Goal: Information Seeking & Learning: Learn about a topic

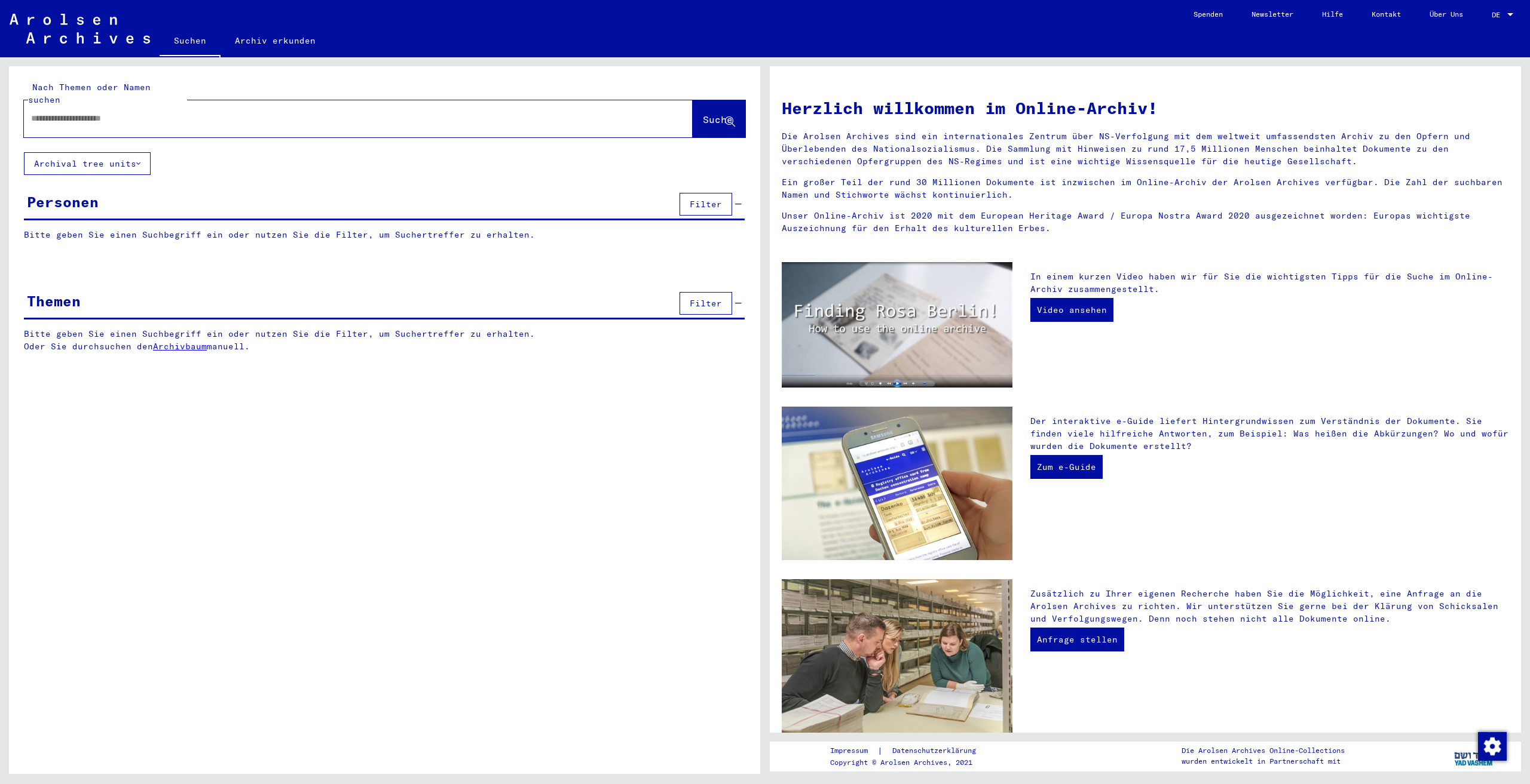
type input "*******"
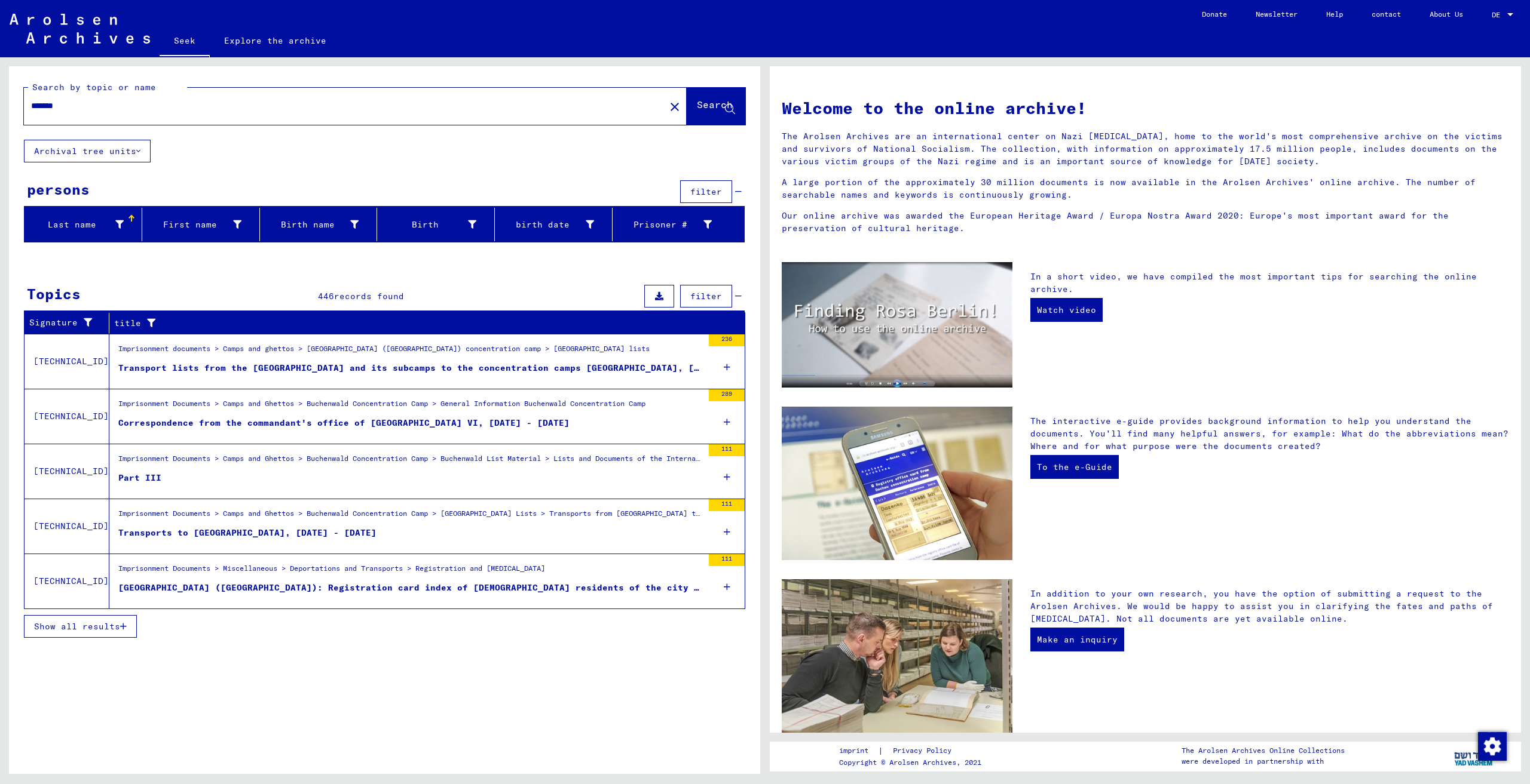
click at [469, 453] on div "Imprisonment Documents > Camps and Ghettos > Buchenwald Concentration Camp > Bu…" at bounding box center [410, 453] width 584 height 0
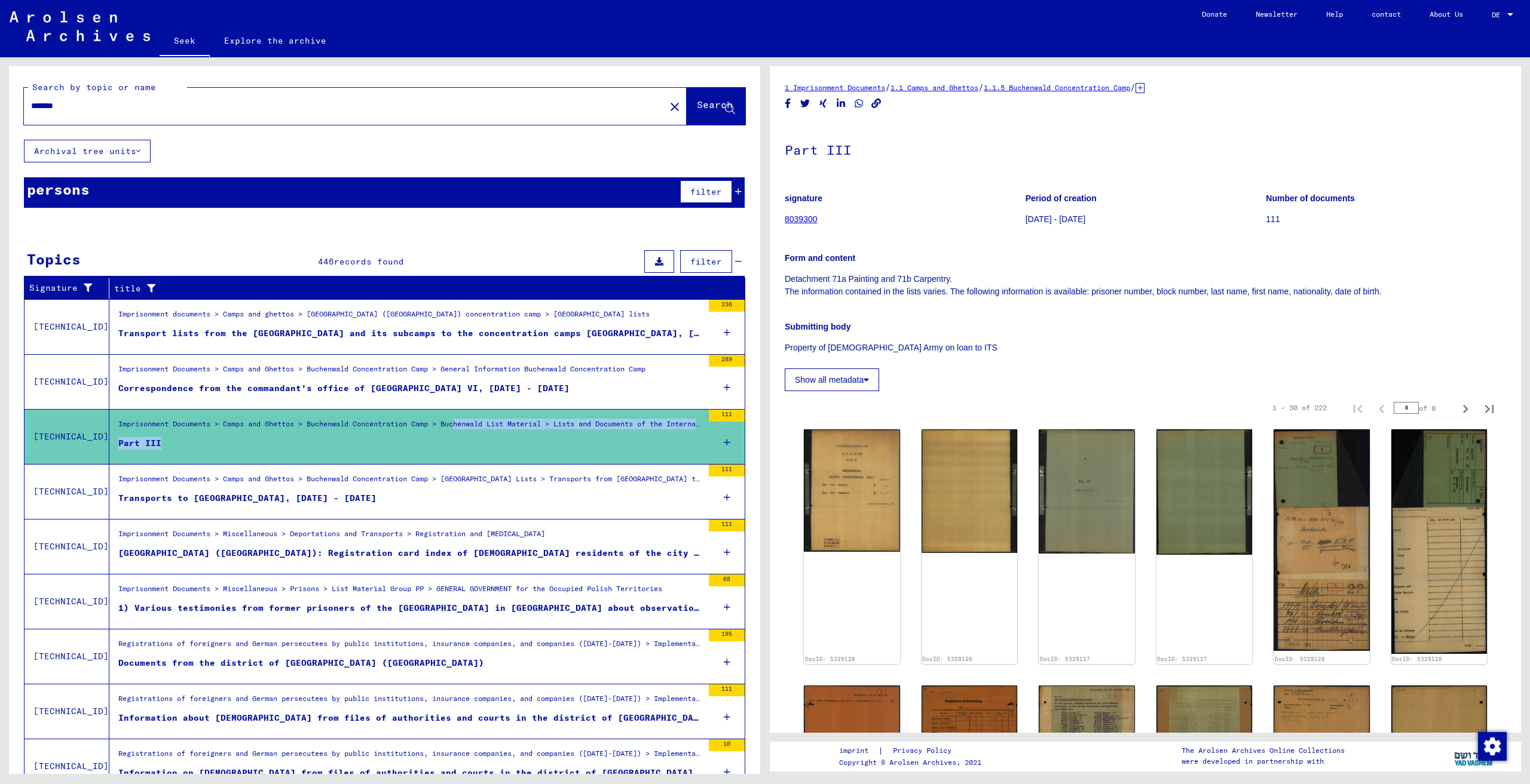
click at [397, 491] on figure "Imprisonment Documents > Camps and Ghettos > Buchenwald Concentration Camp > [G…" at bounding box center [410, 482] width 584 height 18
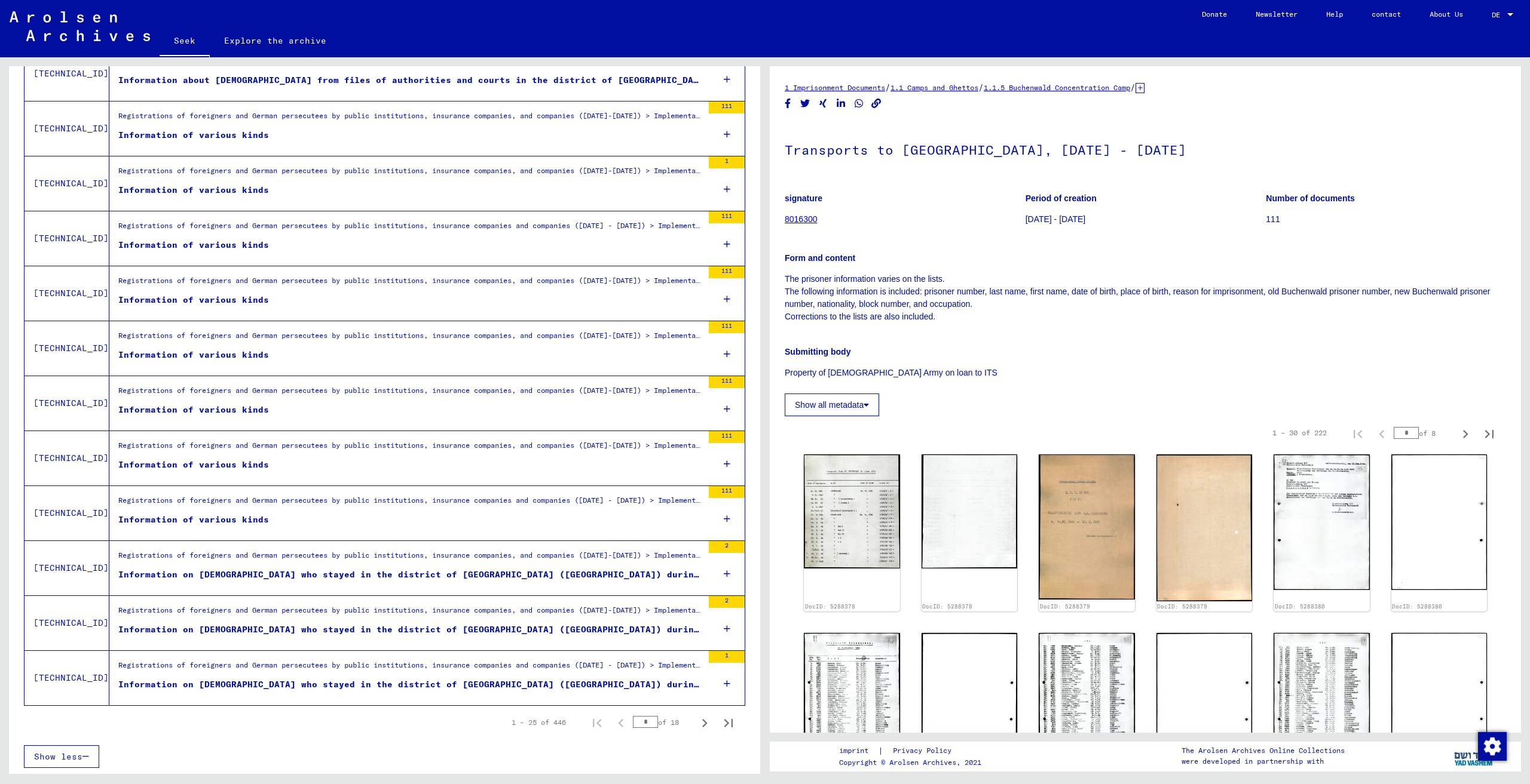
scroll to position [968, 0]
click at [580, 554] on font "Registrations of foreigners and German persecutees by public institutions, insu…" at bounding box center [1436, 554] width 2635 height 9
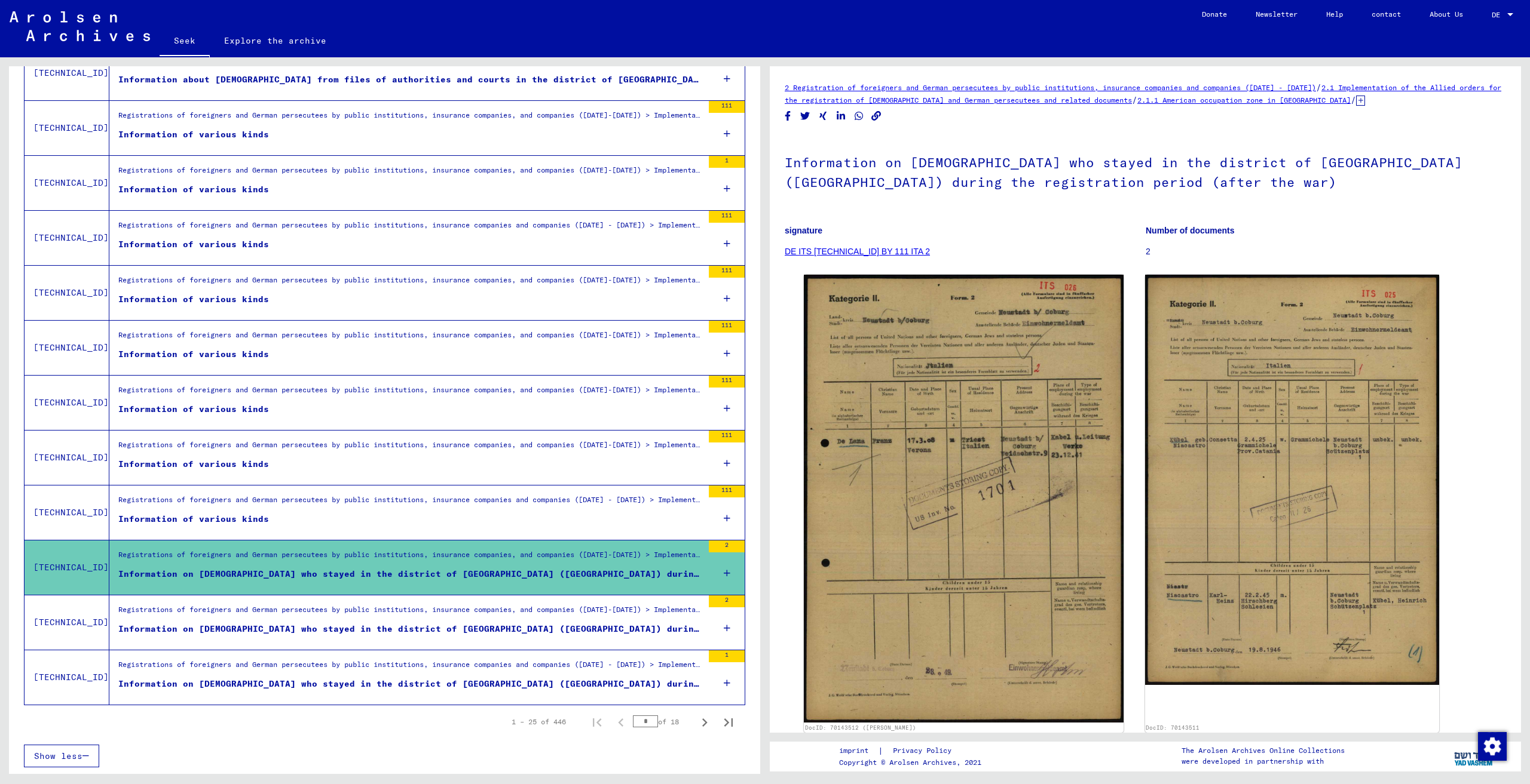
click at [517, 600] on div "Registrations of foreigners and German persecutees by public institutions, insu…" at bounding box center [406, 622] width 594 height 55
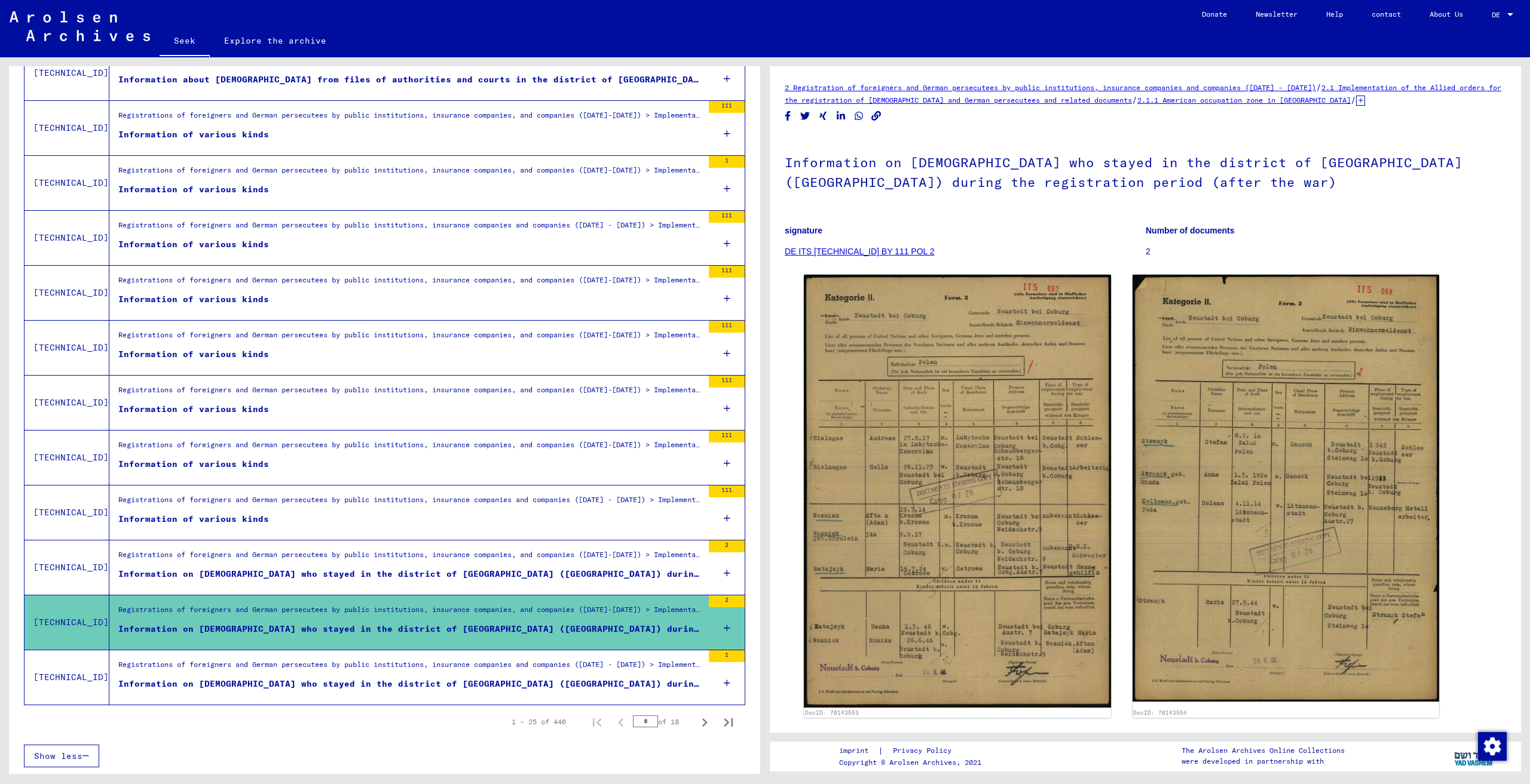
click at [508, 679] on font "Information on [DEMOGRAPHIC_DATA] who stayed in the district of [GEOGRAPHIC_DAT…" at bounding box center [516, 684] width 796 height 11
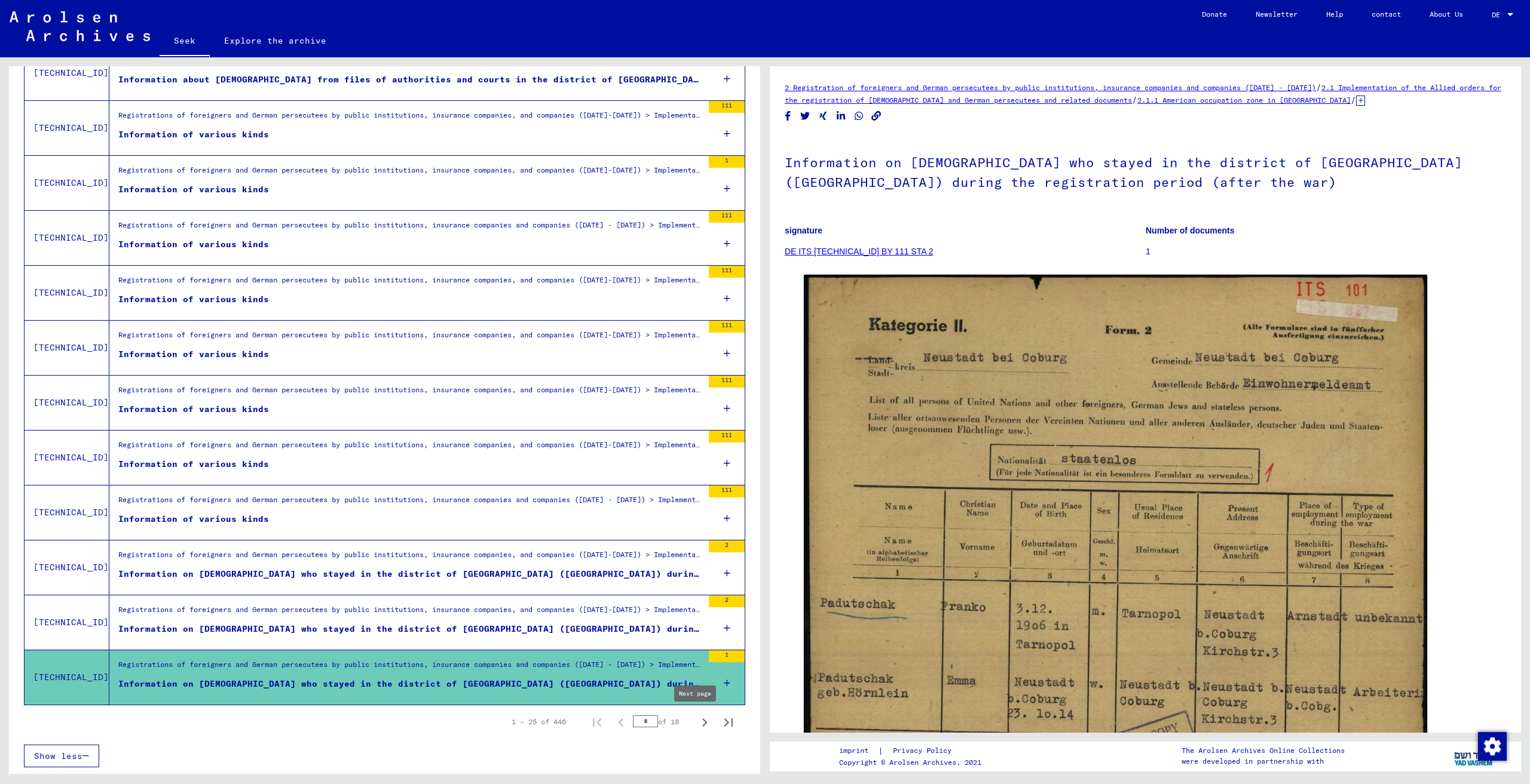
click at [696, 726] on icon "Next page" at bounding box center [704, 723] width 17 height 17
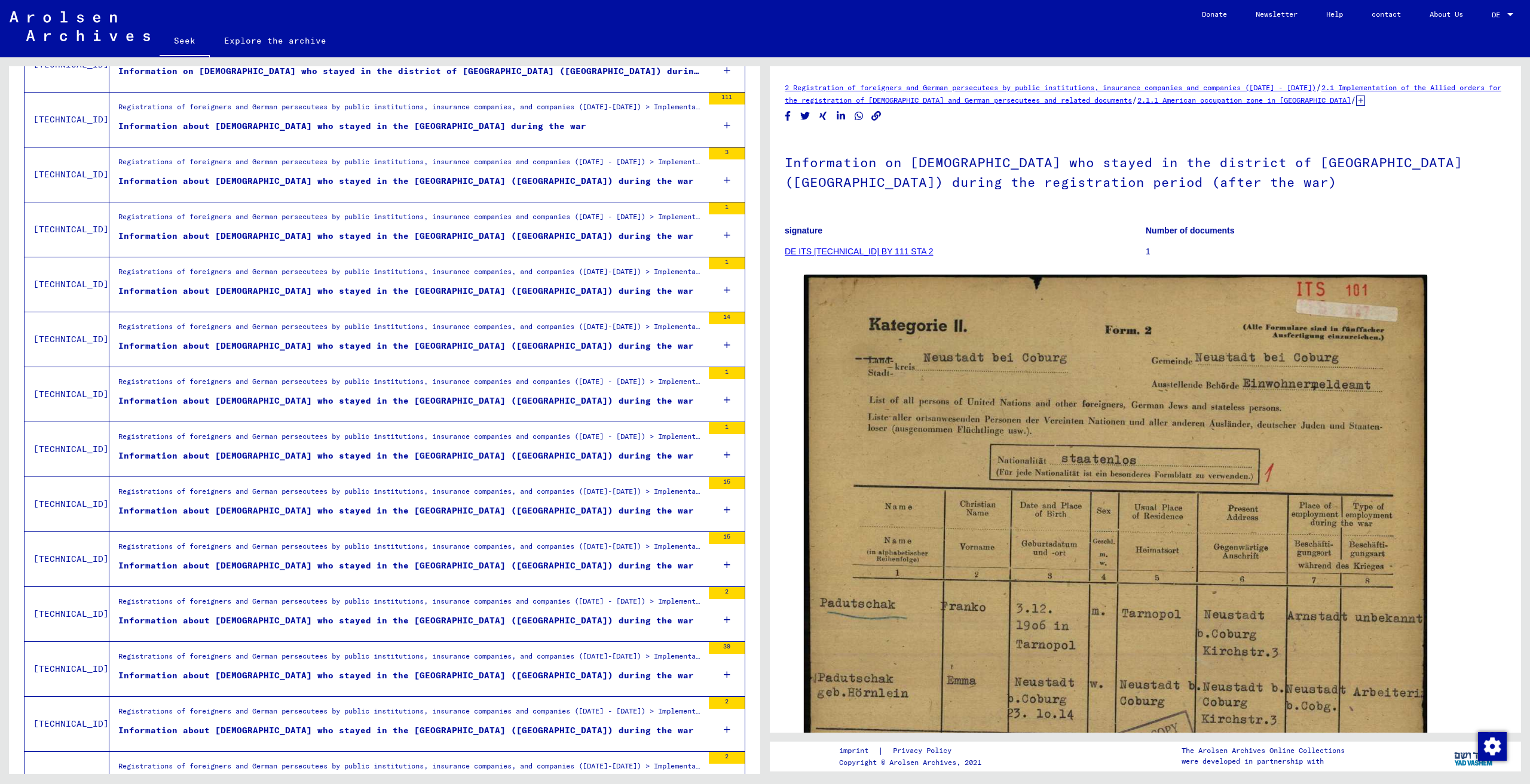
scroll to position [192, 0]
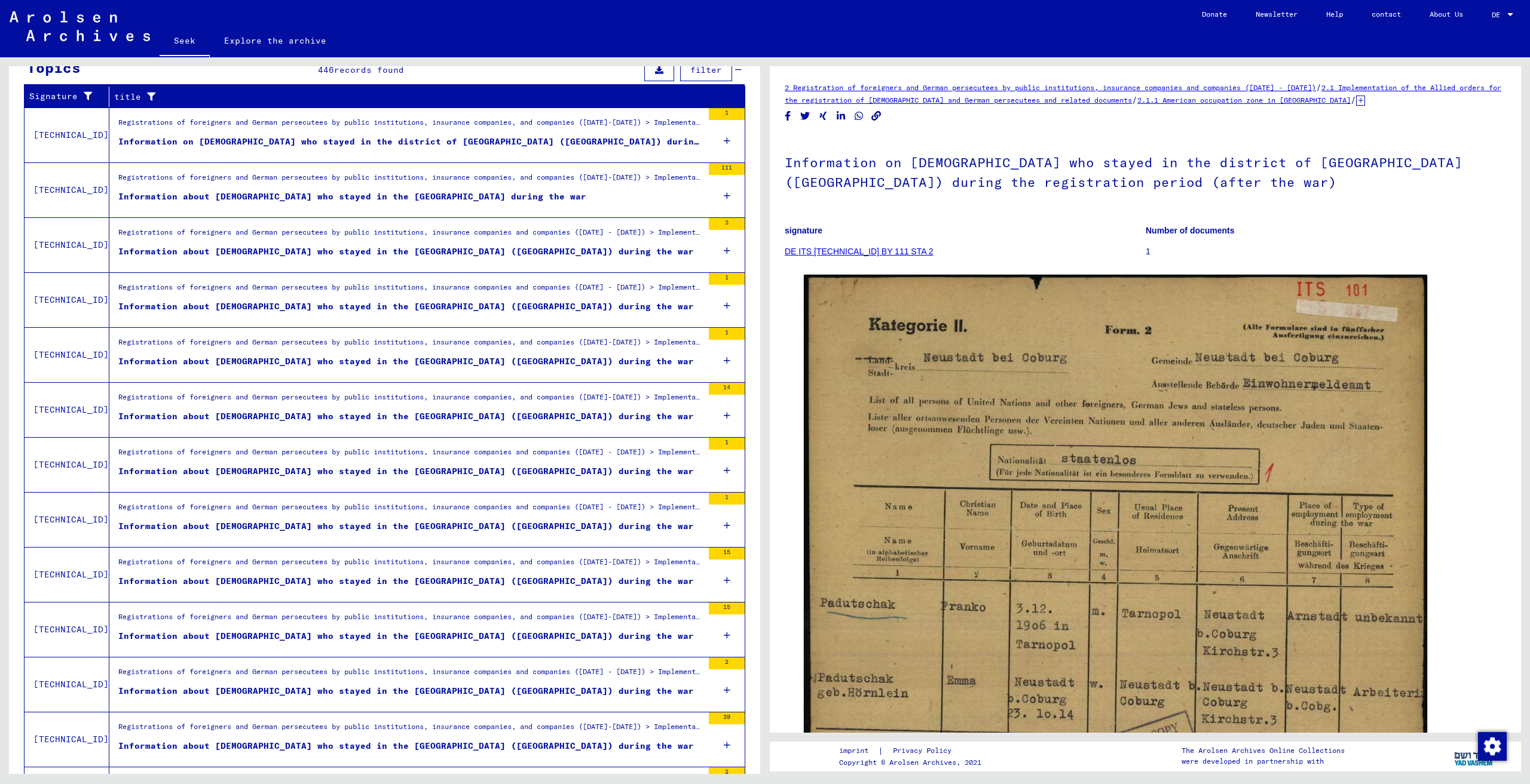
click at [471, 352] on div "Registrations of foreigners and German persecutees by public institutions, insu…" at bounding box center [410, 345] width 584 height 17
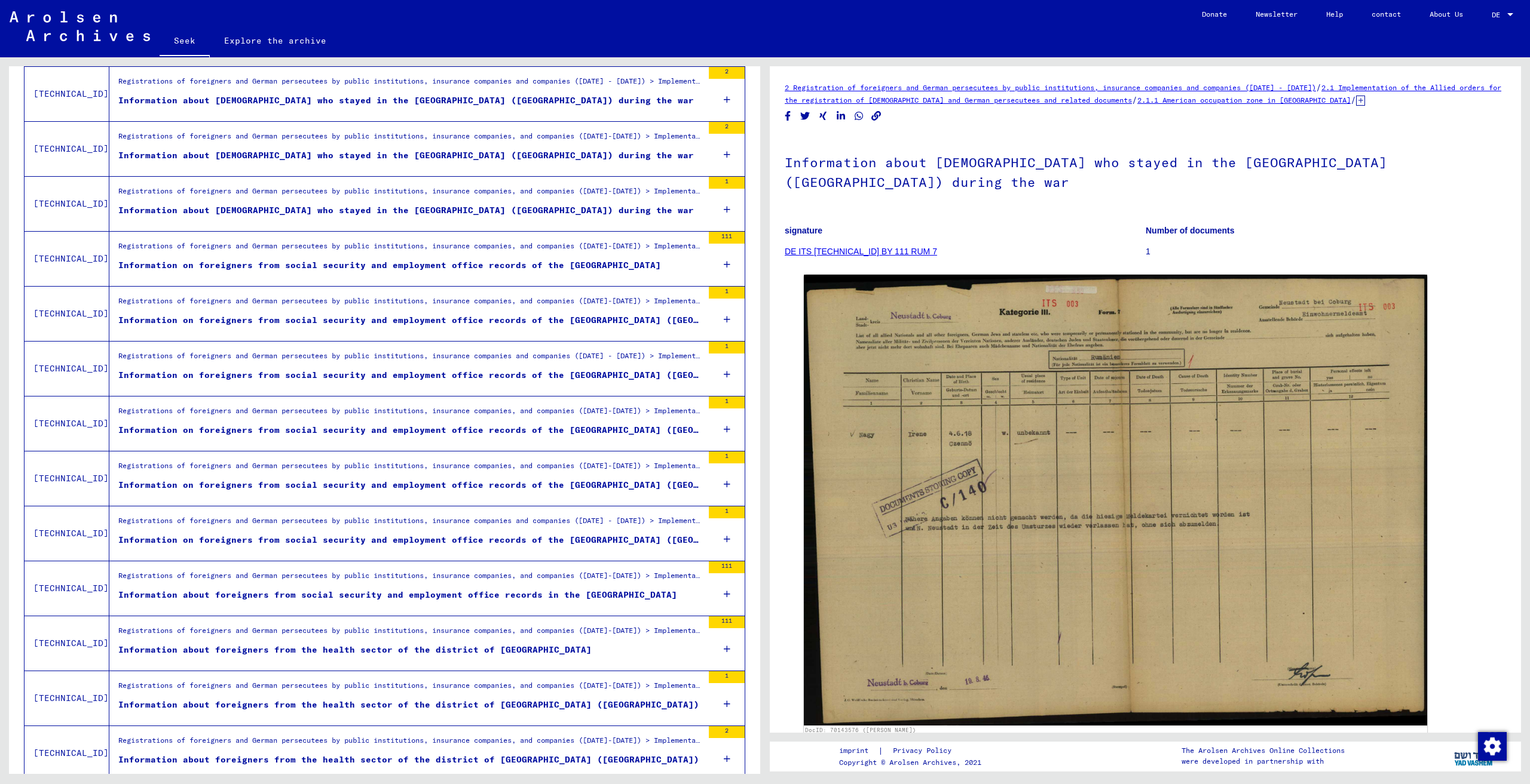
scroll to position [968, 0]
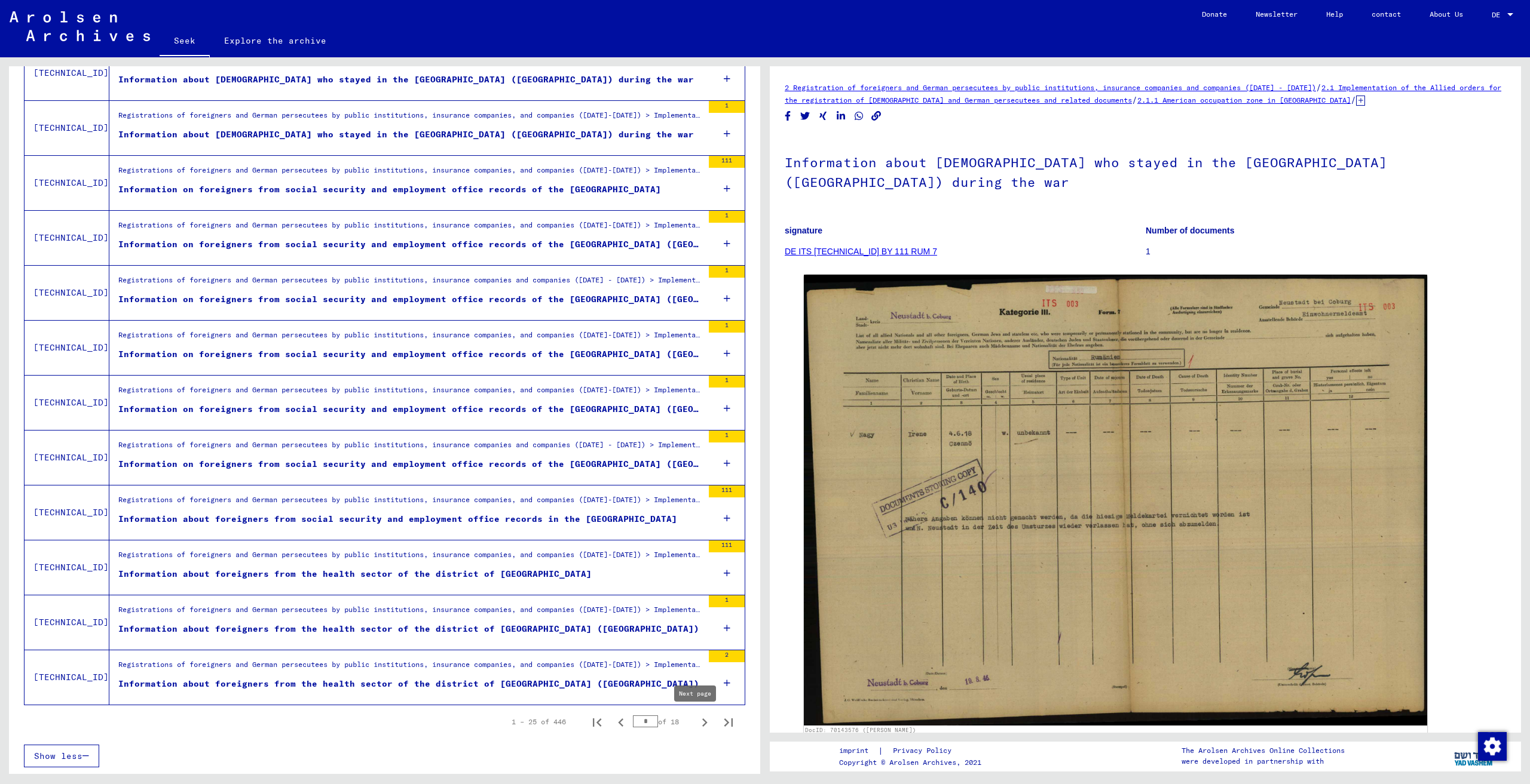
click at [696, 719] on icon "Next page" at bounding box center [704, 723] width 17 height 17
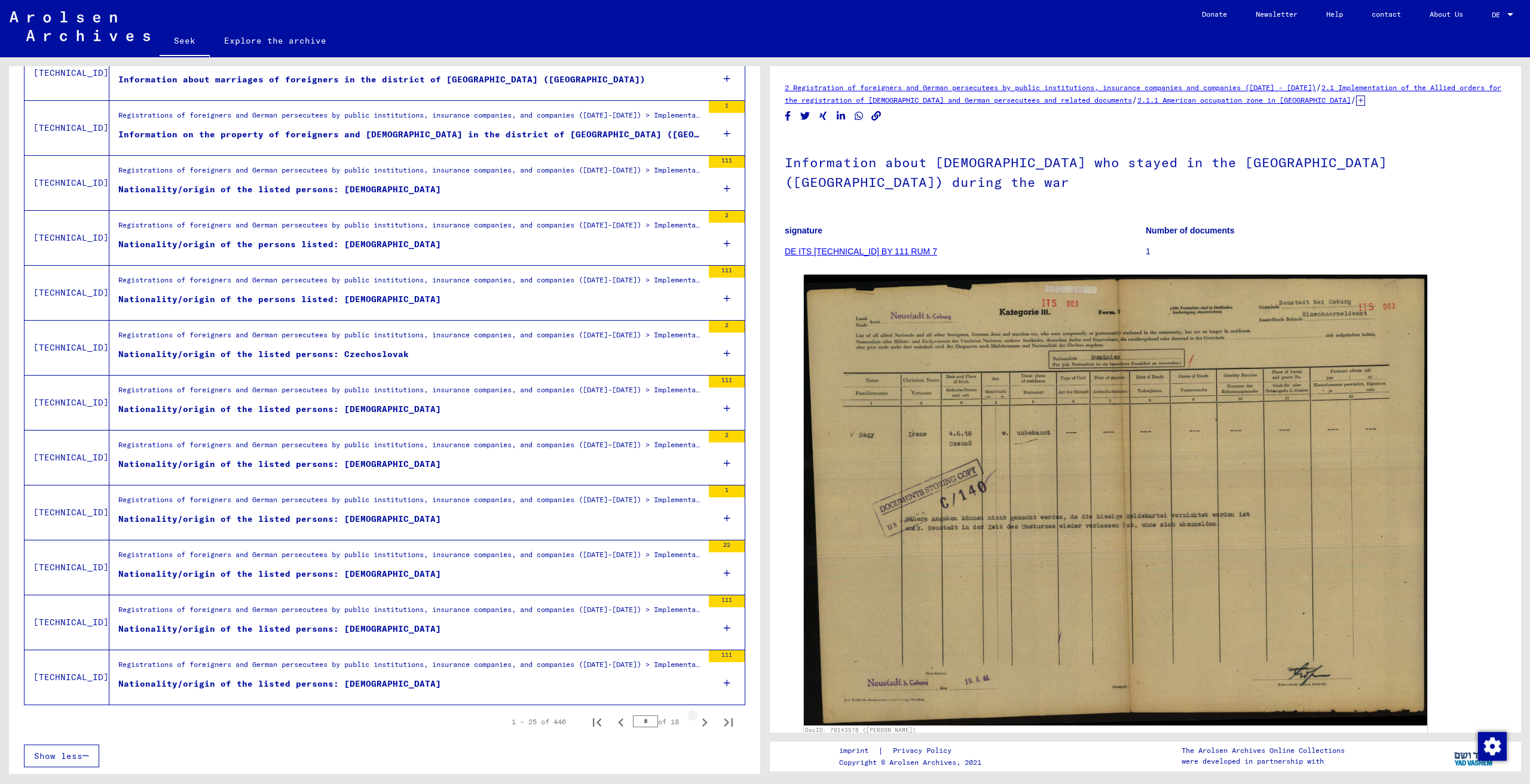
click at [696, 720] on icon "Next page" at bounding box center [704, 723] width 17 height 17
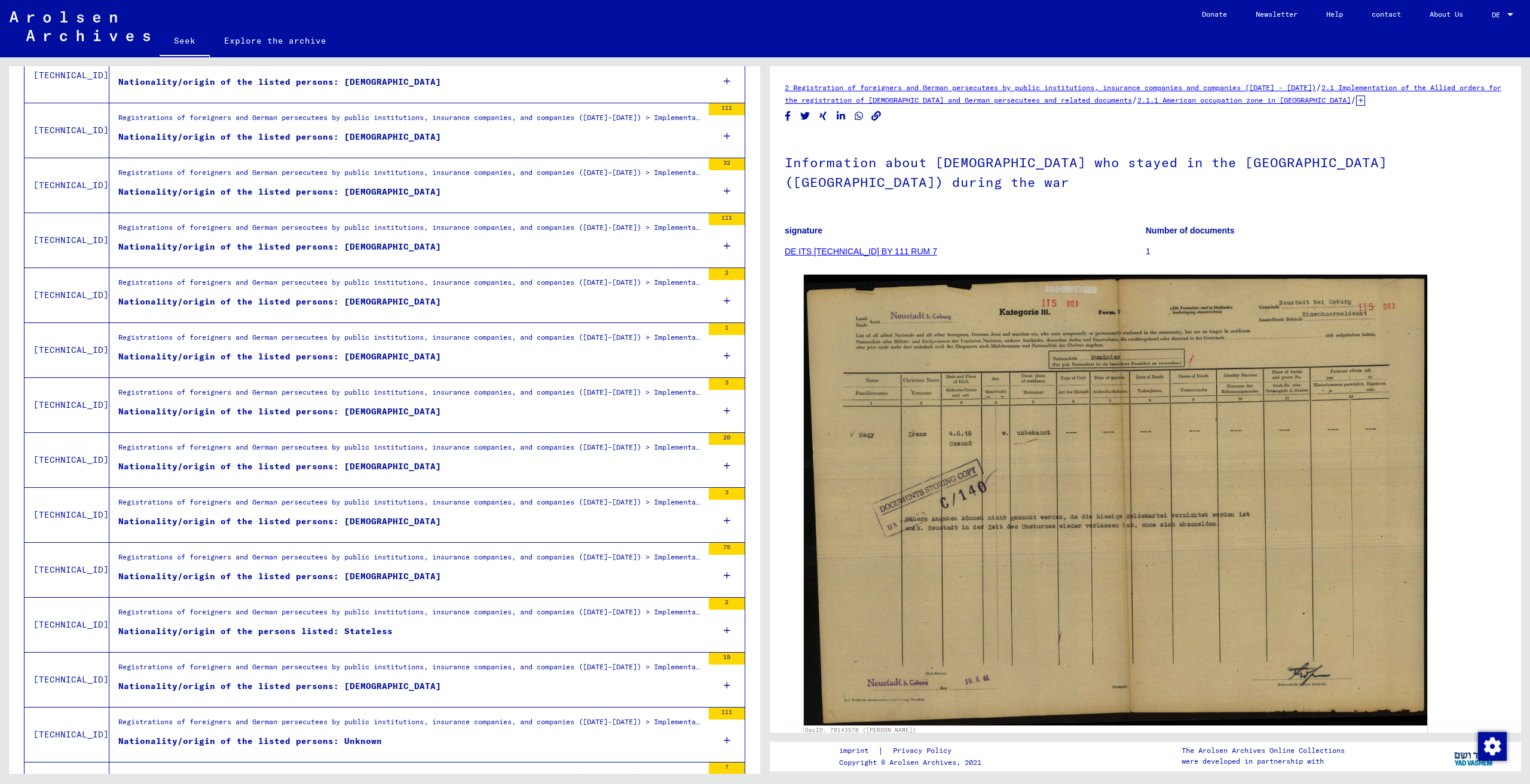
scroll to position [0, 0]
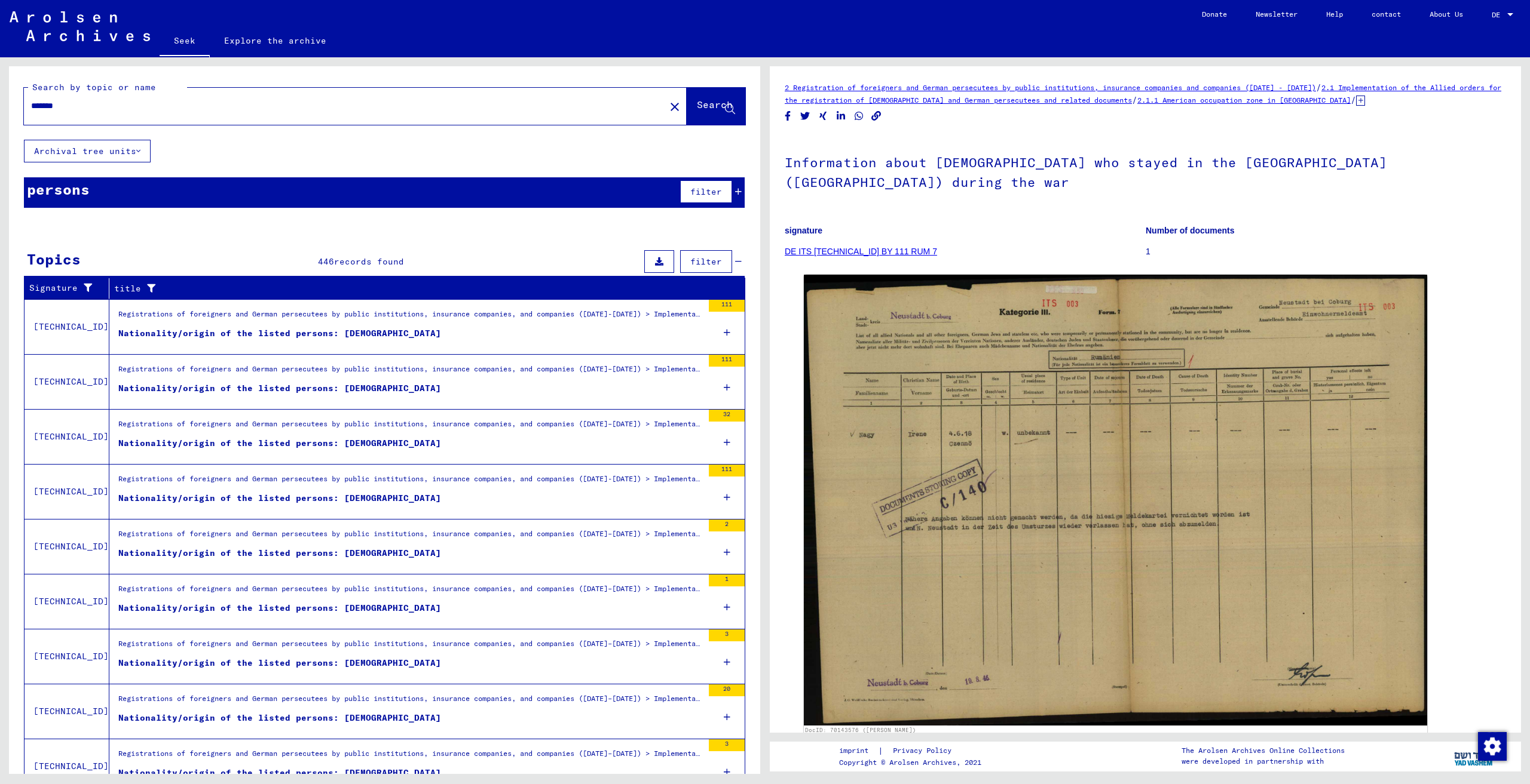
click at [433, 444] on figure "Nationality/origin of the listed persons: [DEMOGRAPHIC_DATA]" at bounding box center [410, 446] width 584 height 18
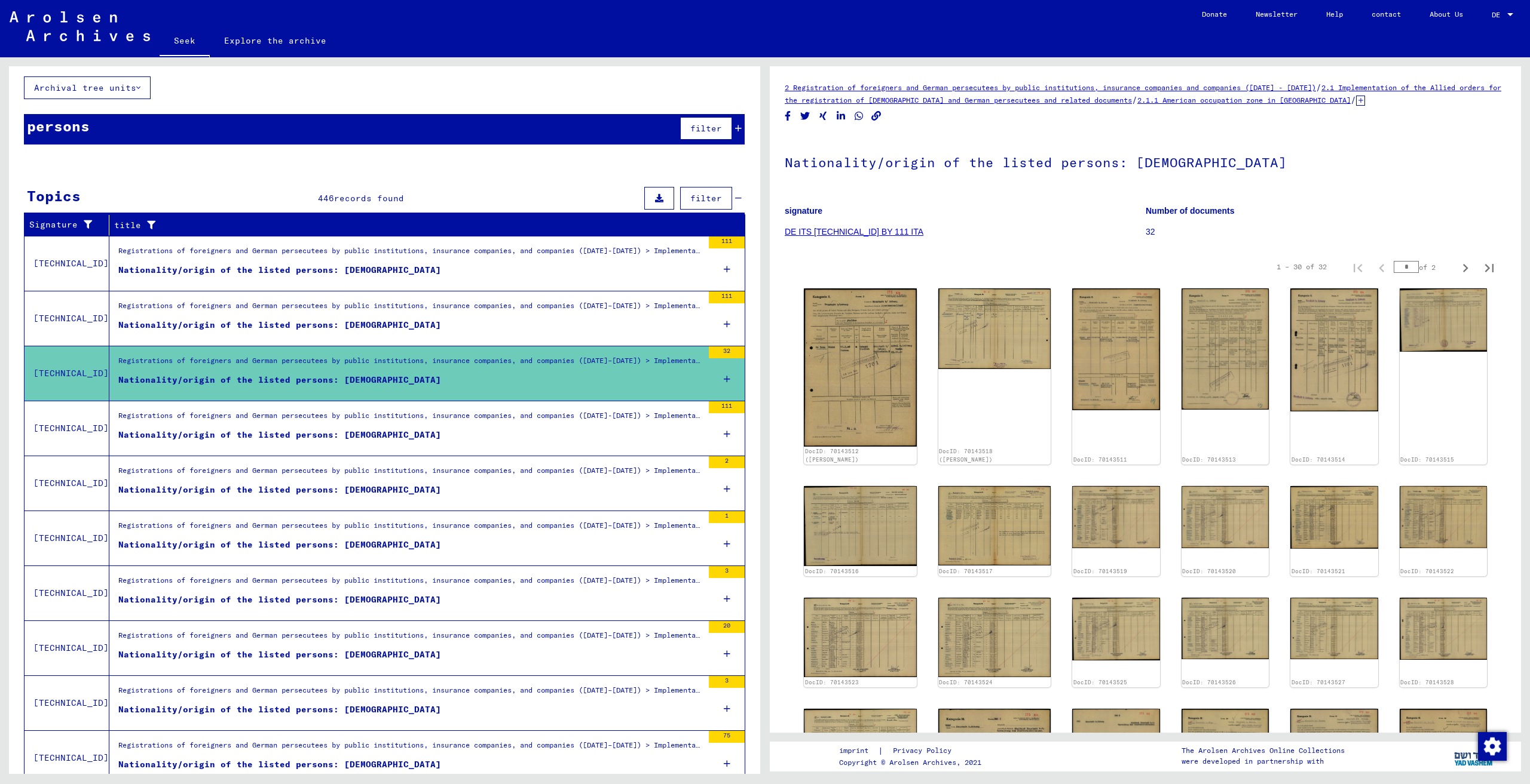
scroll to position [119, 0]
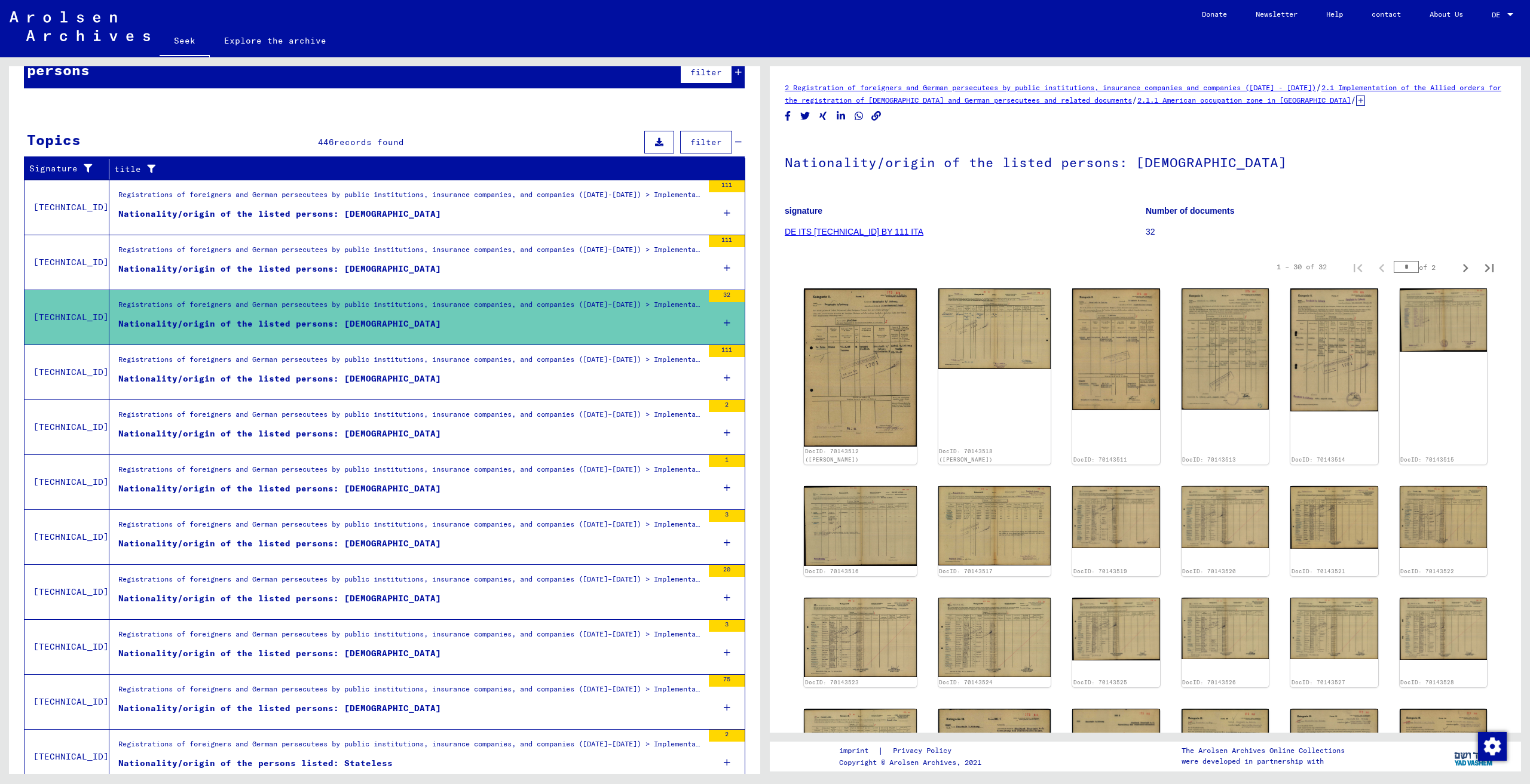
click at [724, 320] on icon at bounding box center [727, 323] width 6 height 42
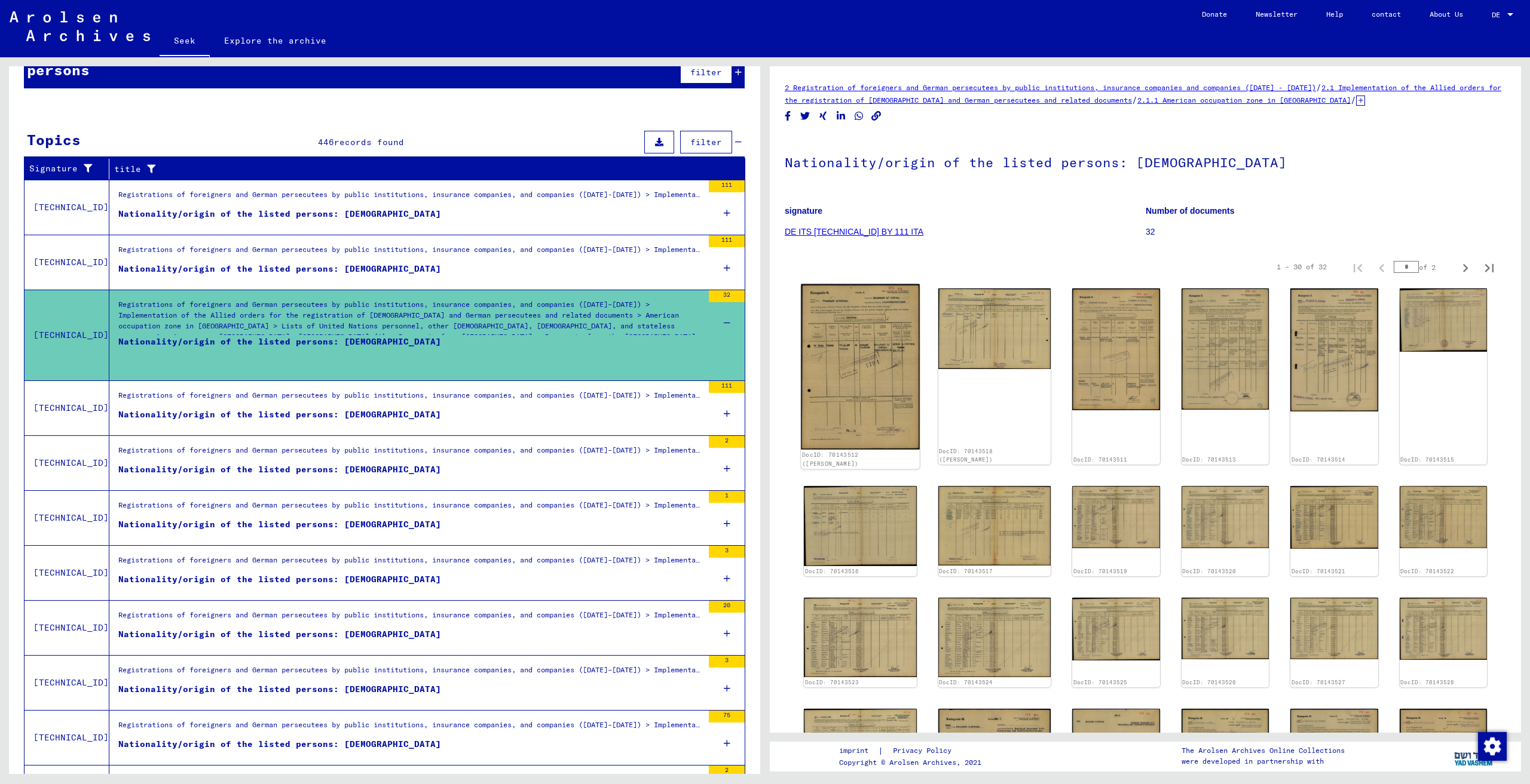
click at [837, 366] on img at bounding box center [860, 367] width 119 height 166
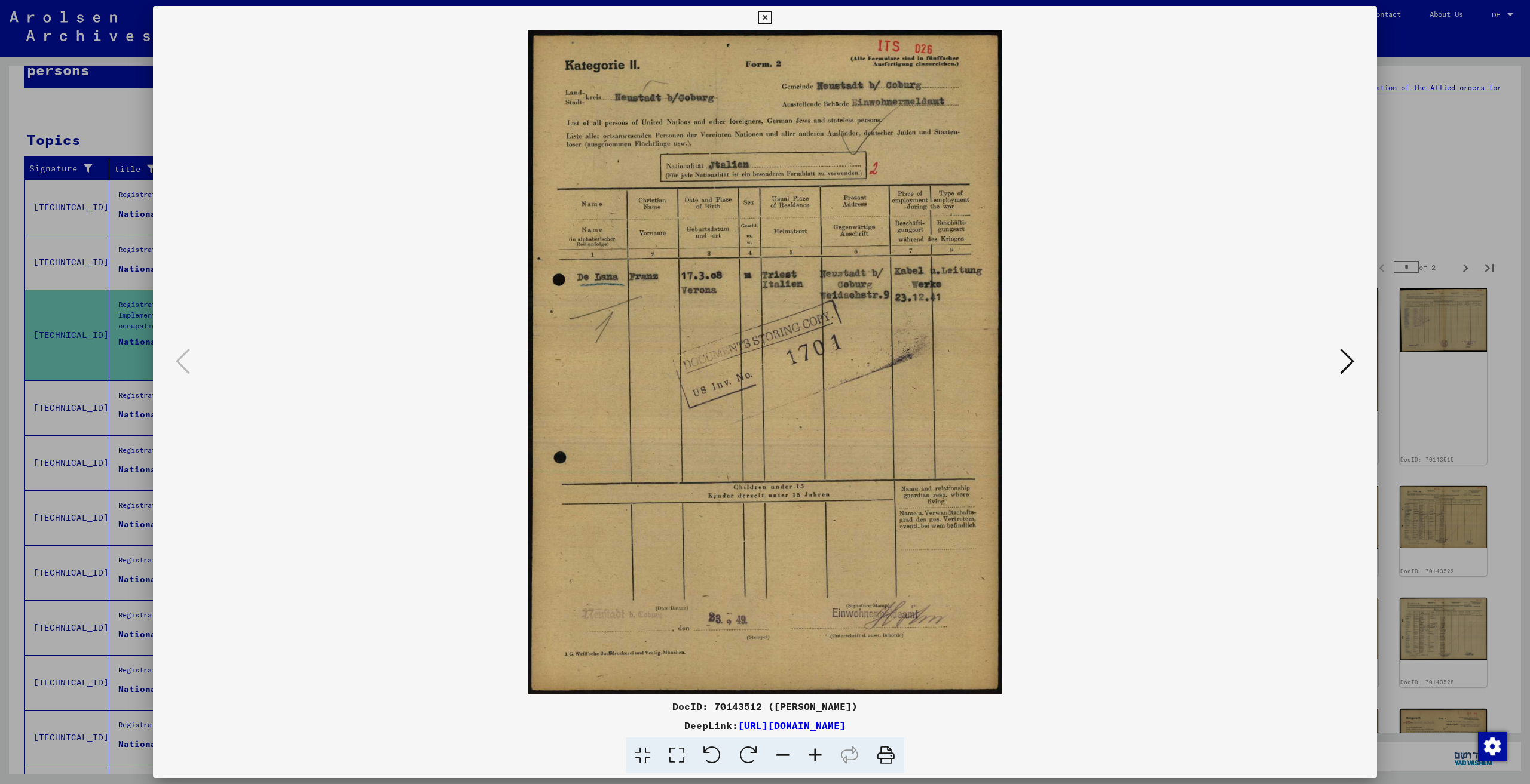
click at [1347, 361] on icon at bounding box center [1347, 361] width 14 height 29
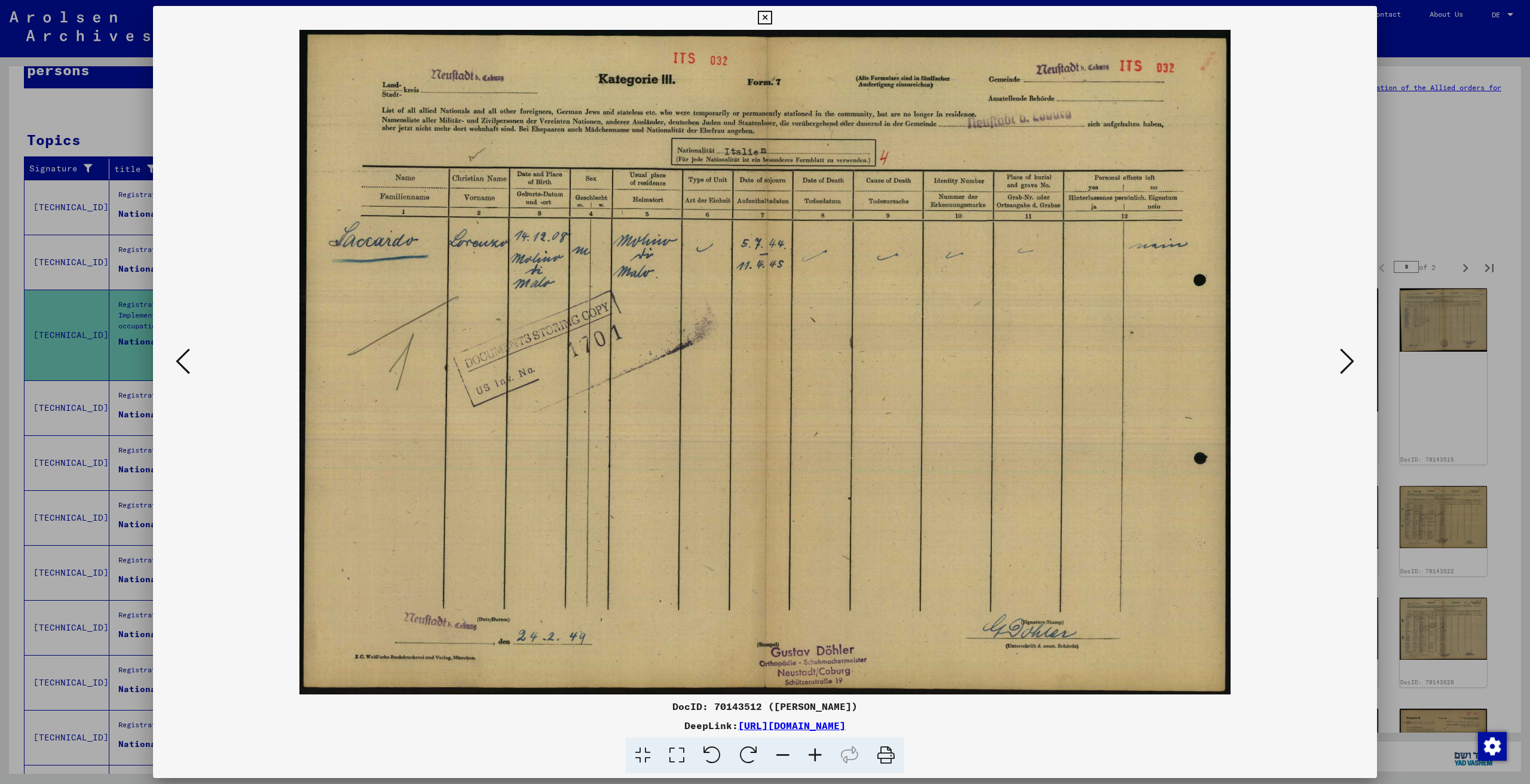
click at [1354, 364] on icon at bounding box center [1347, 361] width 14 height 29
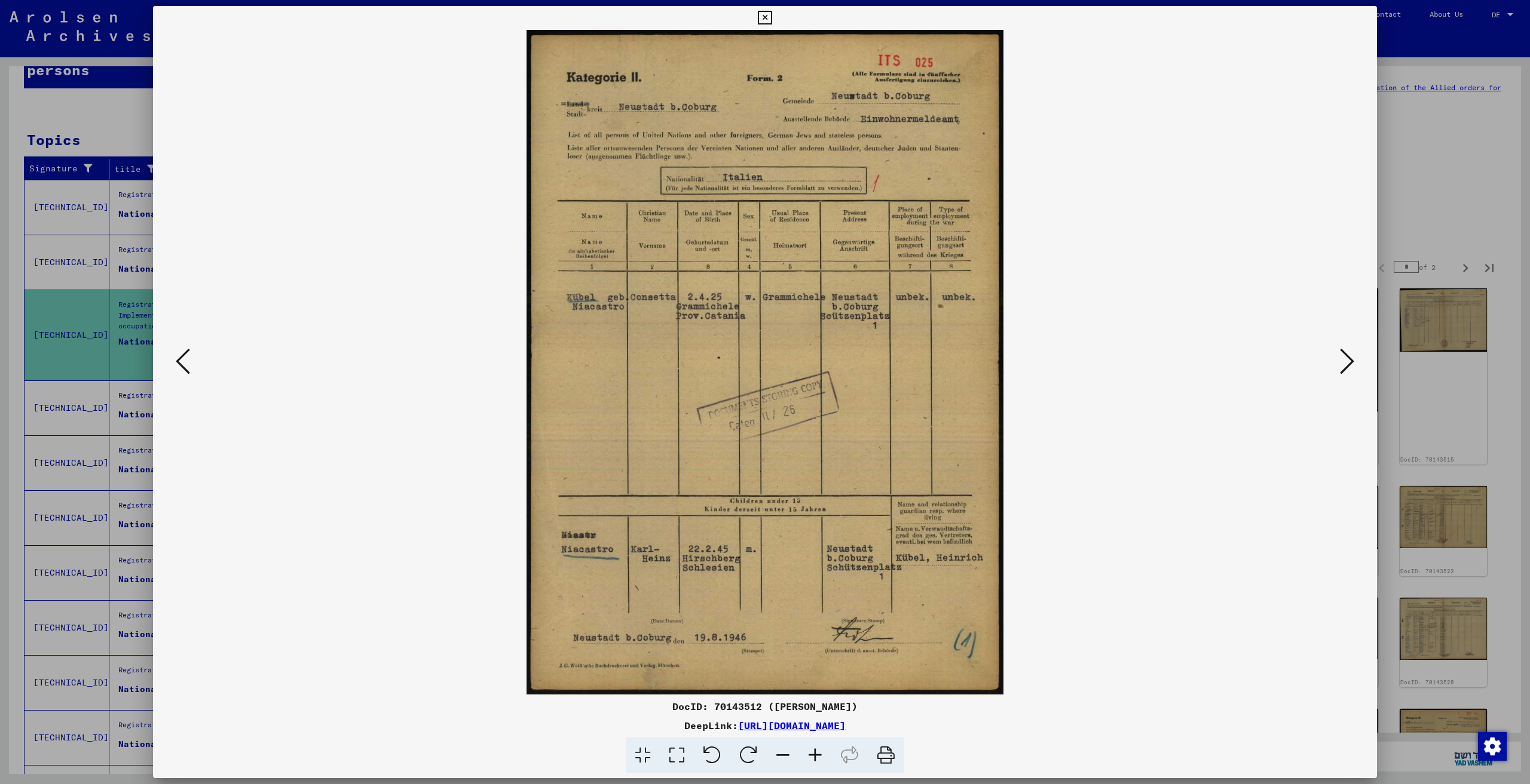
click at [1354, 364] on icon at bounding box center [1347, 361] width 14 height 29
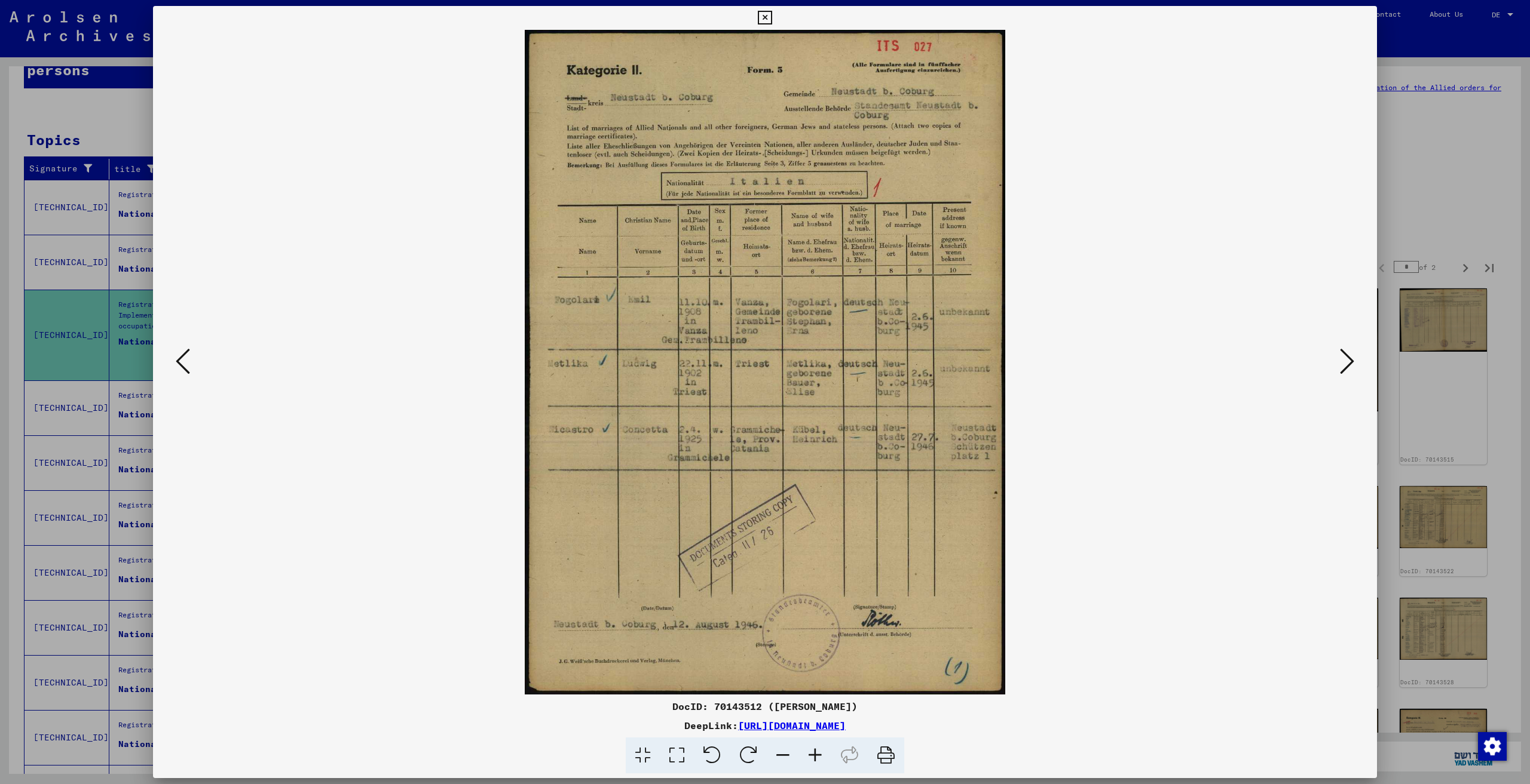
click at [1357, 364] on div at bounding box center [765, 363] width 1224 height 665
click at [1345, 363] on icon at bounding box center [1347, 361] width 14 height 29
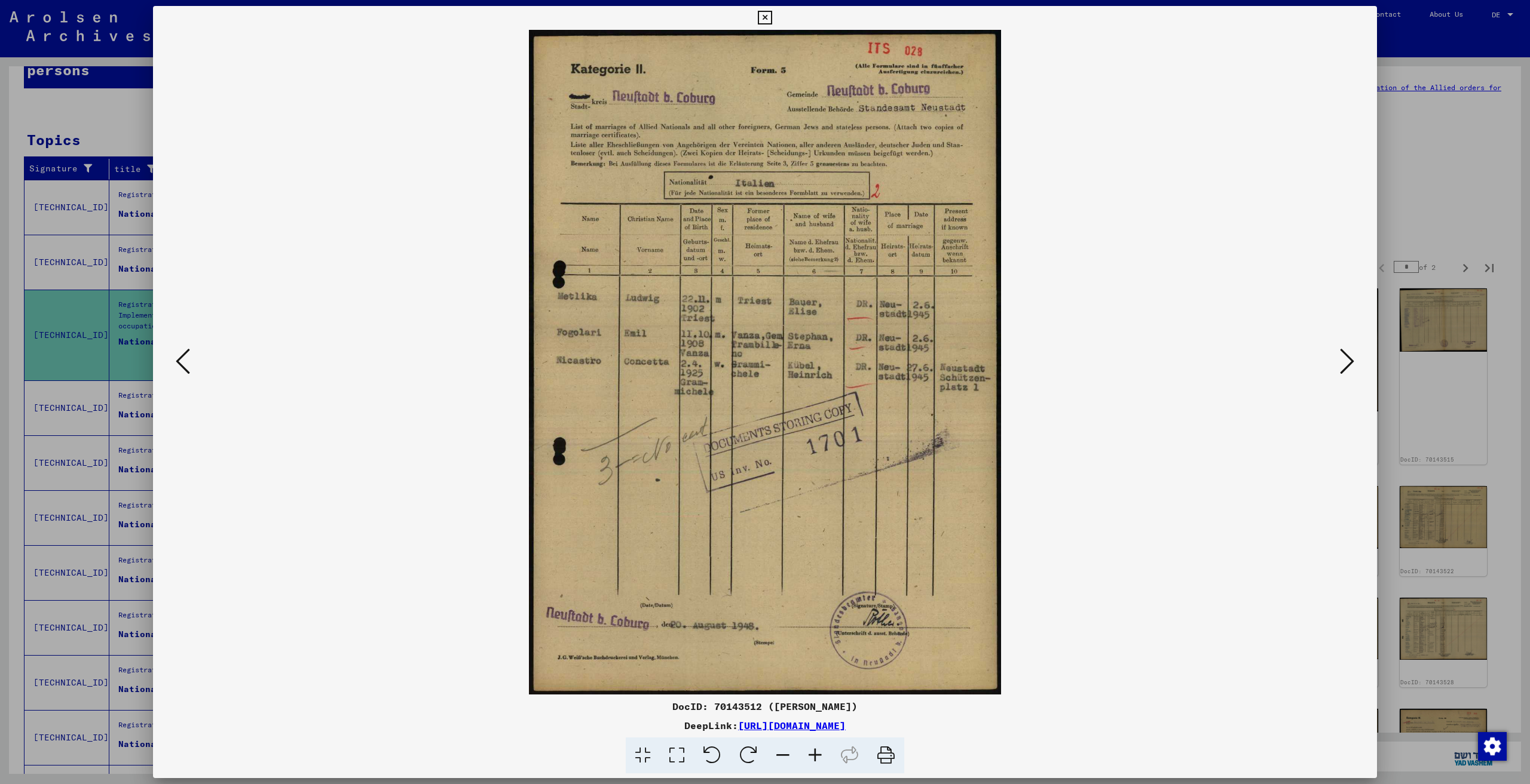
click at [1345, 363] on icon at bounding box center [1347, 361] width 14 height 29
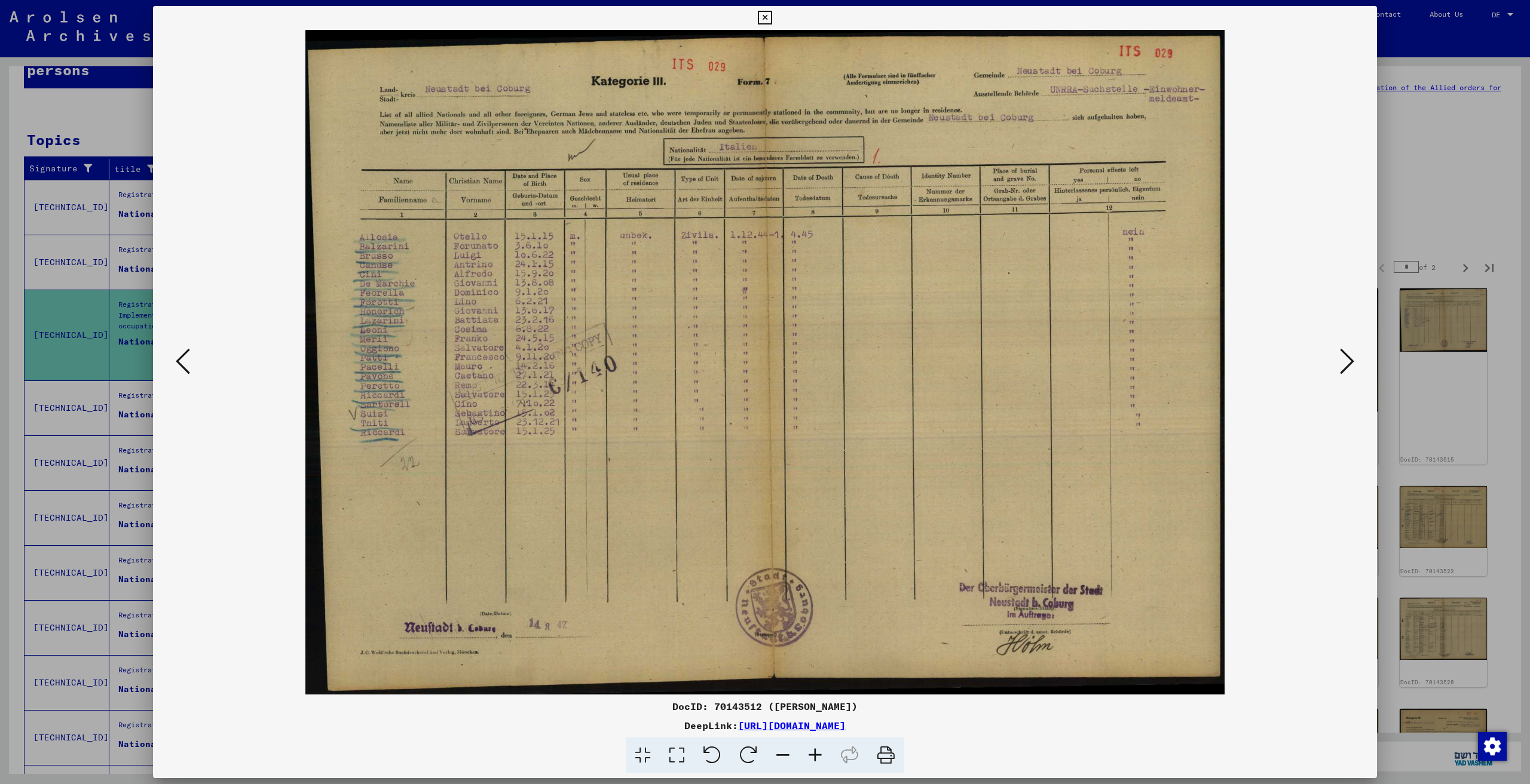
click at [1345, 363] on icon at bounding box center [1347, 361] width 14 height 29
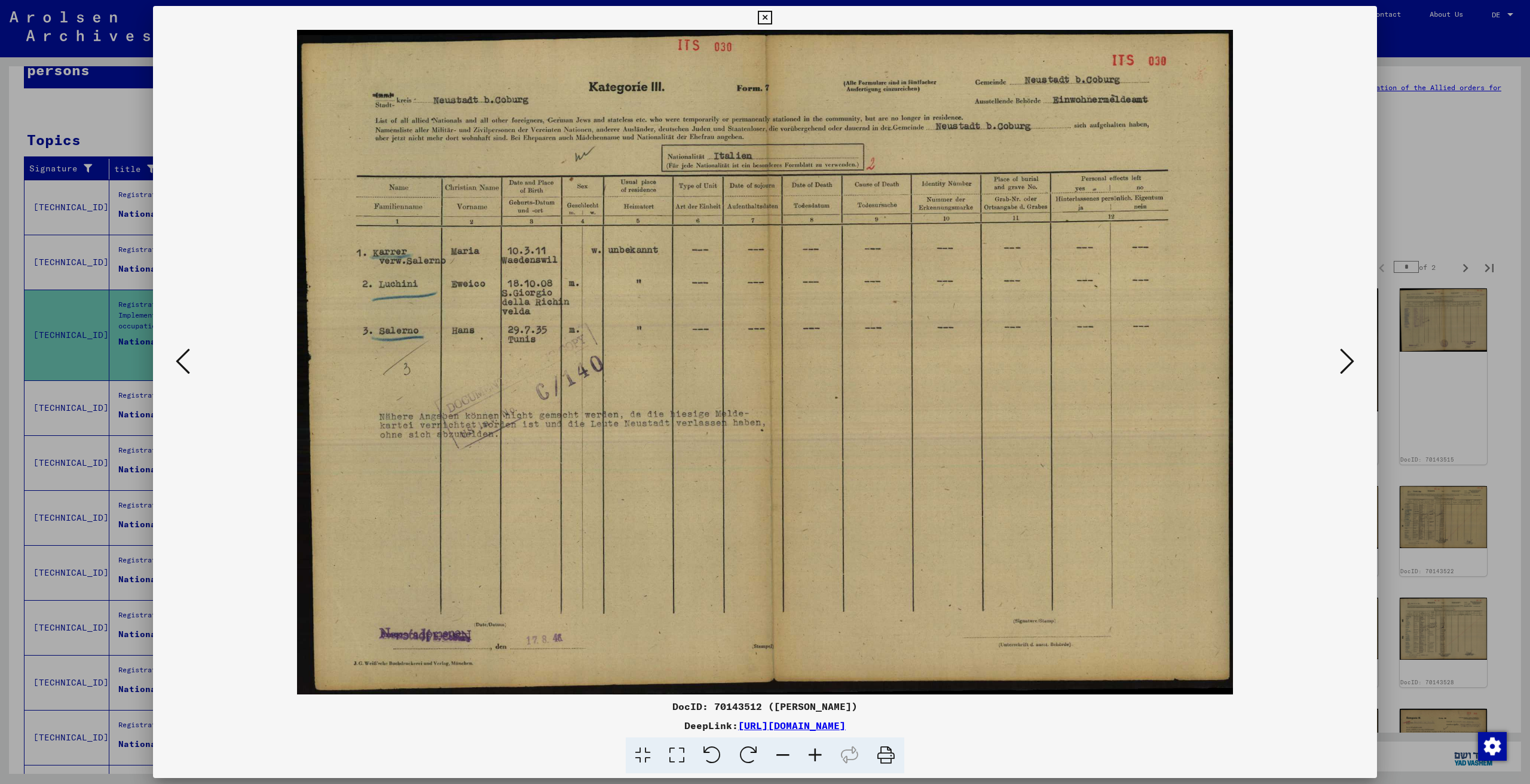
click at [1345, 363] on icon at bounding box center [1347, 361] width 14 height 29
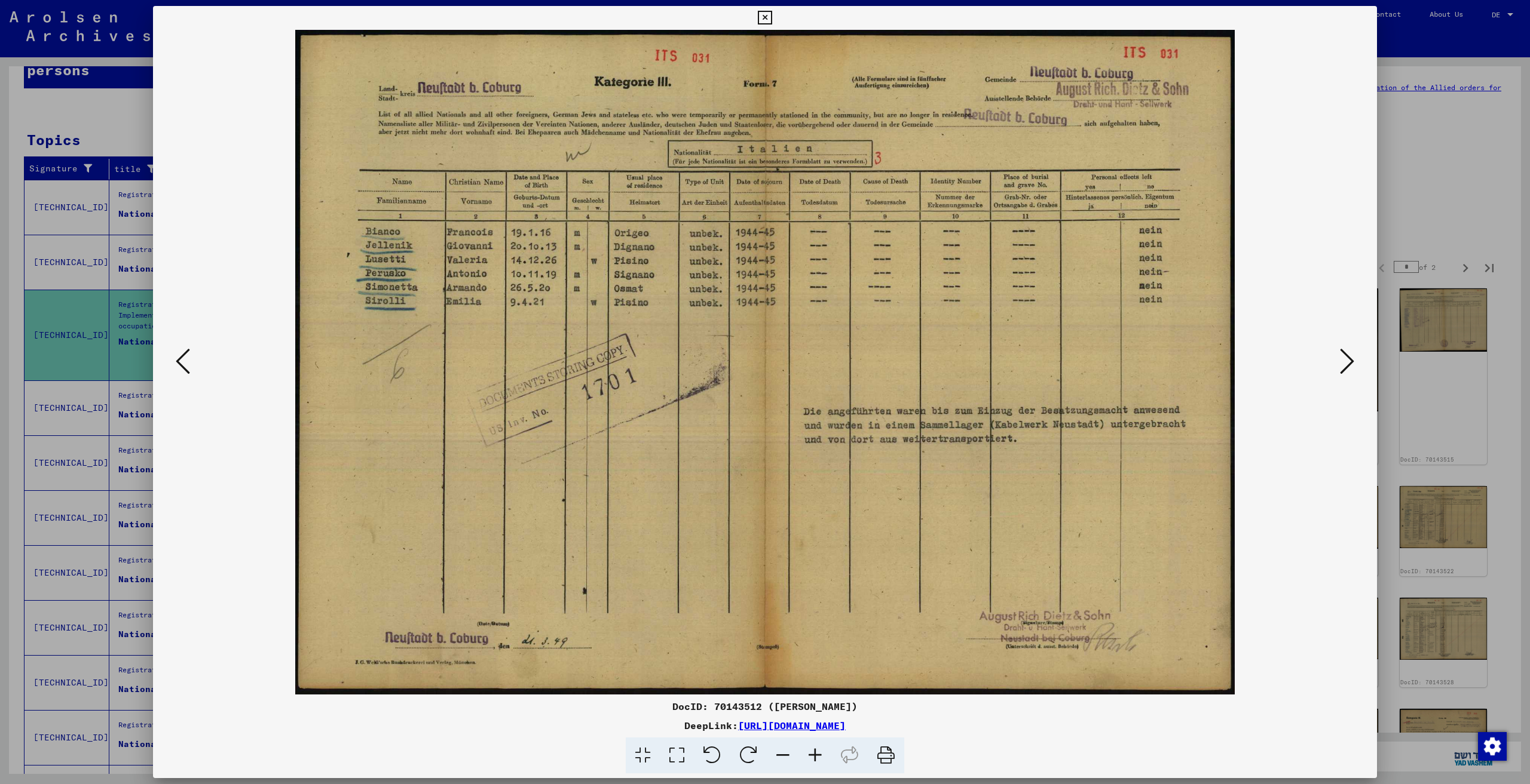
click at [1345, 363] on icon at bounding box center [1347, 361] width 14 height 29
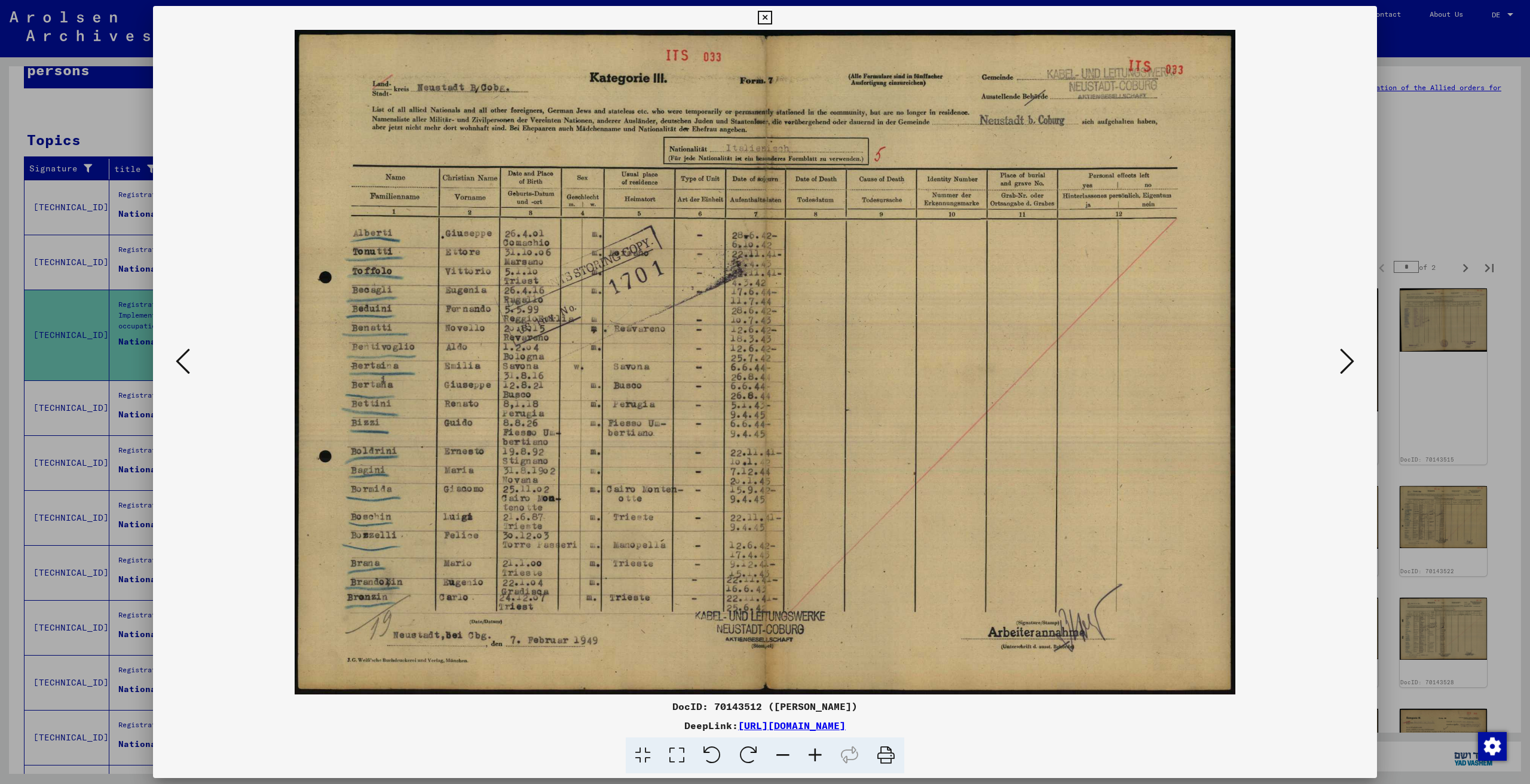
click at [1345, 363] on icon at bounding box center [1347, 361] width 14 height 29
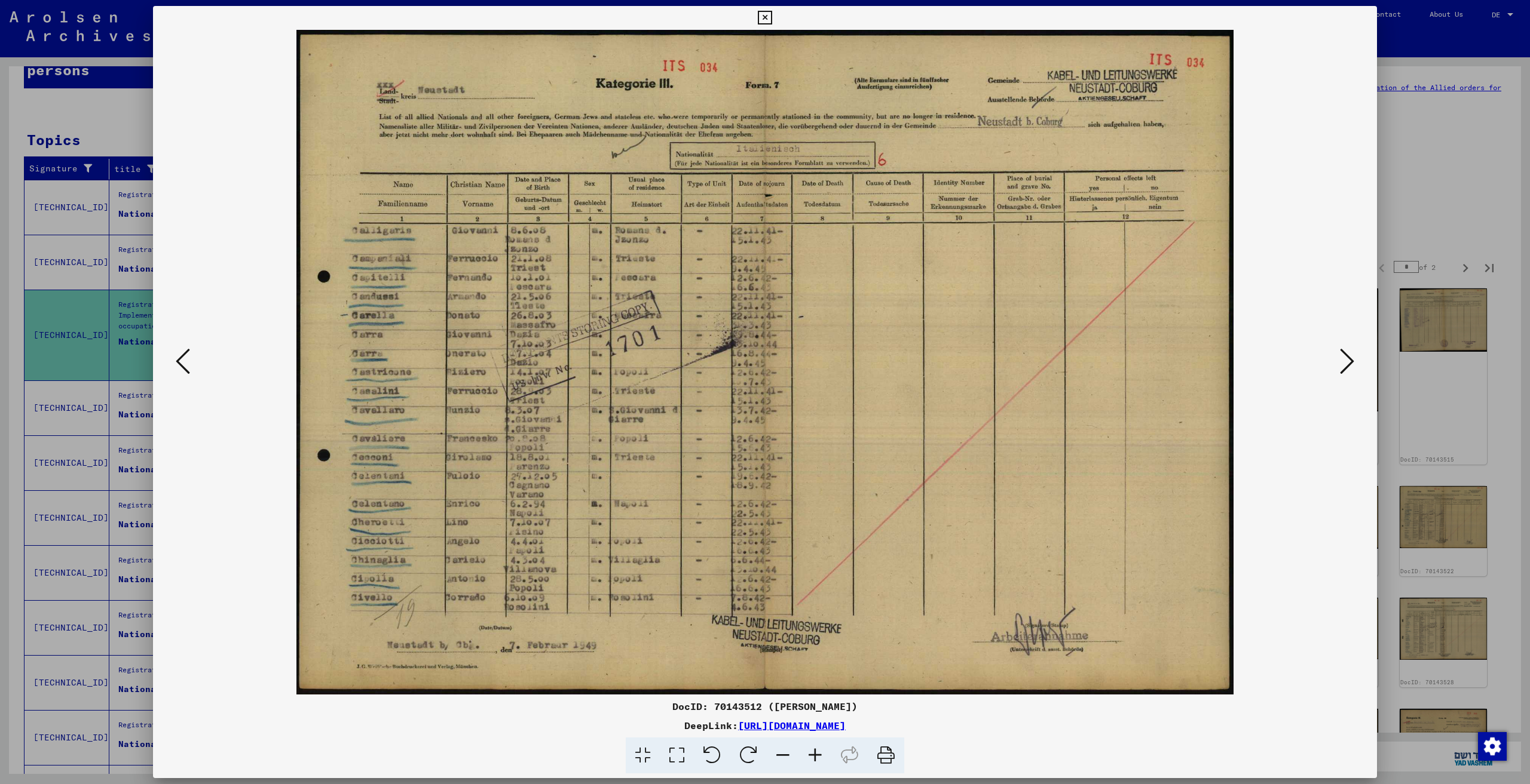
click at [1345, 363] on icon at bounding box center [1347, 361] width 14 height 29
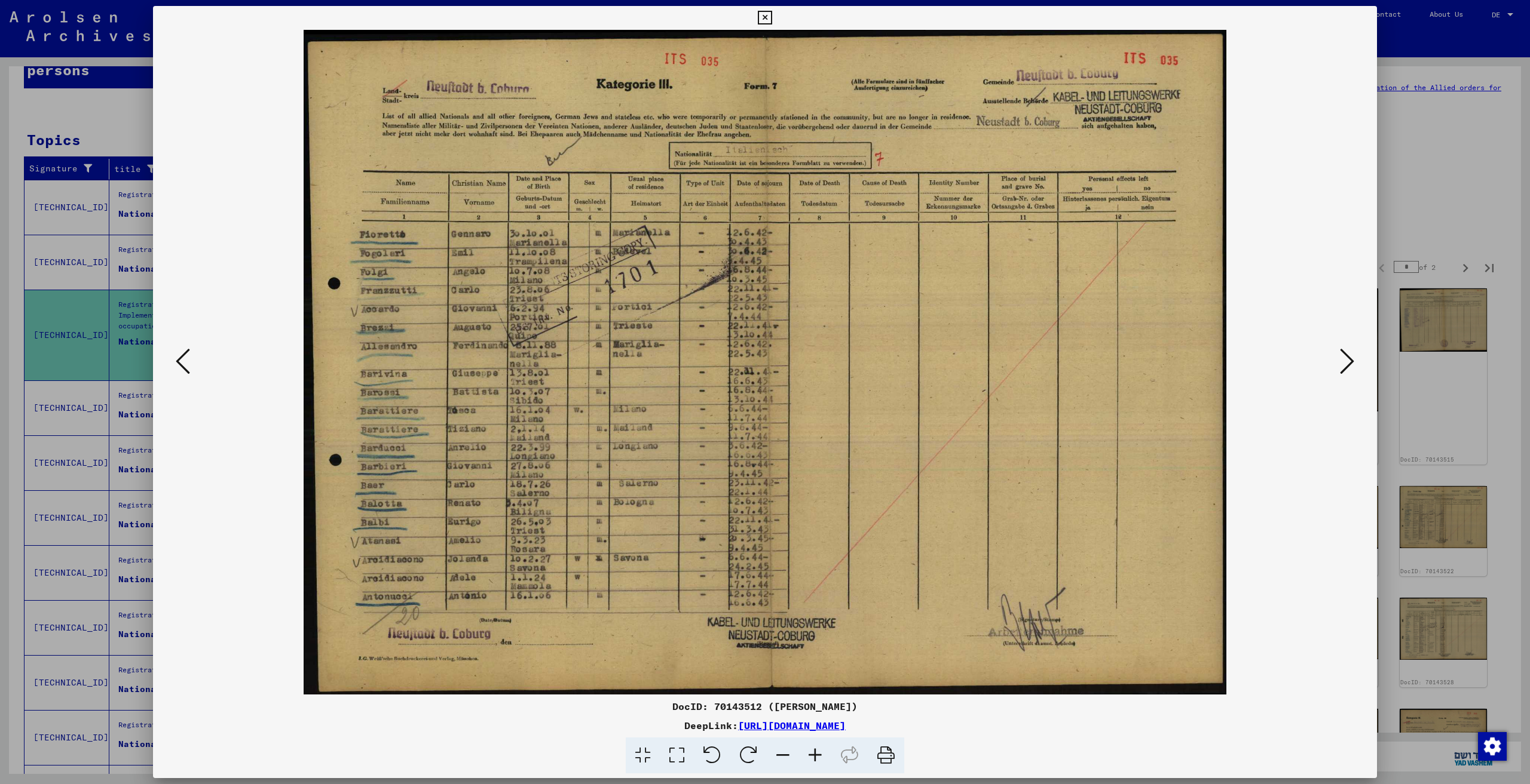
click at [1345, 363] on icon at bounding box center [1347, 361] width 14 height 29
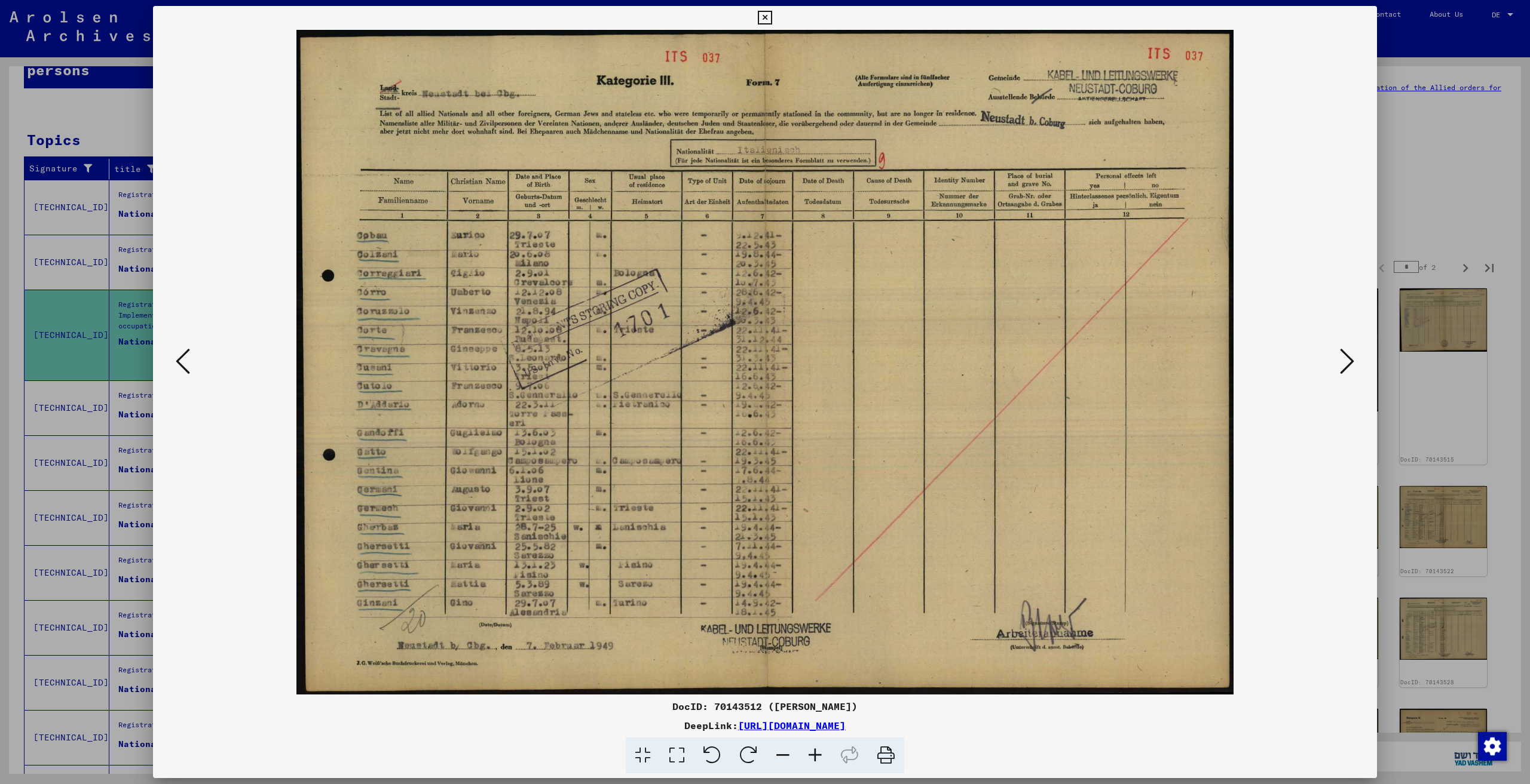
click at [1345, 363] on icon at bounding box center [1347, 361] width 14 height 29
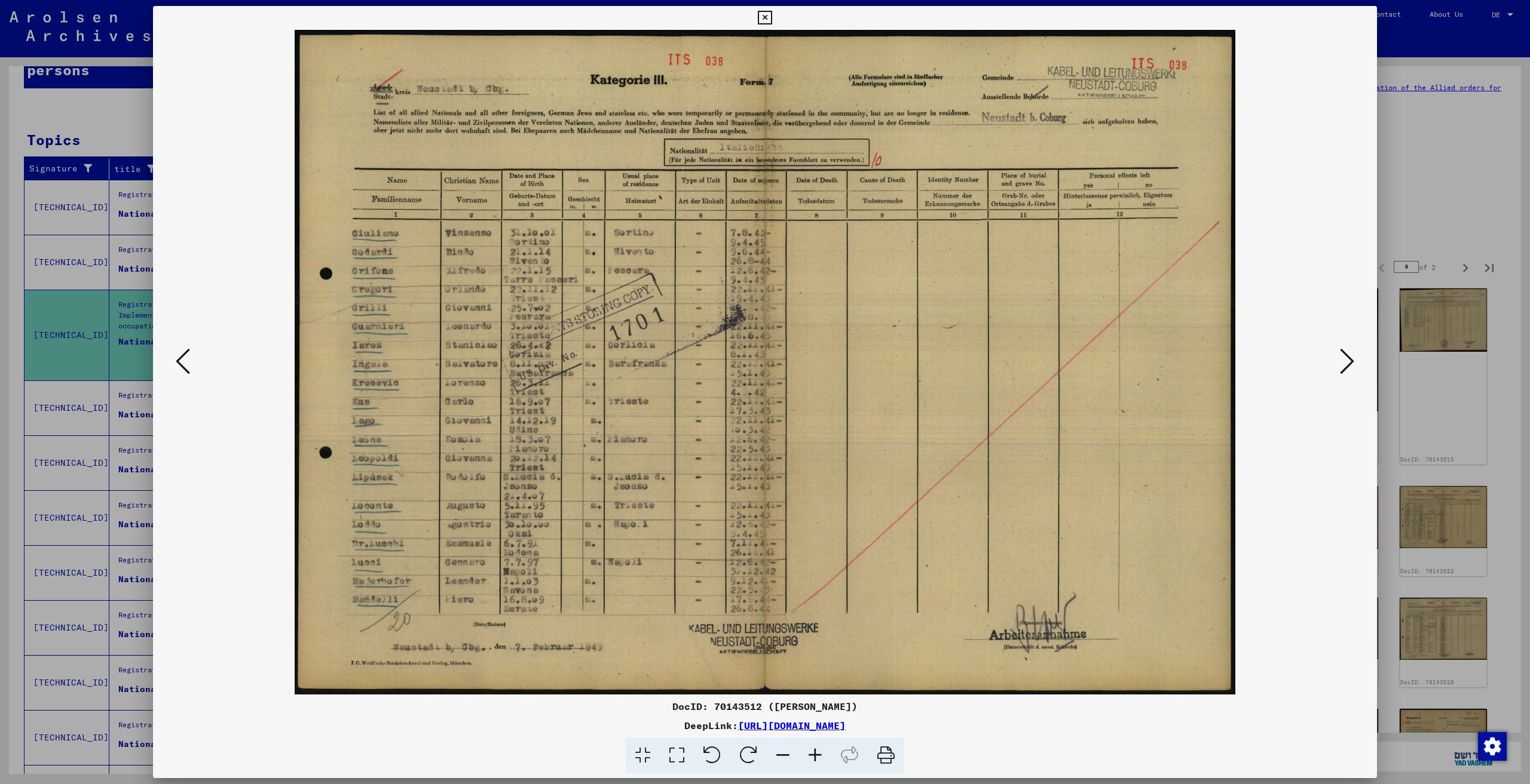
click at [1345, 363] on icon at bounding box center [1347, 361] width 14 height 29
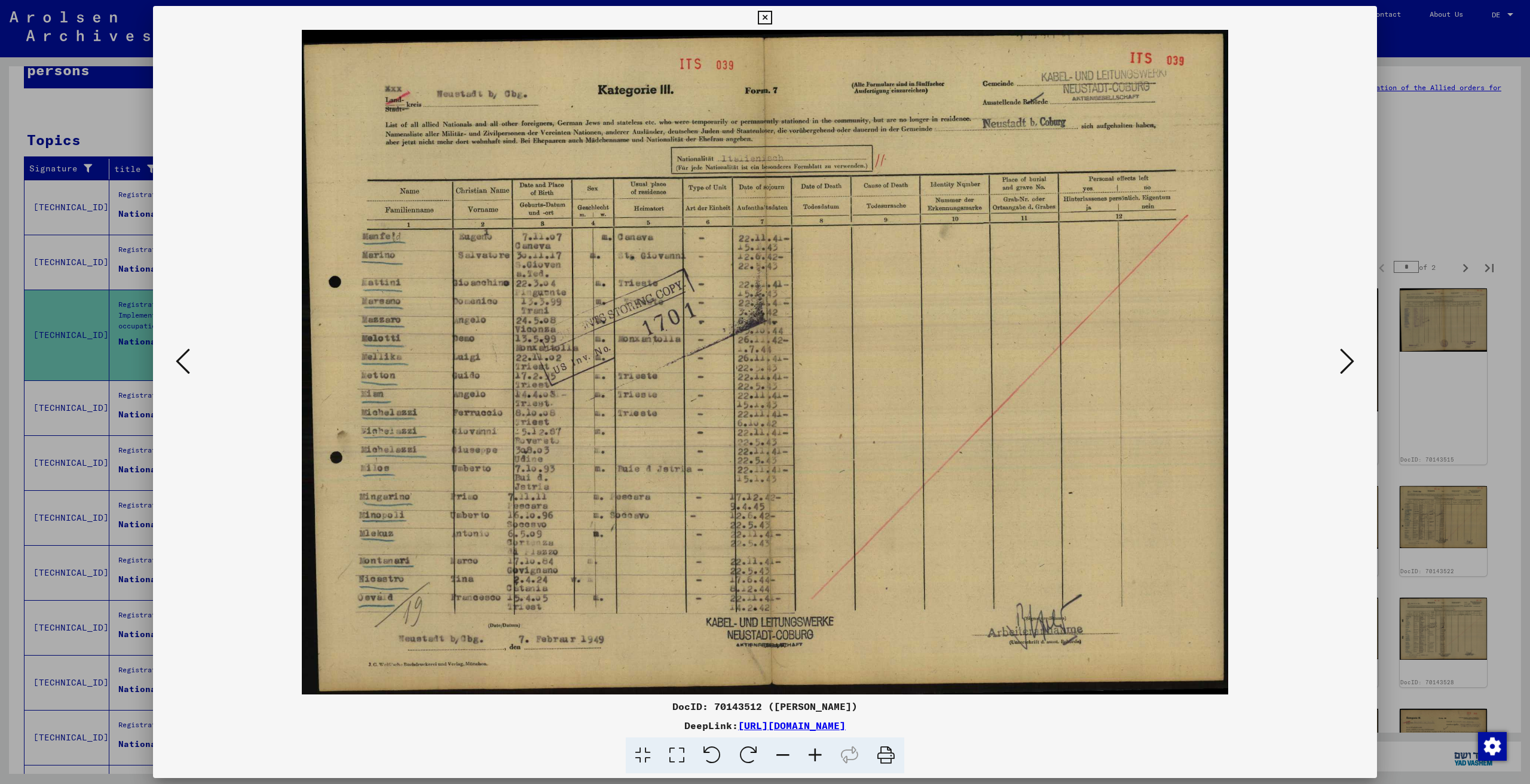
click at [1345, 363] on icon at bounding box center [1347, 361] width 14 height 29
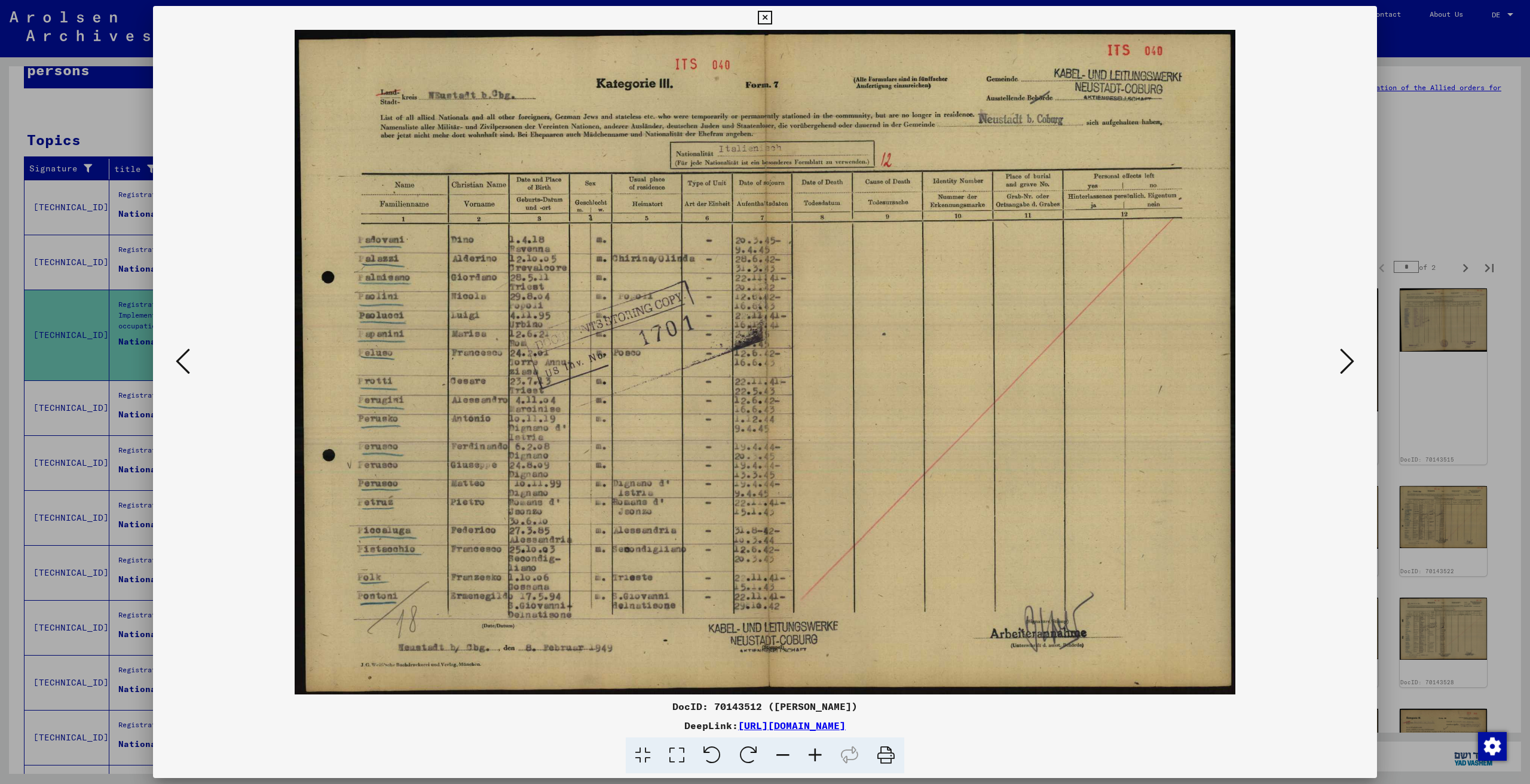
click at [1345, 363] on icon at bounding box center [1347, 361] width 14 height 29
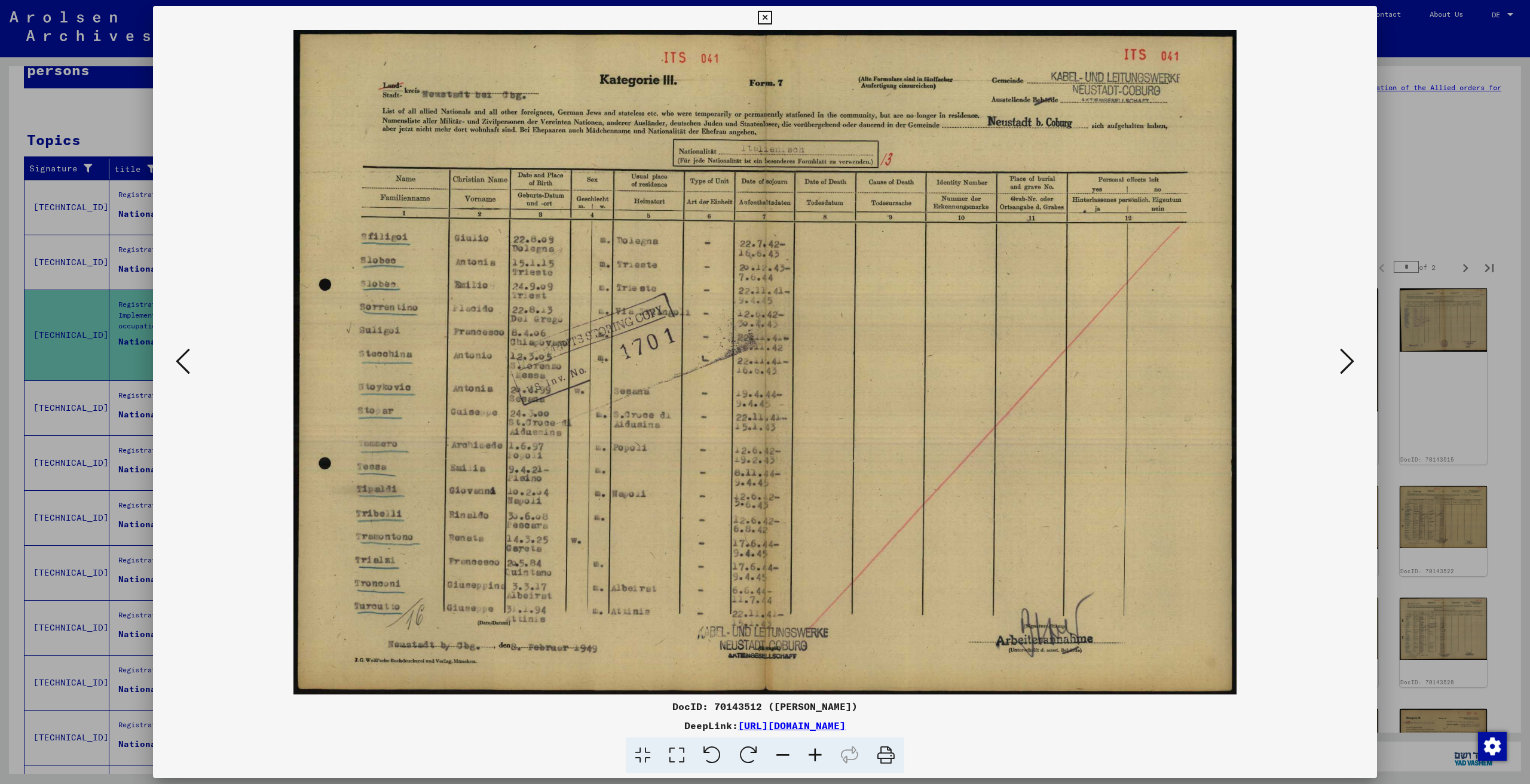
click at [1345, 363] on icon at bounding box center [1347, 361] width 14 height 29
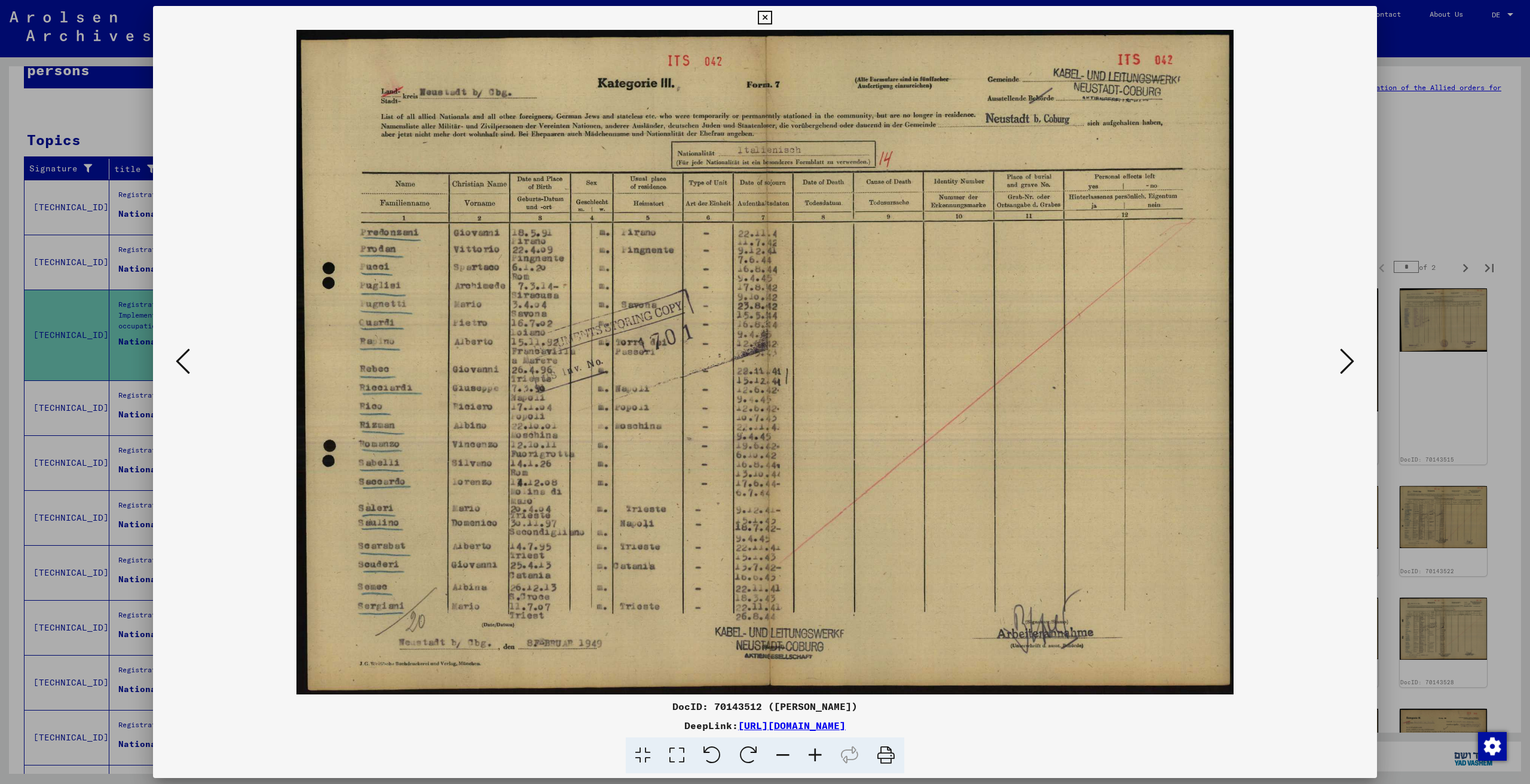
click at [1345, 363] on icon at bounding box center [1347, 361] width 14 height 29
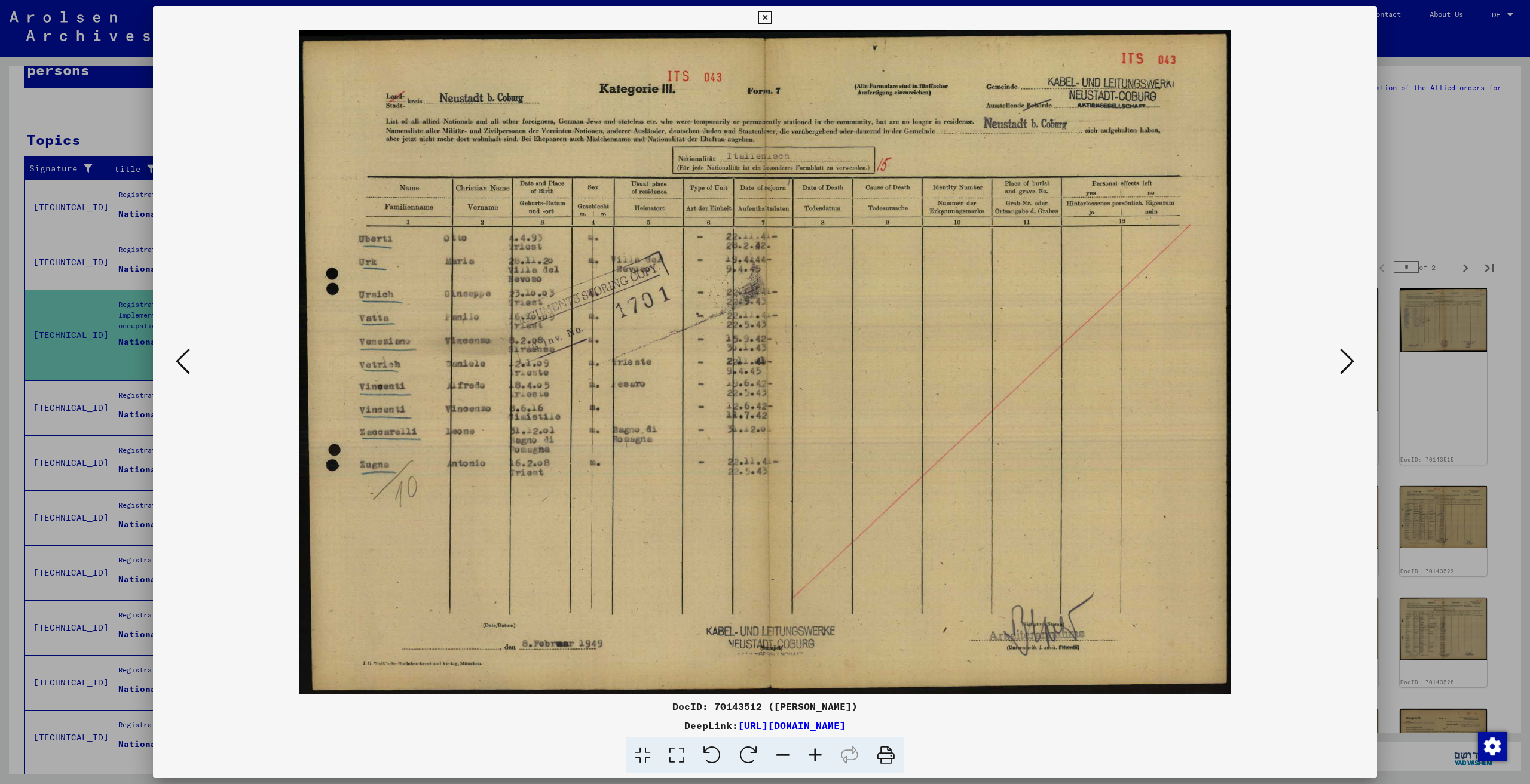
click at [1345, 363] on icon at bounding box center [1347, 361] width 14 height 29
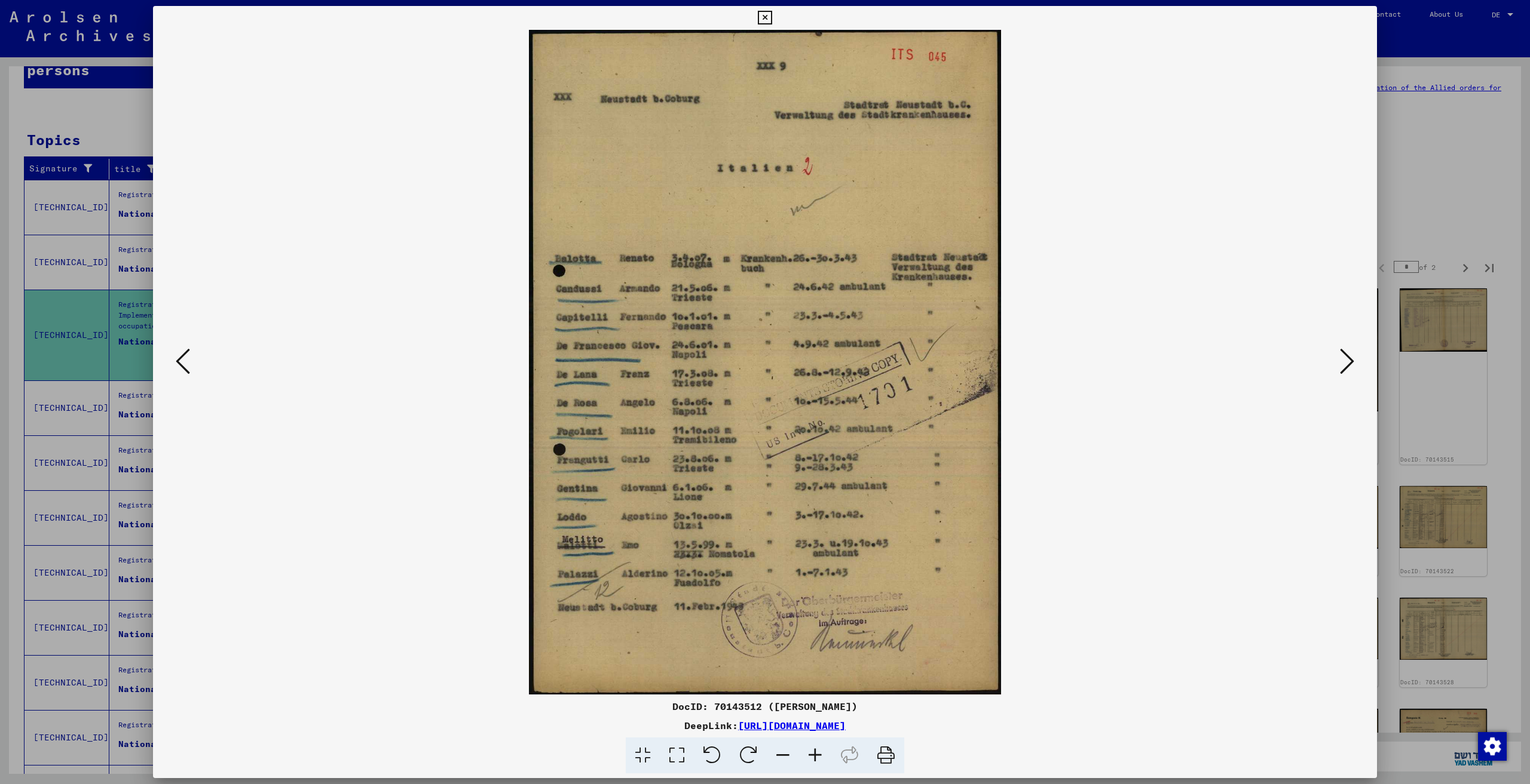
click at [1345, 363] on icon at bounding box center [1347, 361] width 14 height 29
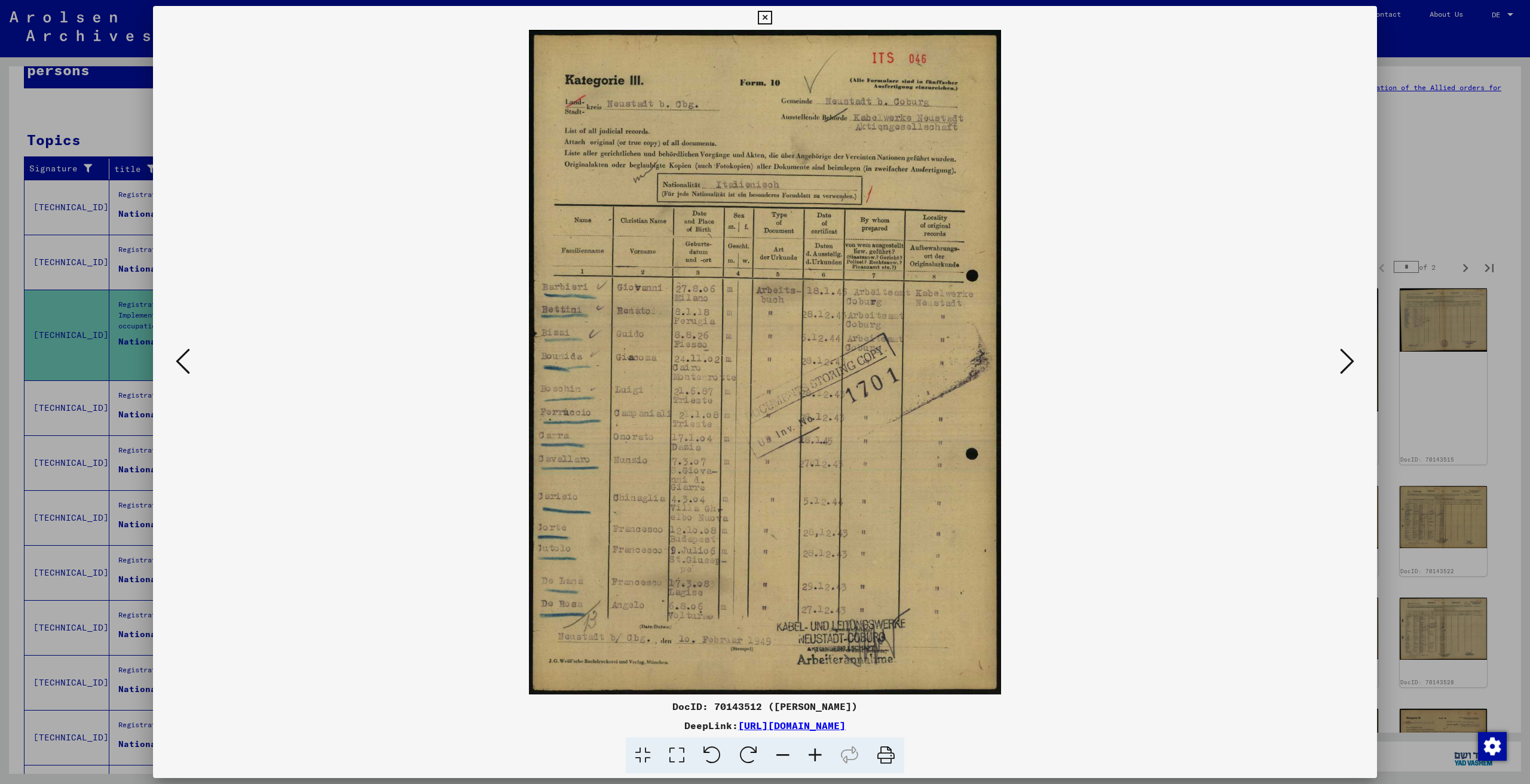
click at [1345, 363] on icon at bounding box center [1347, 361] width 14 height 29
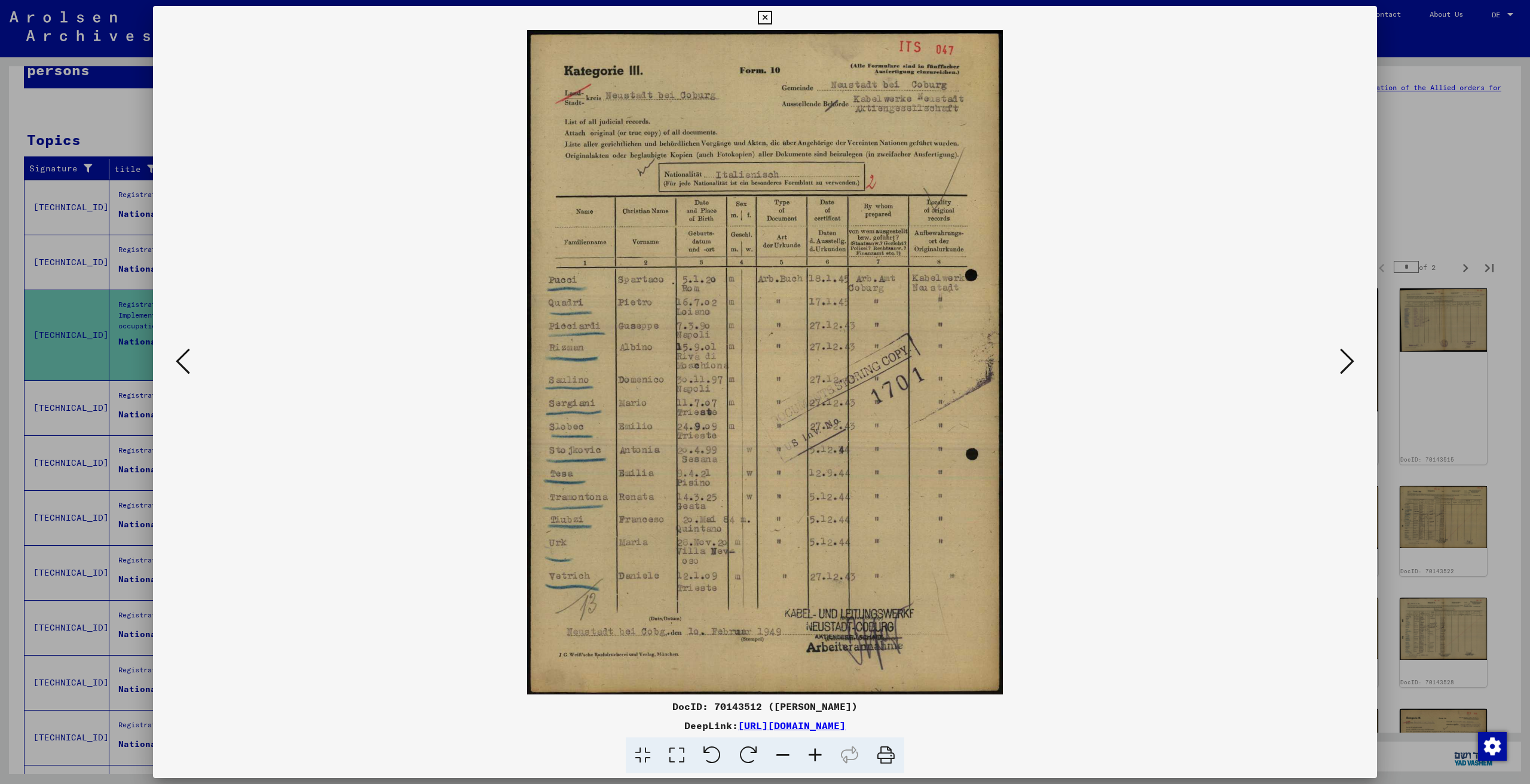
click at [1345, 363] on icon at bounding box center [1347, 361] width 14 height 29
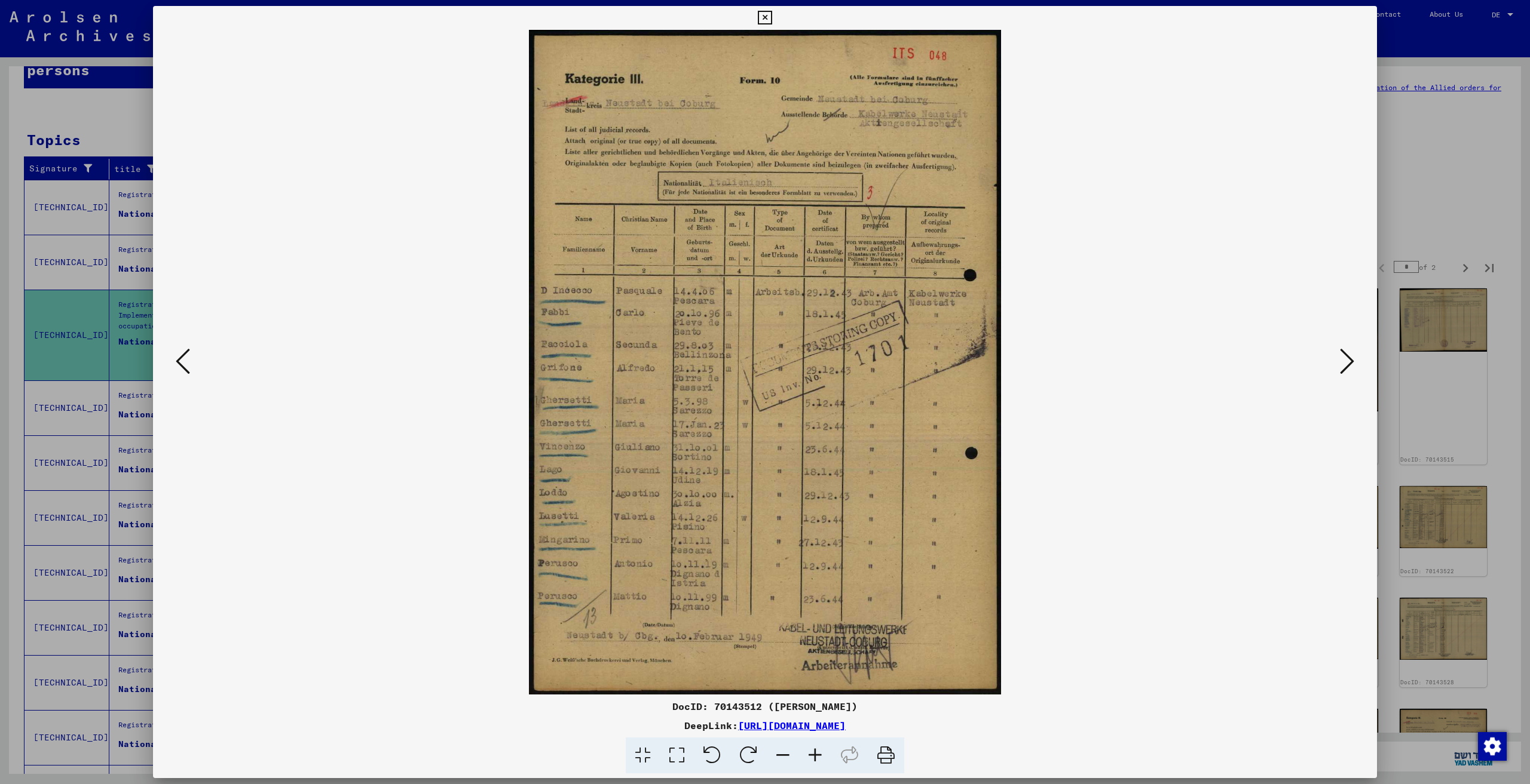
click at [1345, 363] on icon at bounding box center [1347, 361] width 14 height 29
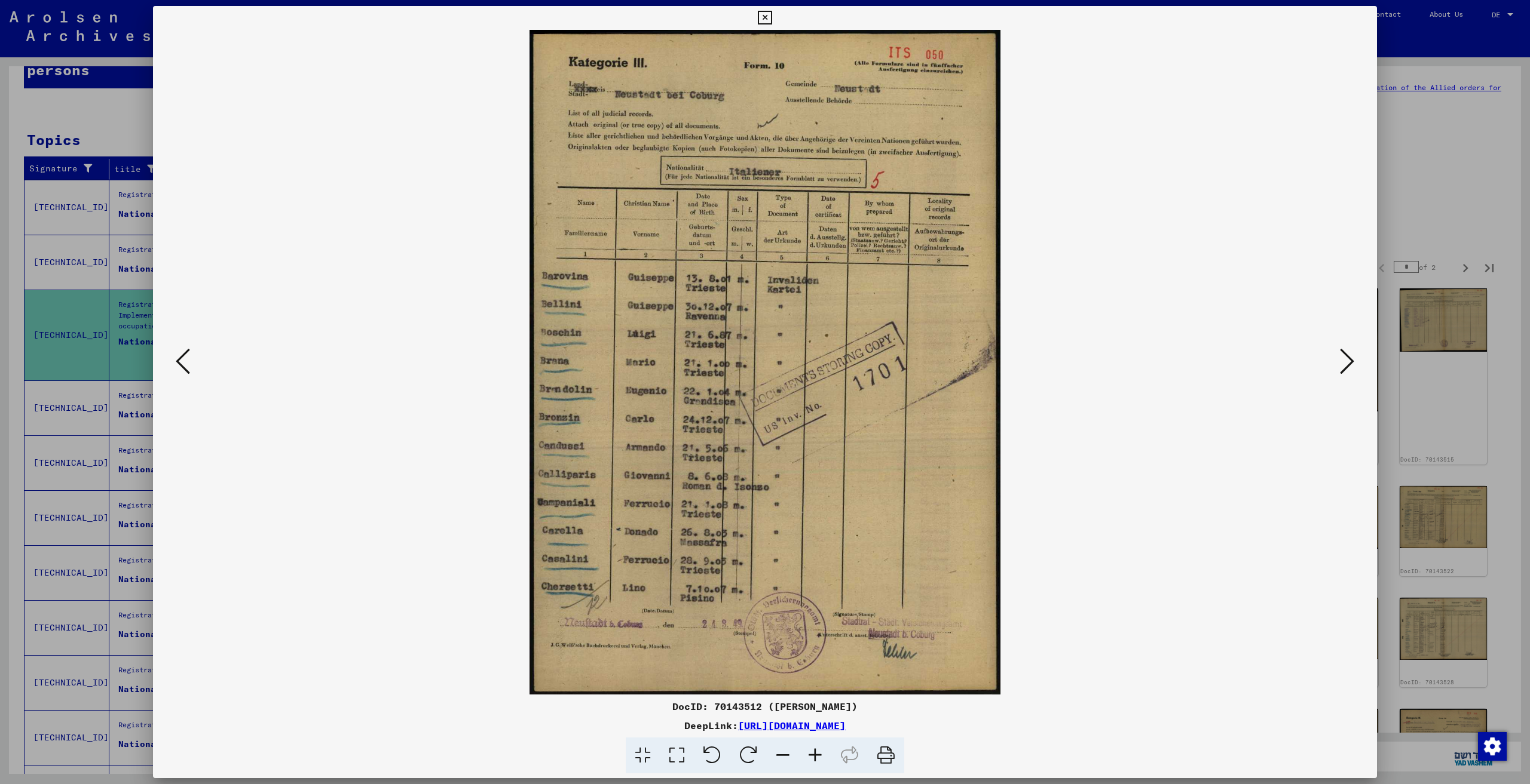
click at [1345, 363] on icon at bounding box center [1347, 361] width 14 height 29
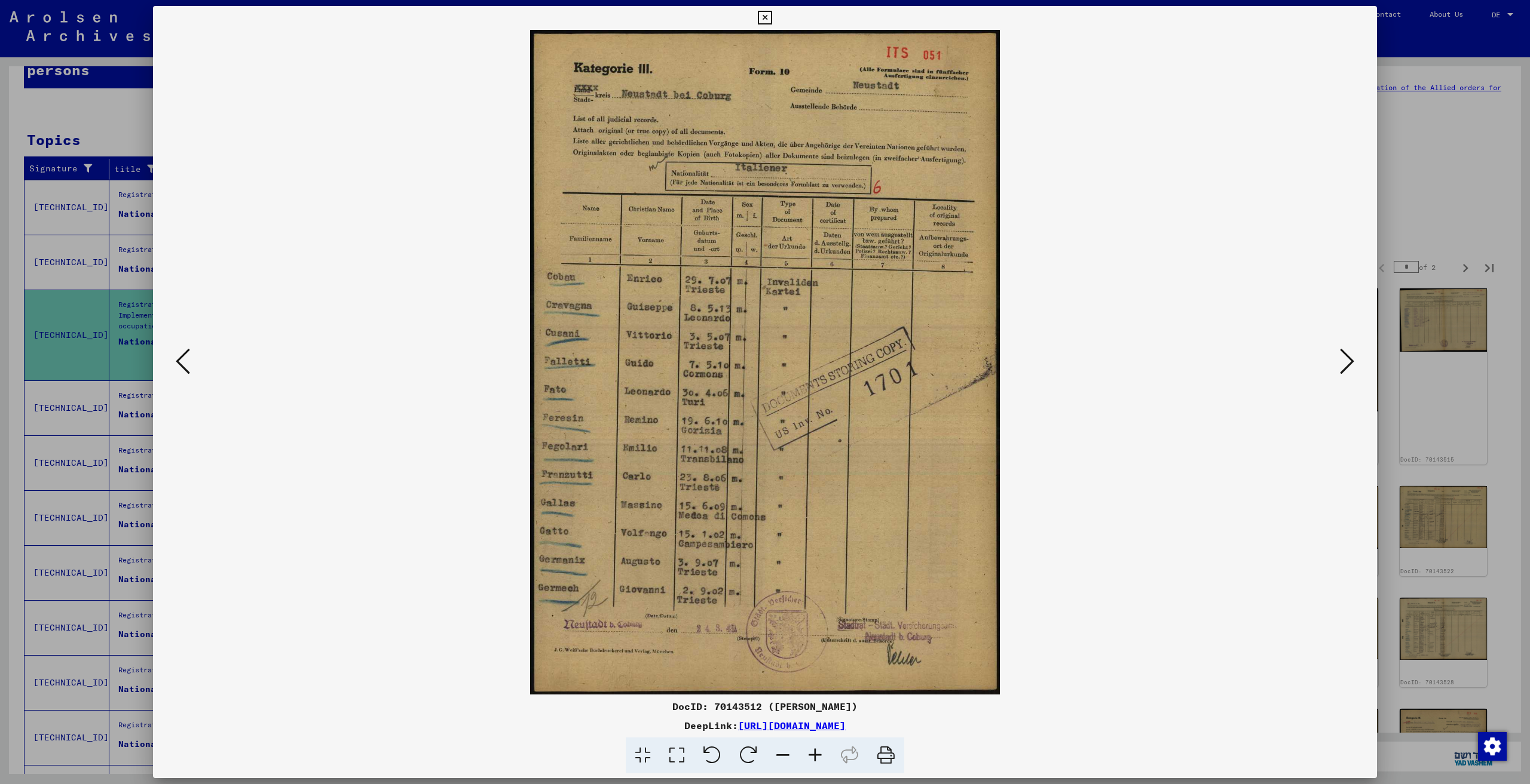
click at [1345, 363] on icon at bounding box center [1347, 361] width 14 height 29
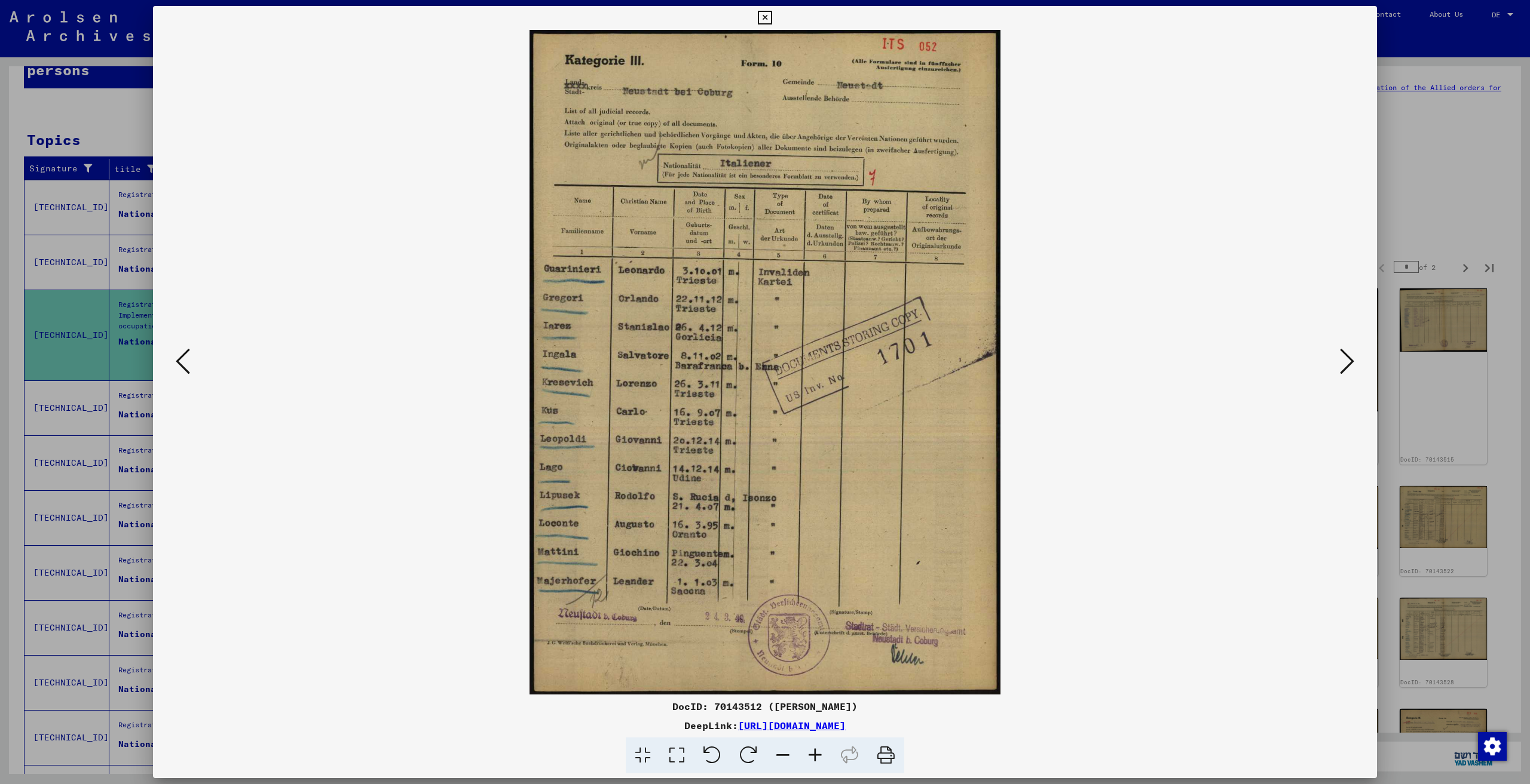
click at [1345, 363] on icon at bounding box center [1347, 361] width 14 height 29
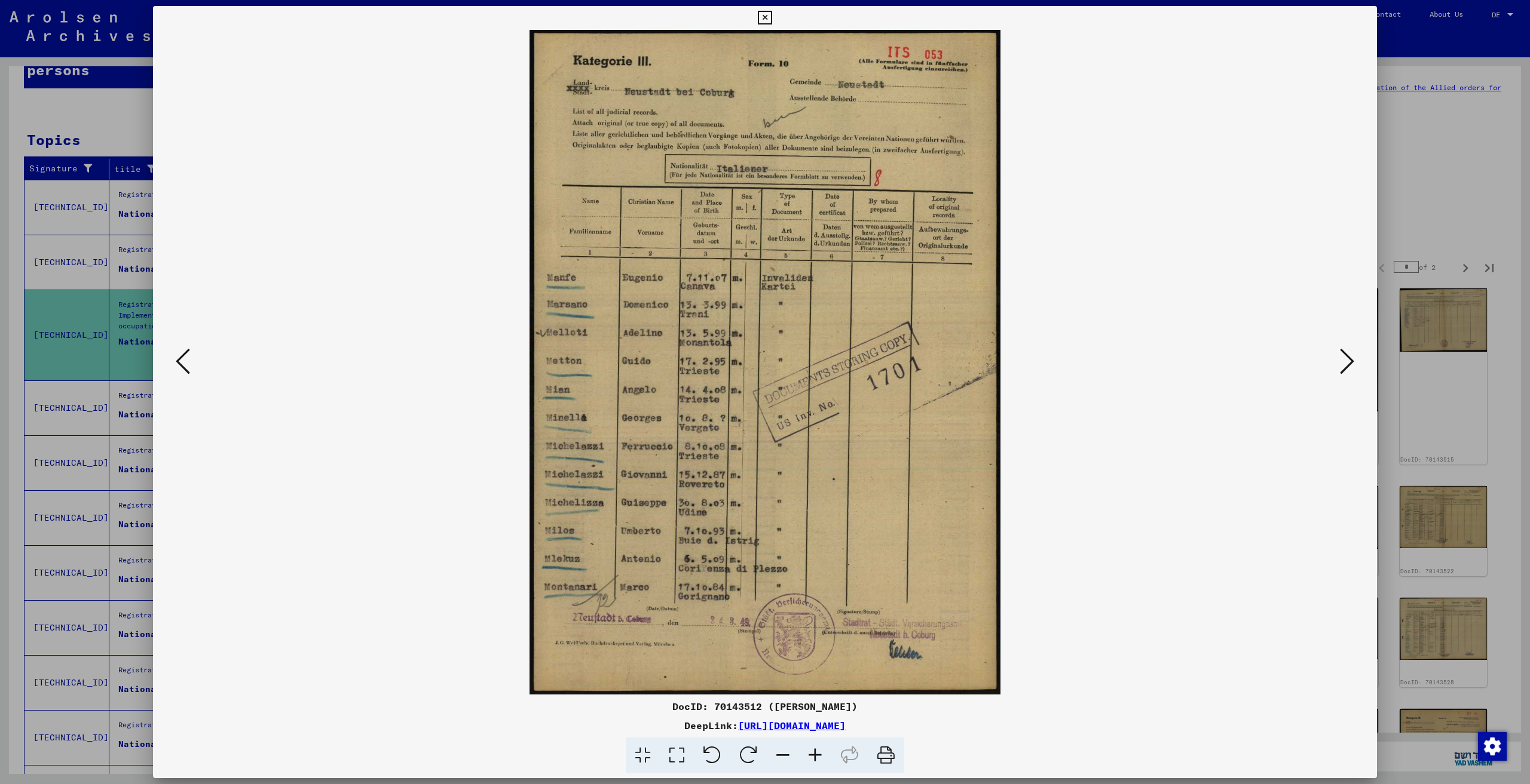
click at [1345, 363] on icon at bounding box center [1347, 361] width 14 height 29
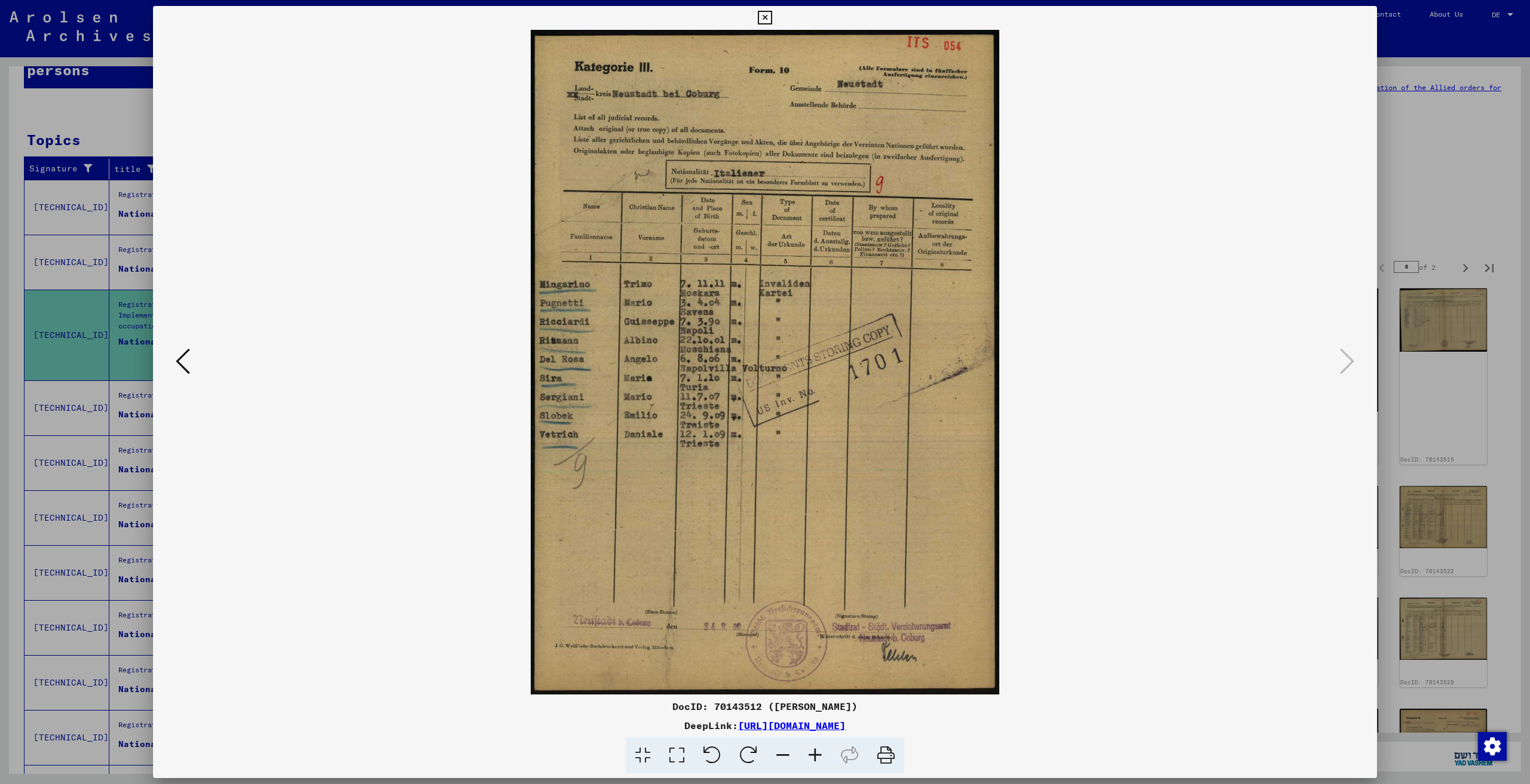
click at [1397, 179] on div at bounding box center [765, 392] width 1530 height 784
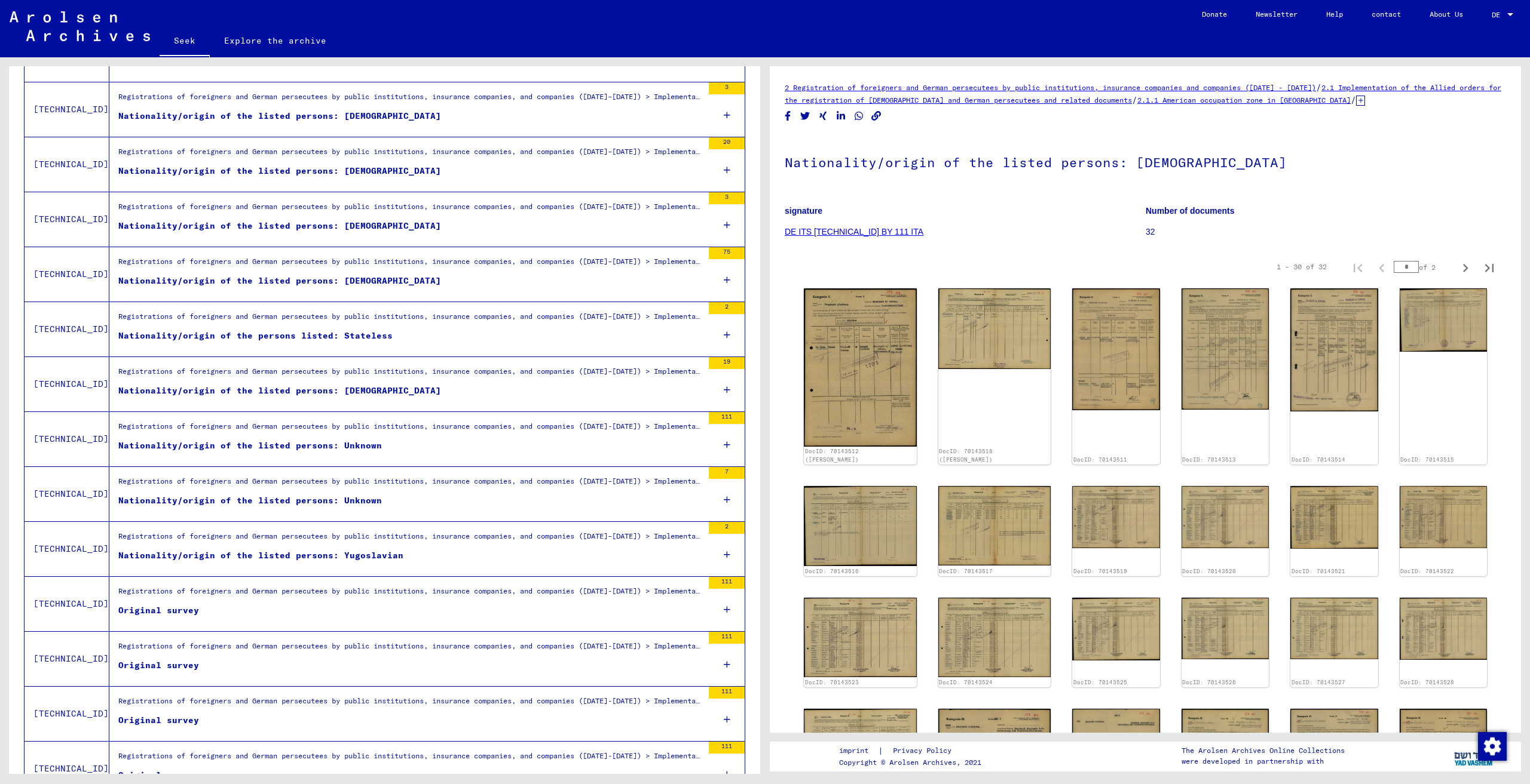
scroll to position [657, 0]
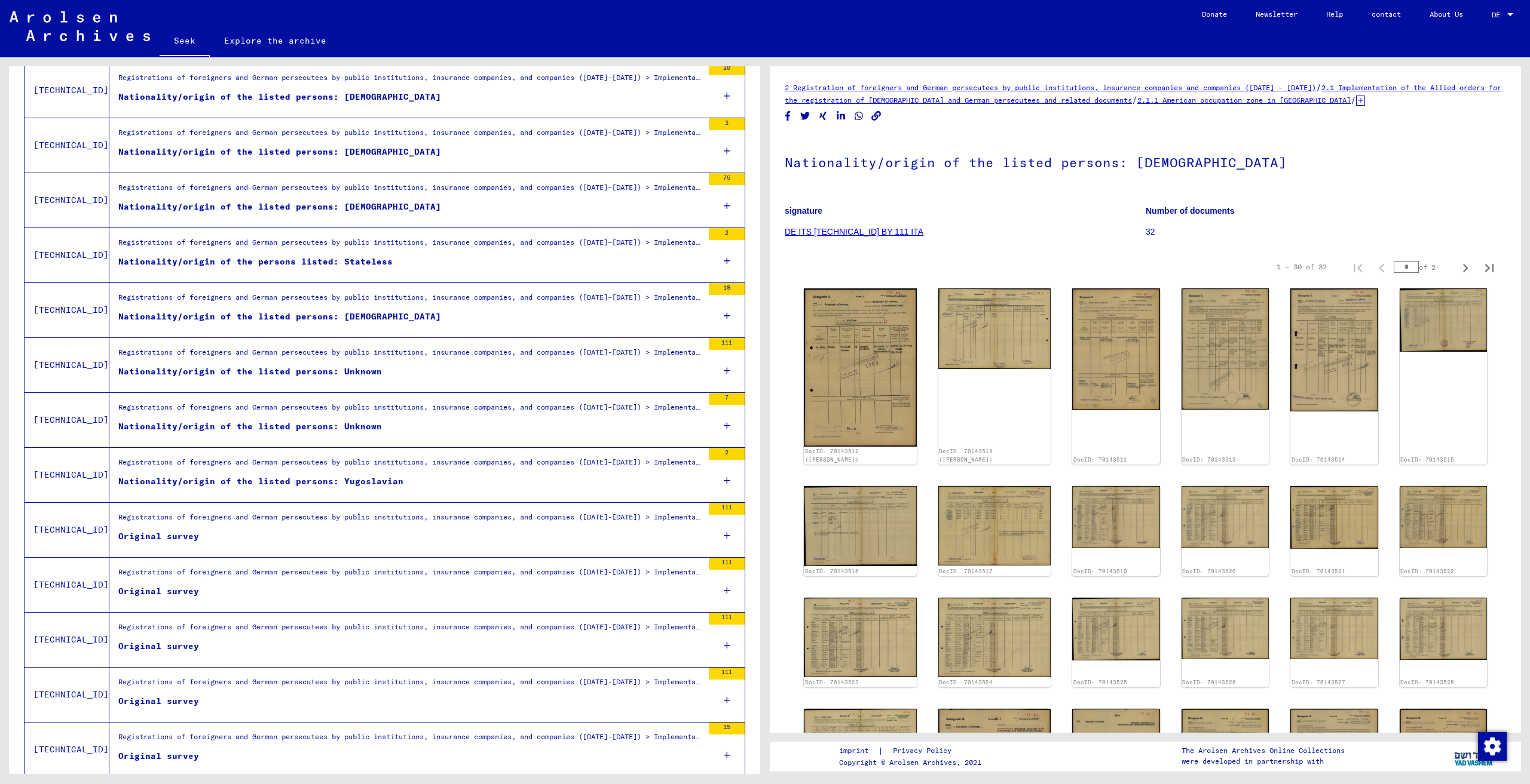
click at [724, 527] on icon at bounding box center [727, 536] width 6 height 42
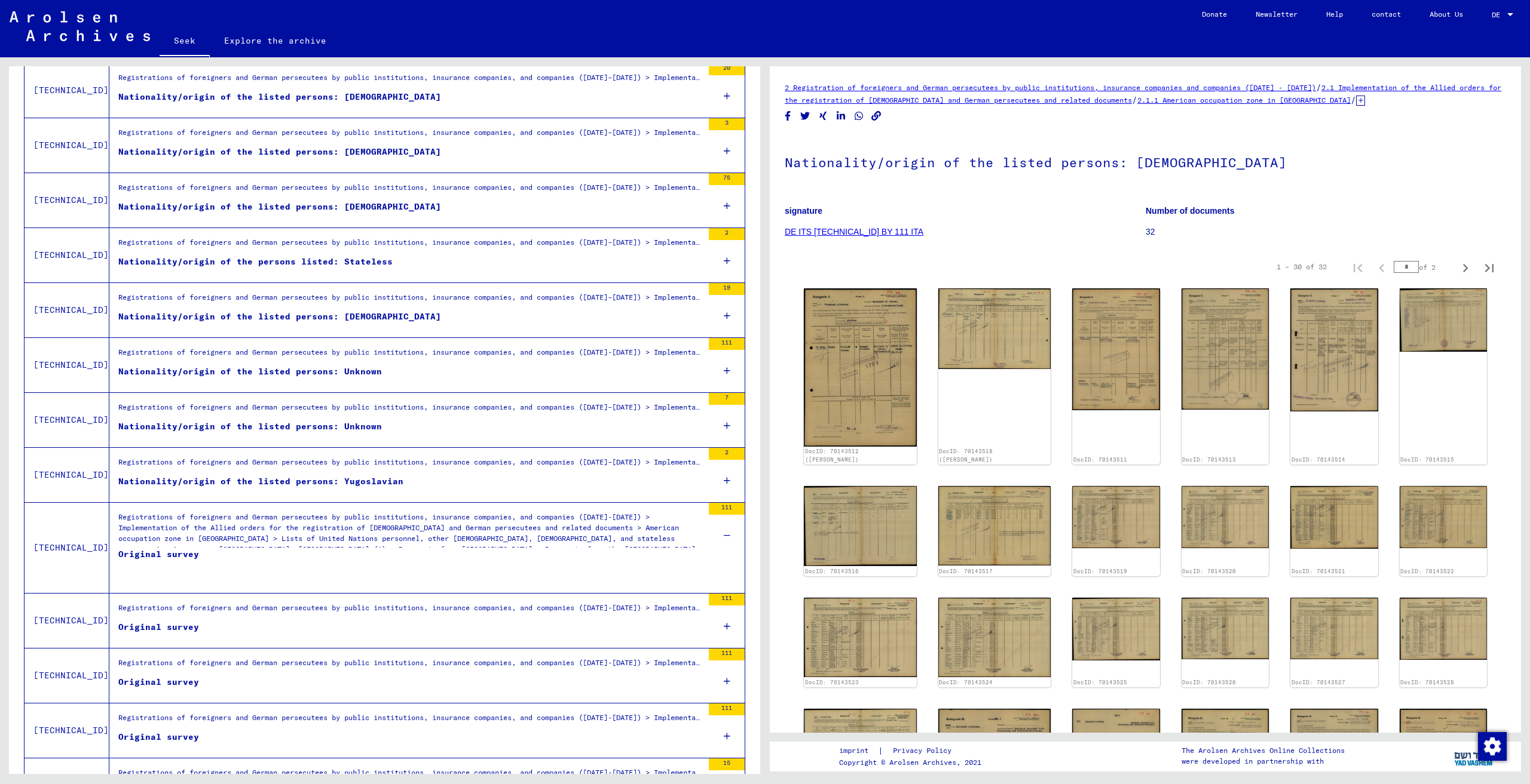
click at [557, 534] on font "Registrations of foreigners and German persecutees by public institutions, insu…" at bounding box center [407, 544] width 578 height 63
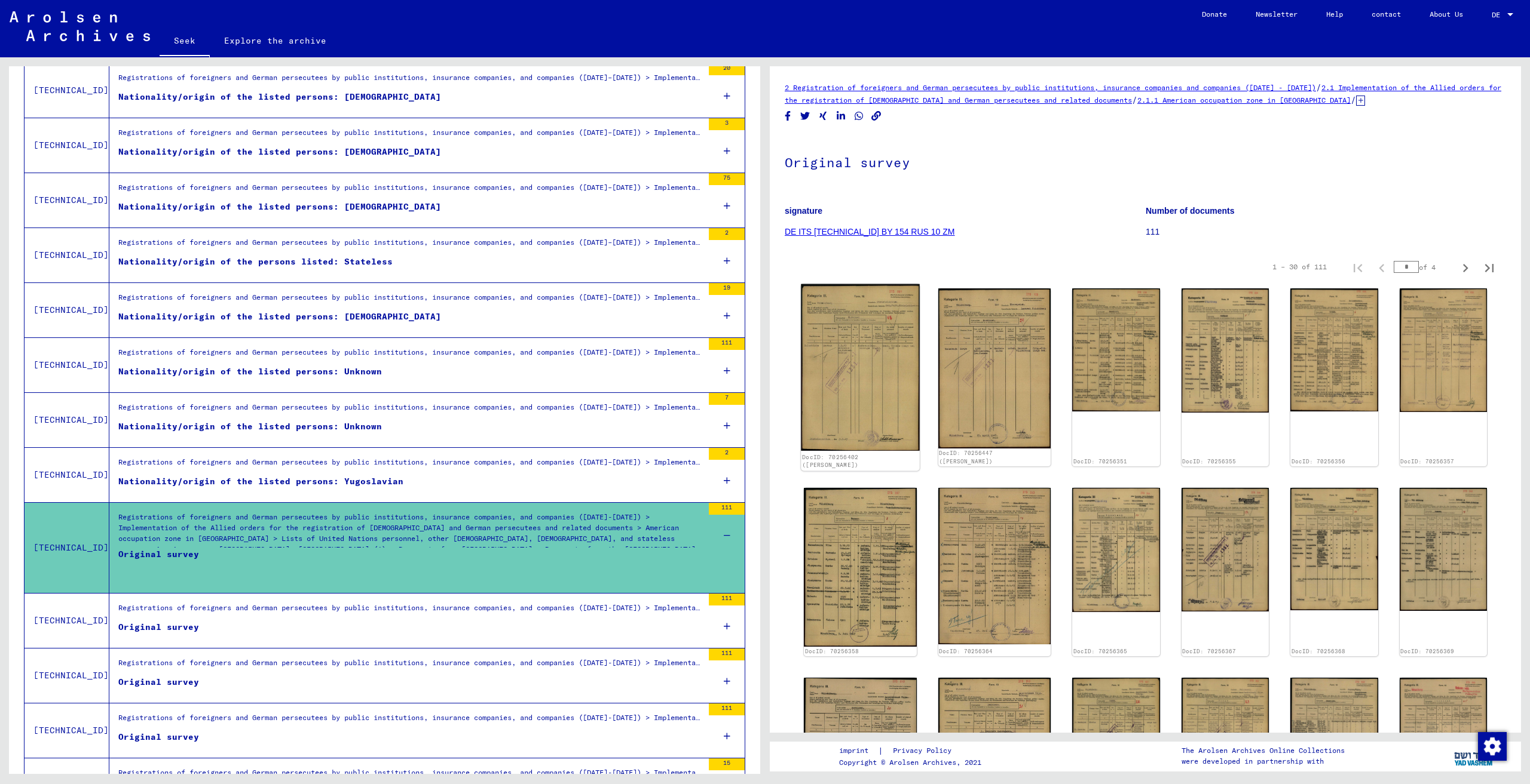
click at [862, 371] on img at bounding box center [860, 368] width 119 height 167
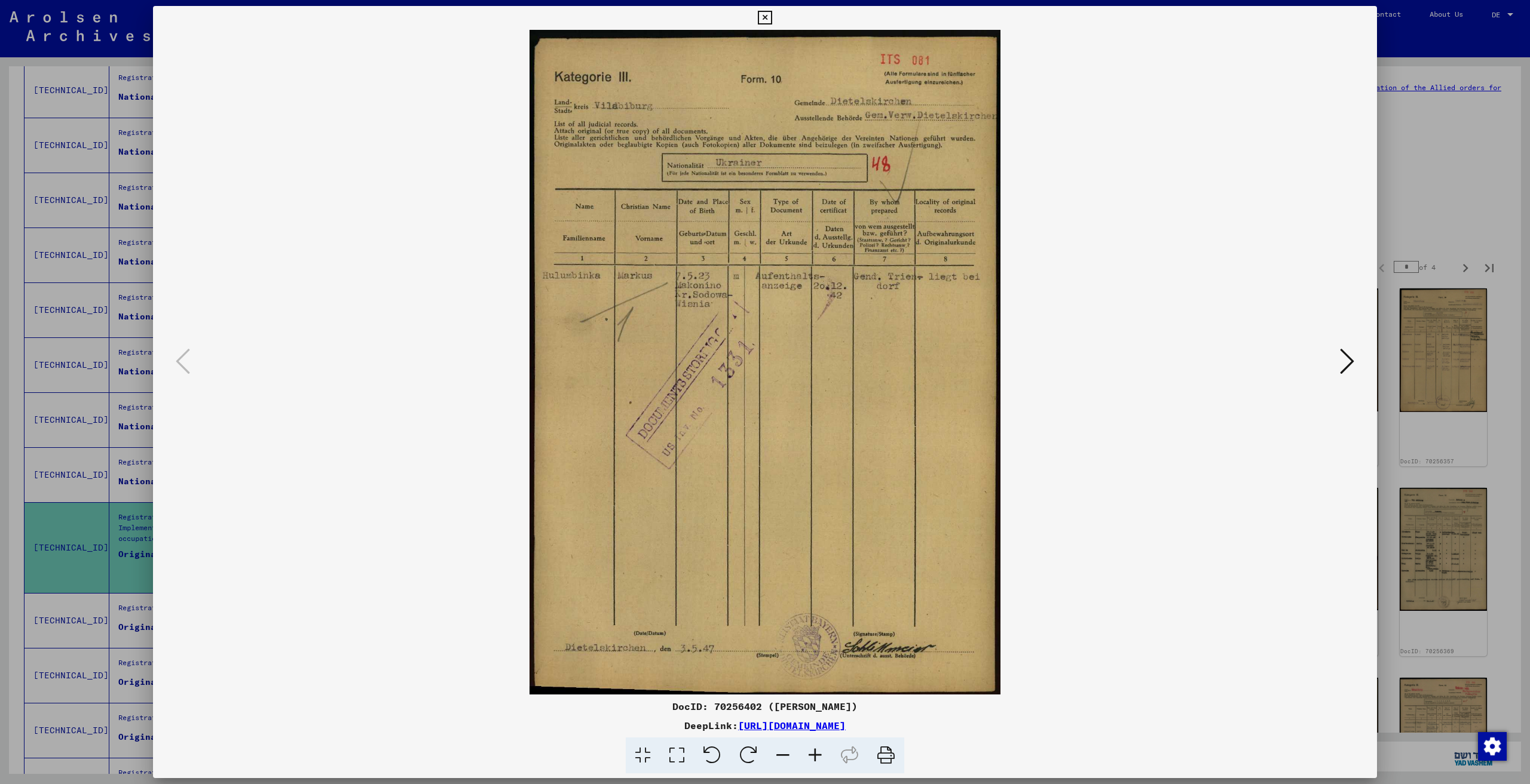
click at [1351, 358] on icon at bounding box center [1347, 361] width 14 height 29
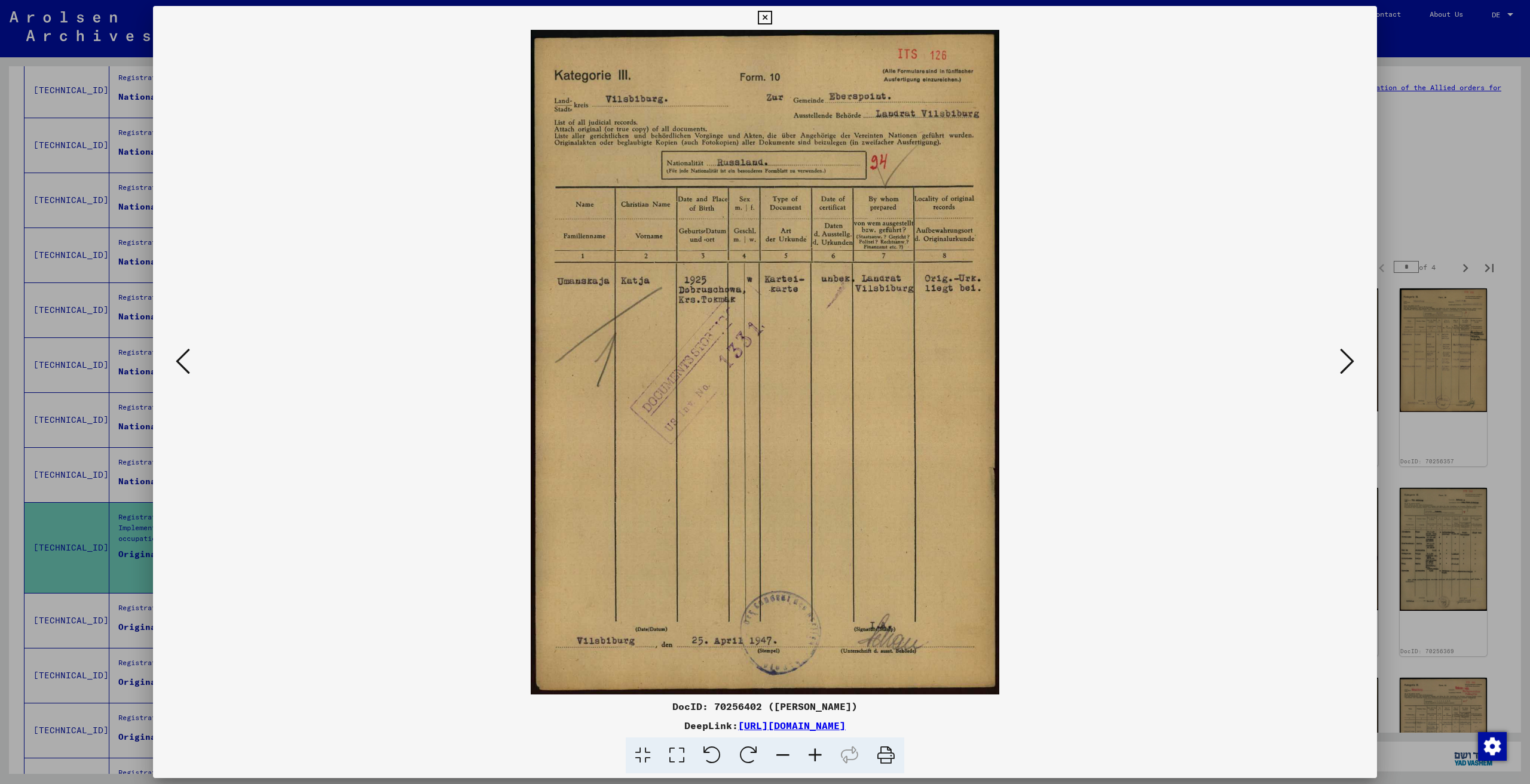
click at [1351, 359] on icon at bounding box center [1347, 361] width 14 height 29
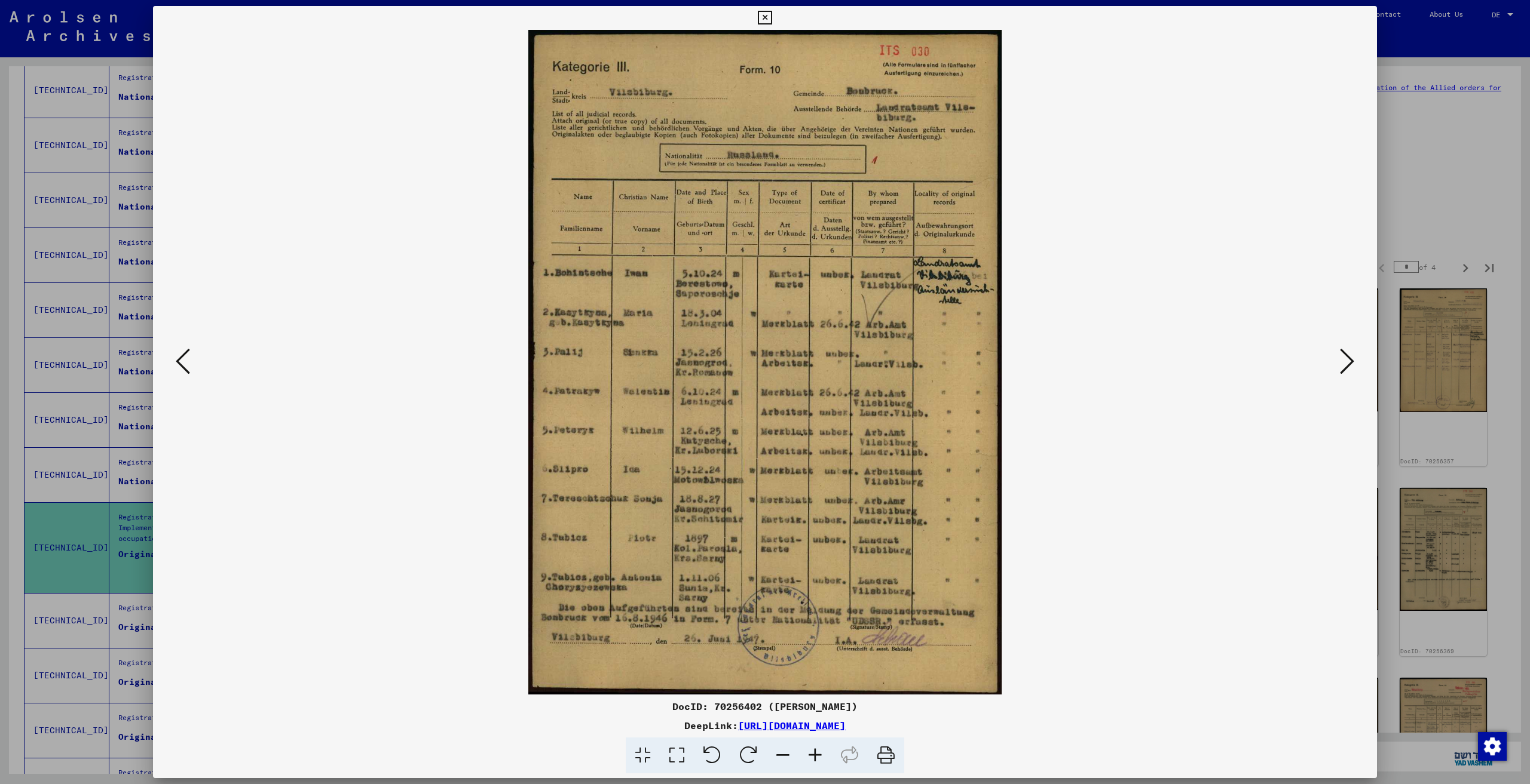
click at [1351, 359] on icon at bounding box center [1347, 361] width 14 height 29
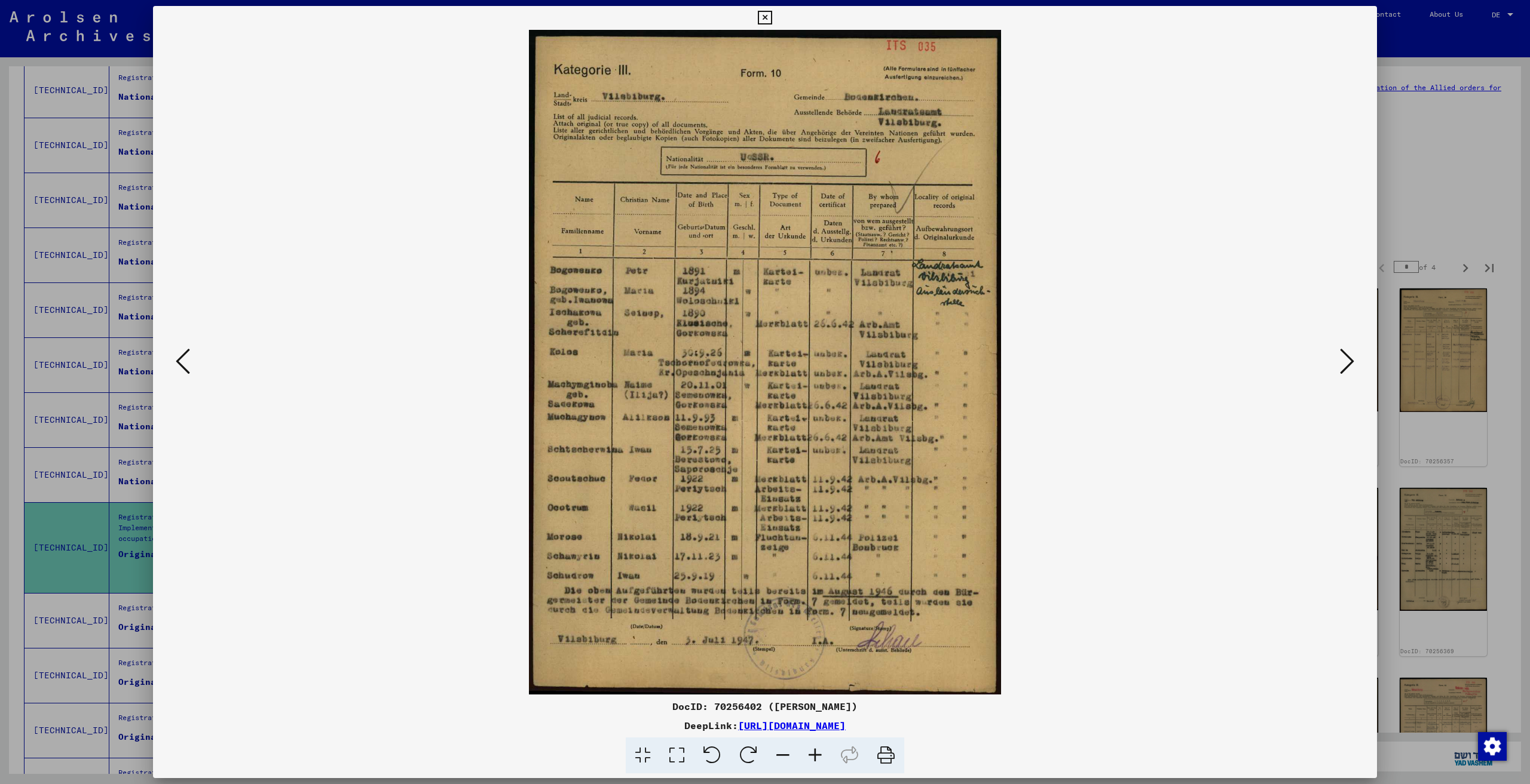
click at [1351, 359] on icon at bounding box center [1347, 361] width 14 height 29
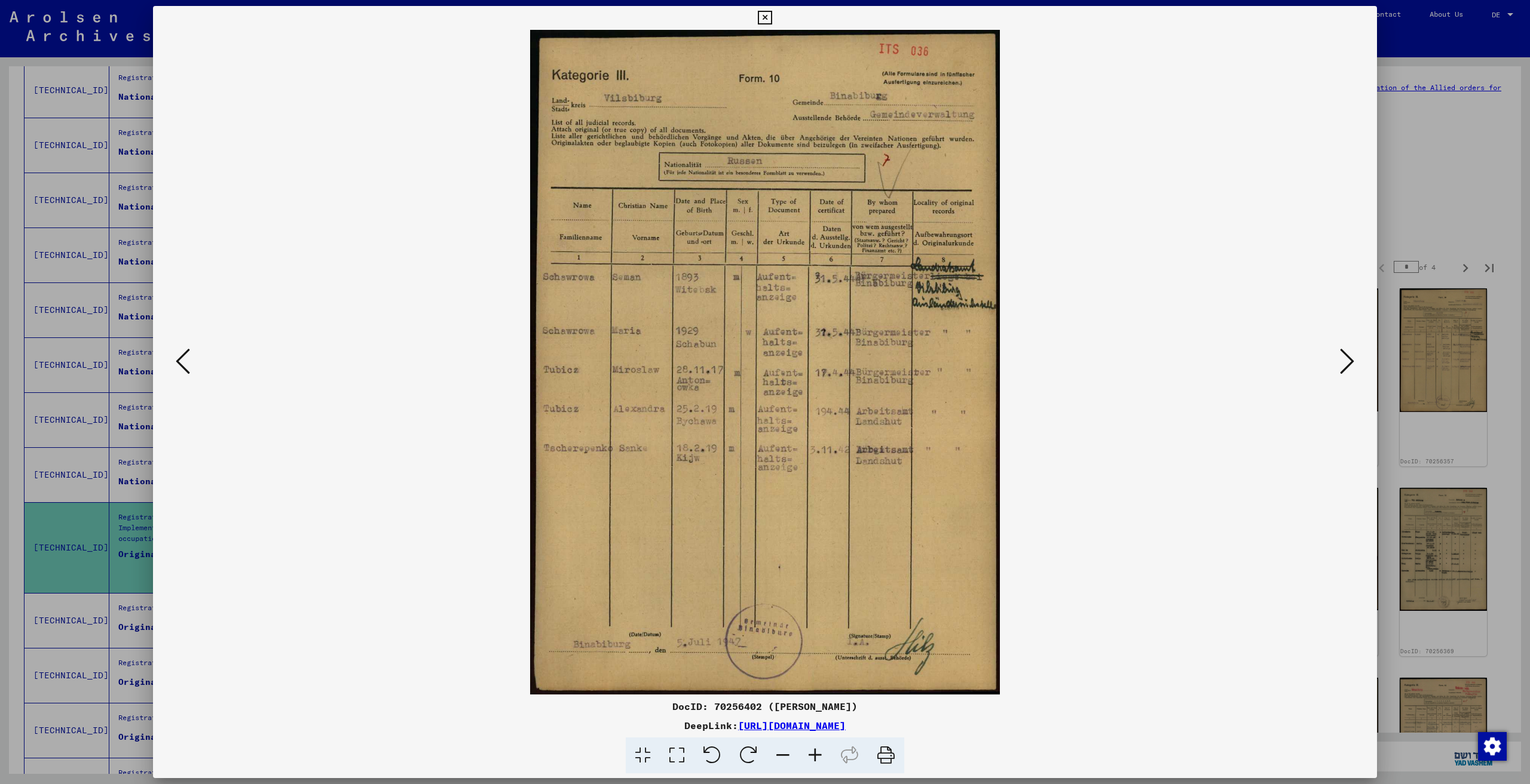
click at [1351, 359] on icon at bounding box center [1347, 361] width 14 height 29
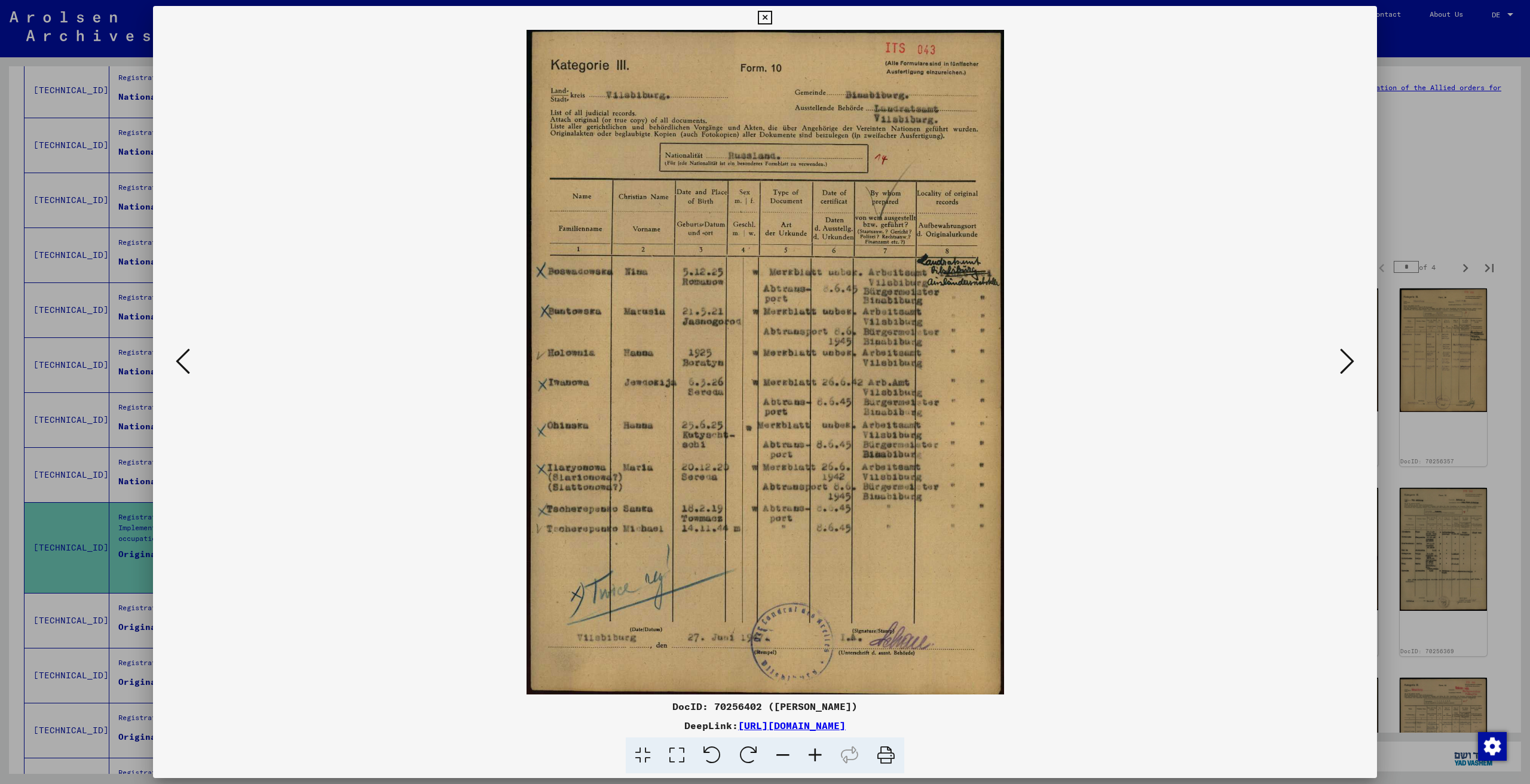
click at [1351, 359] on icon at bounding box center [1347, 361] width 14 height 29
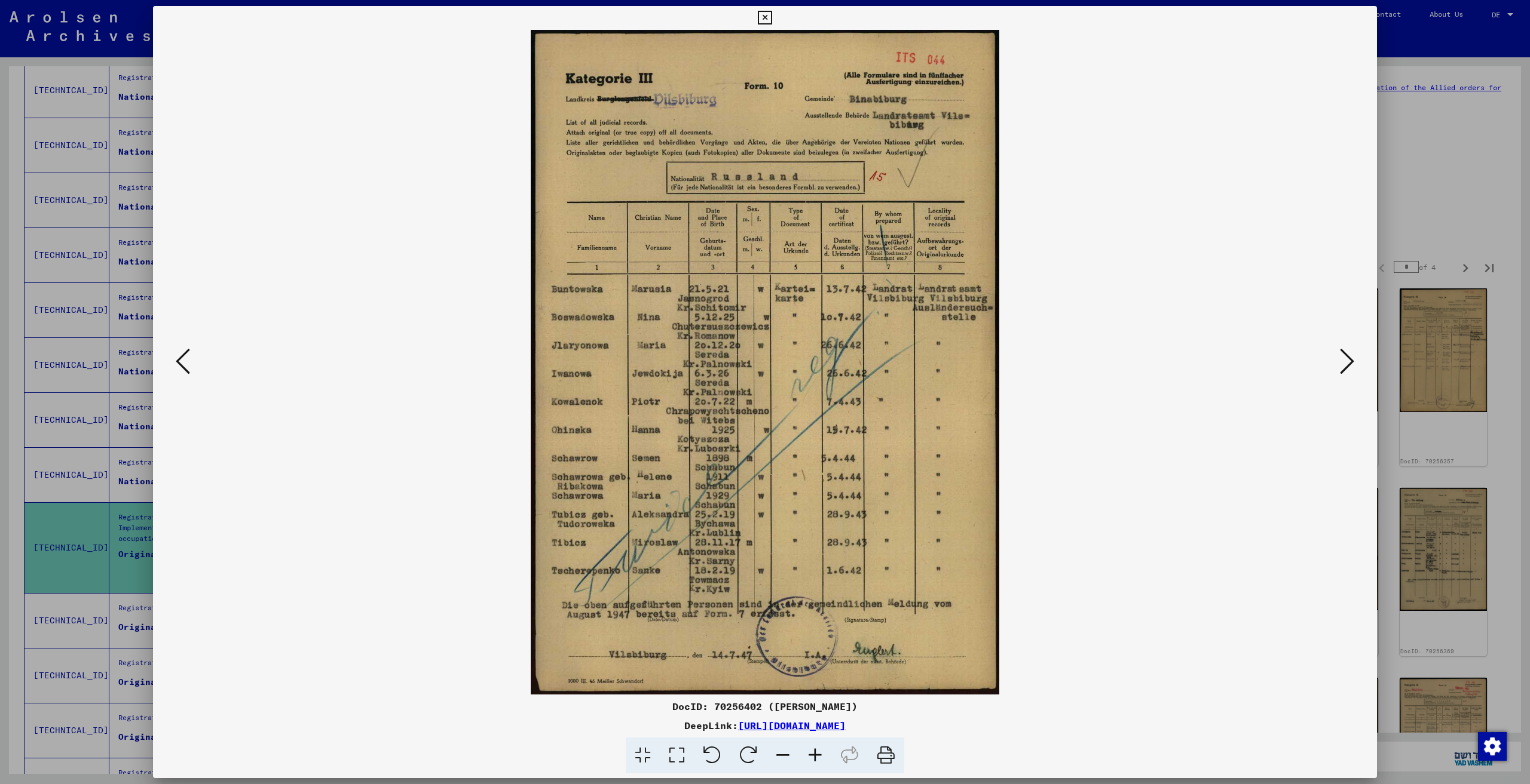
click at [1351, 359] on icon at bounding box center [1347, 361] width 14 height 29
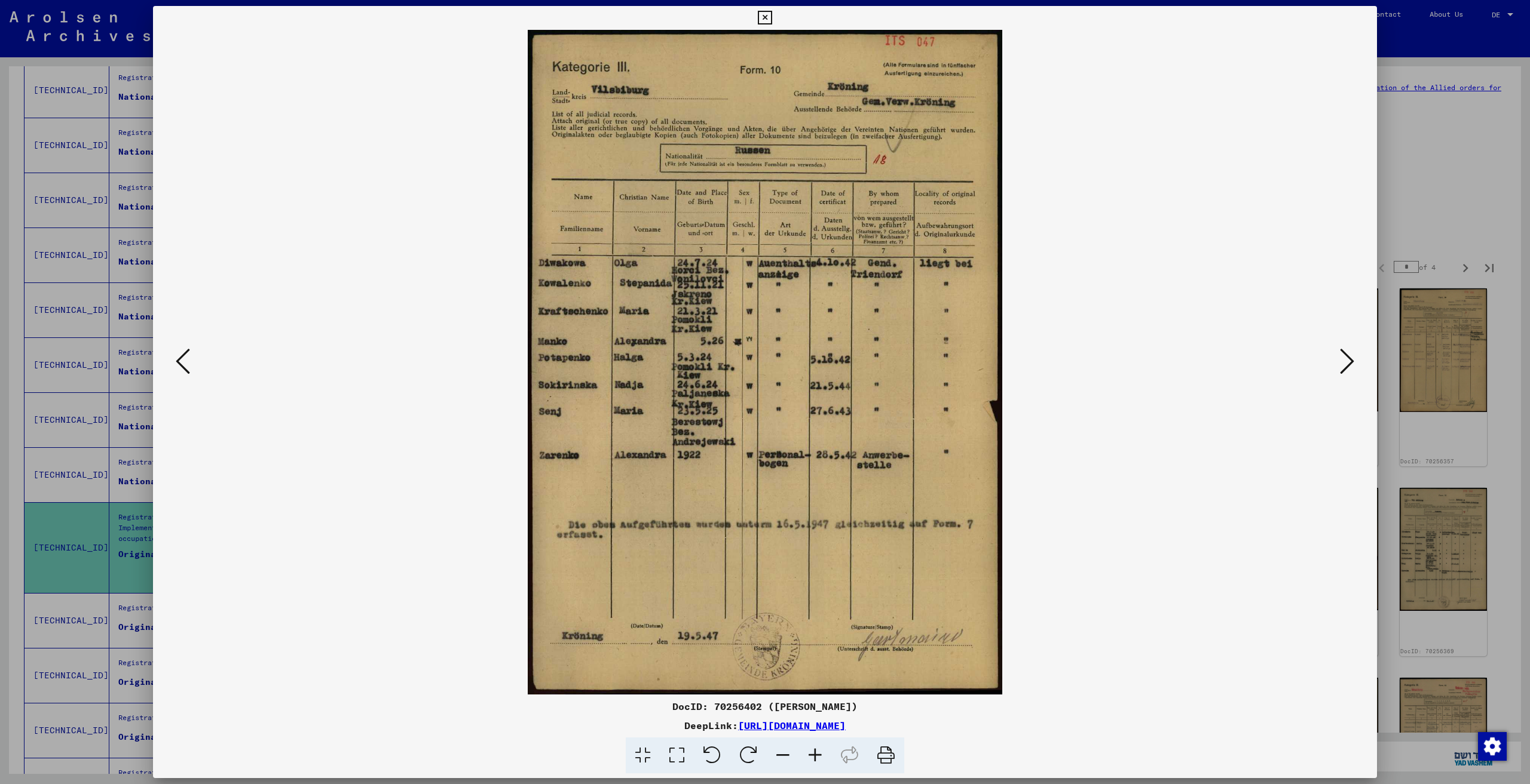
click at [1351, 359] on icon at bounding box center [1347, 361] width 14 height 29
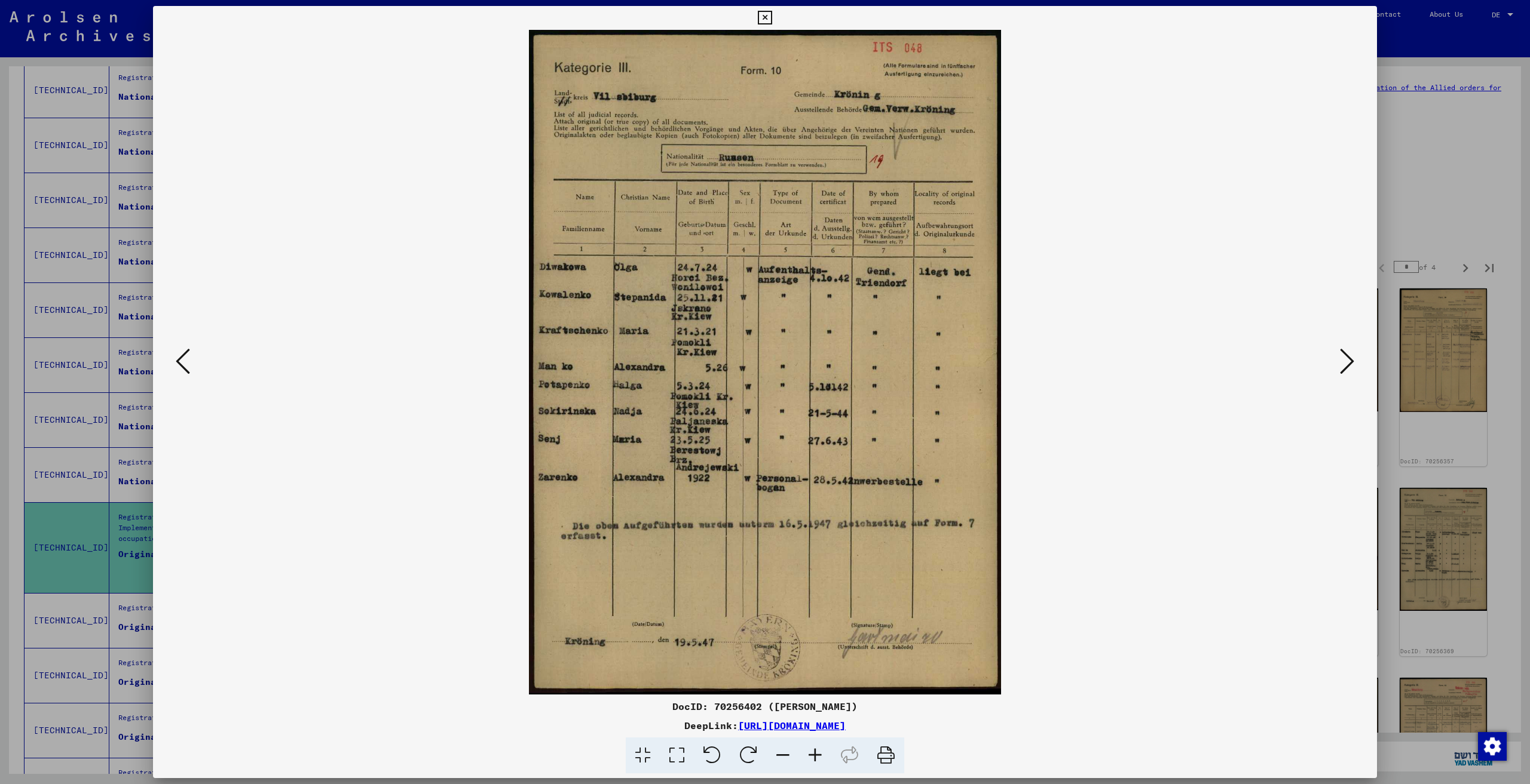
click at [1428, 219] on div at bounding box center [765, 392] width 1530 height 784
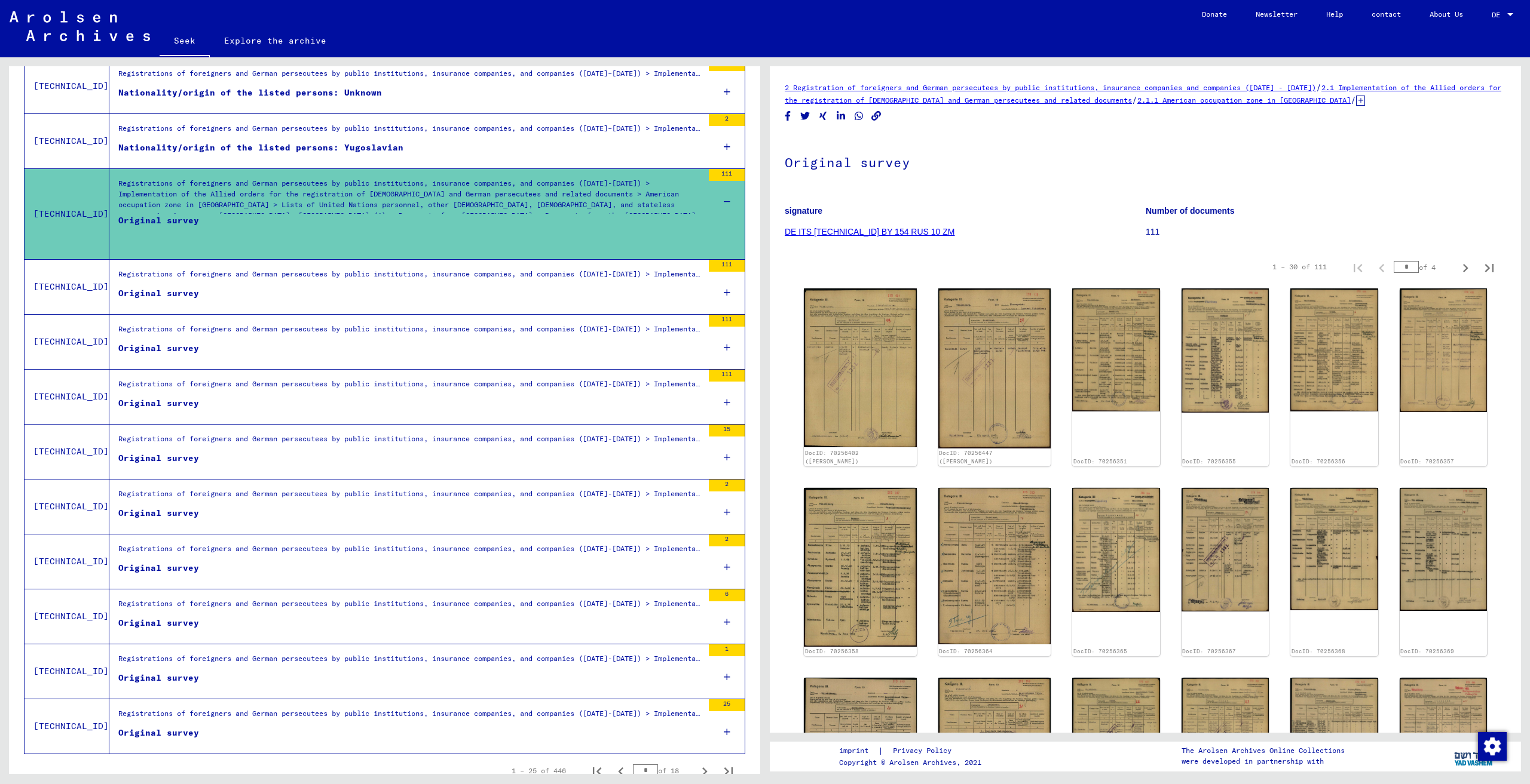
scroll to position [1040, 0]
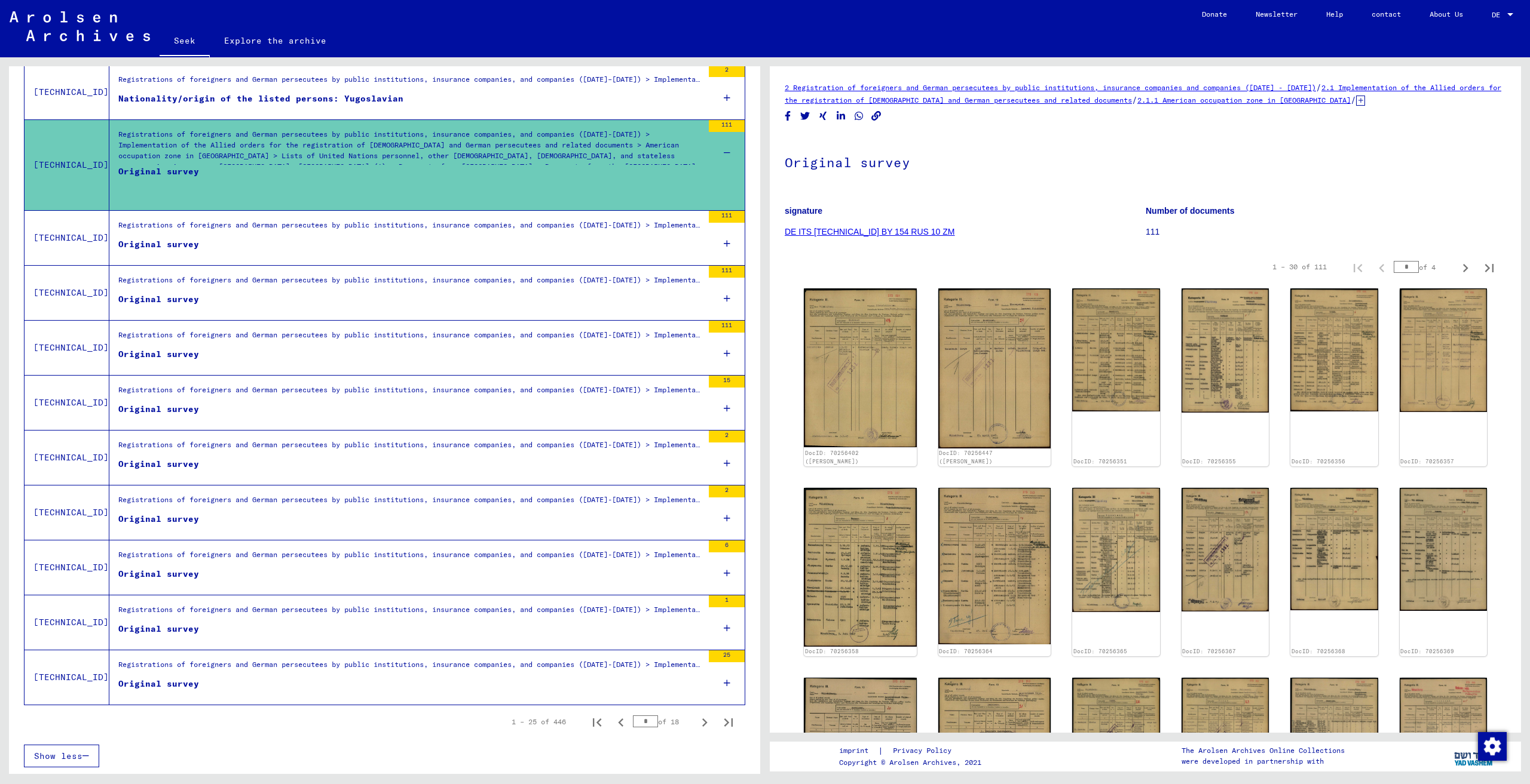
click at [442, 507] on div "Registrations of foreigners and German persecutees by public institutions, insu…" at bounding box center [410, 502] width 584 height 17
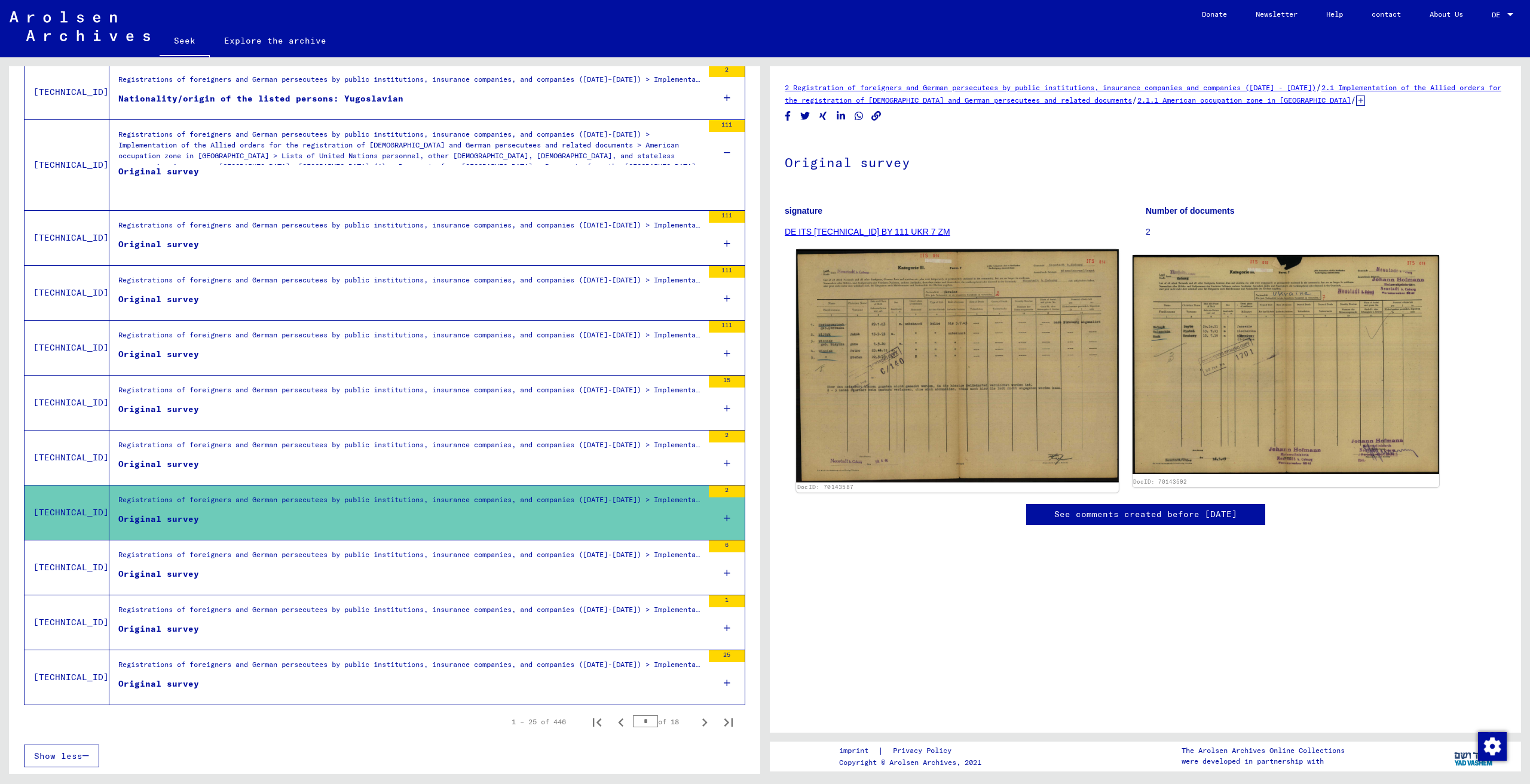
click at [981, 323] on img at bounding box center [956, 366] width 322 height 233
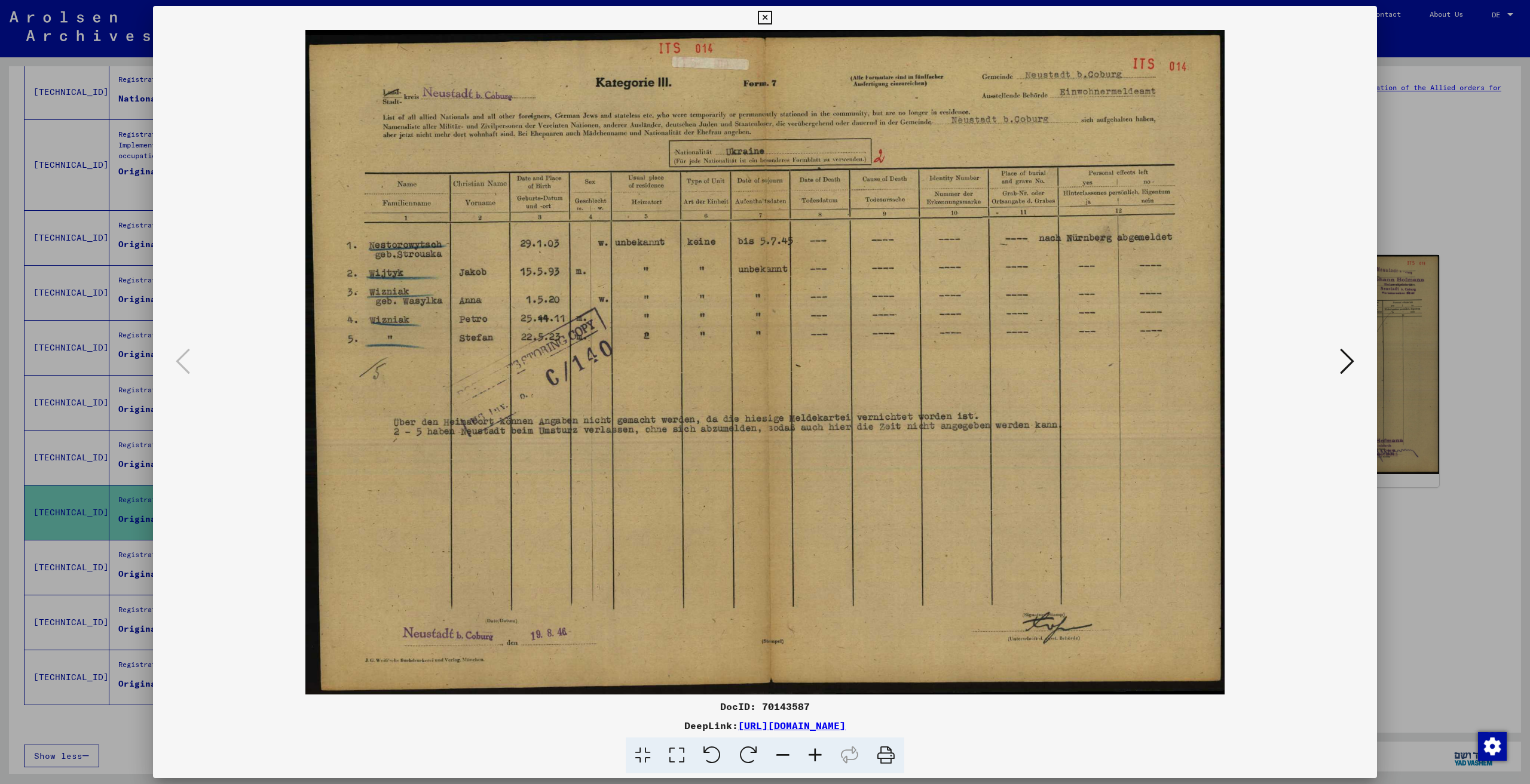
click at [1474, 213] on div at bounding box center [765, 392] width 1530 height 784
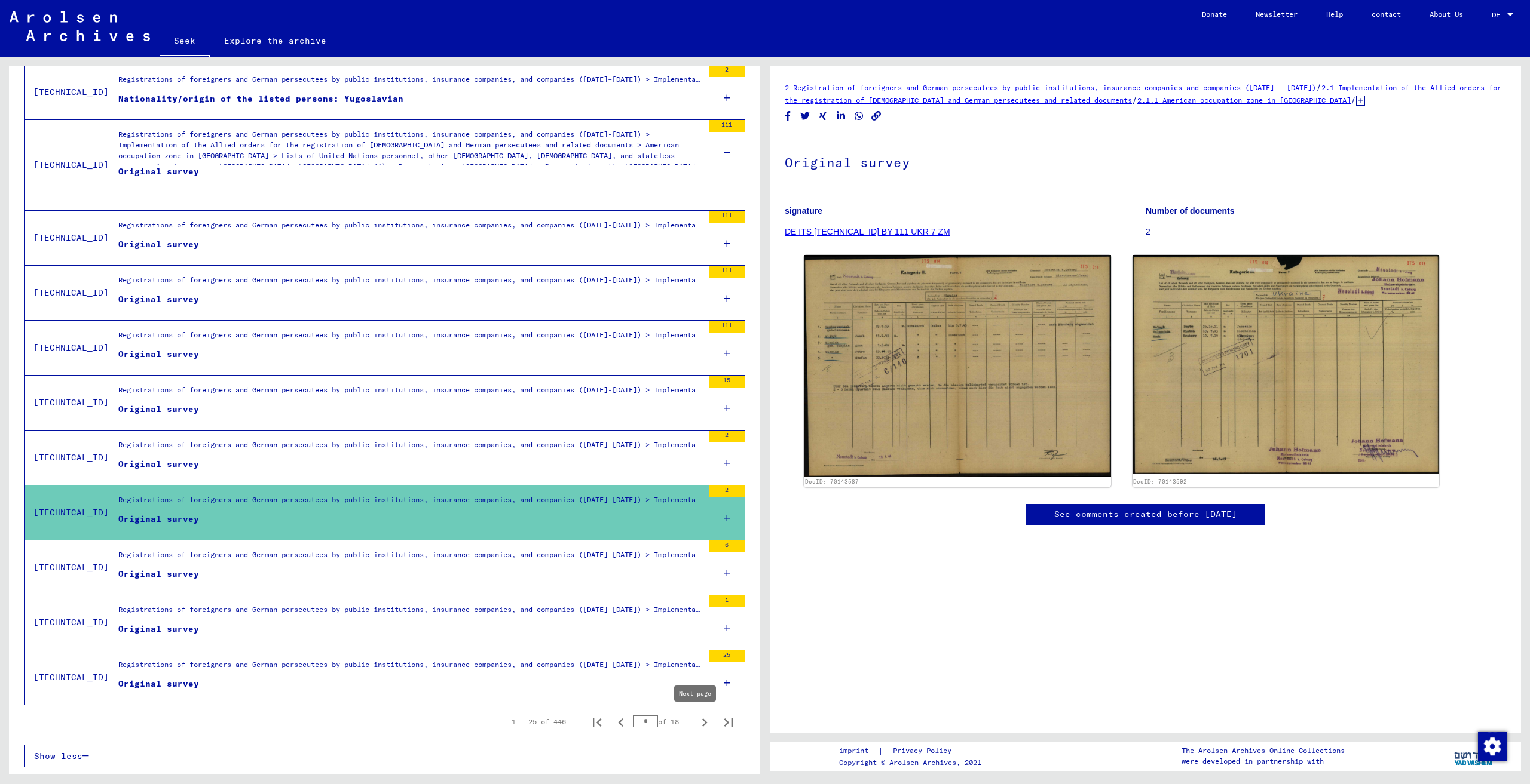
click at [696, 719] on icon "Next page" at bounding box center [704, 723] width 17 height 17
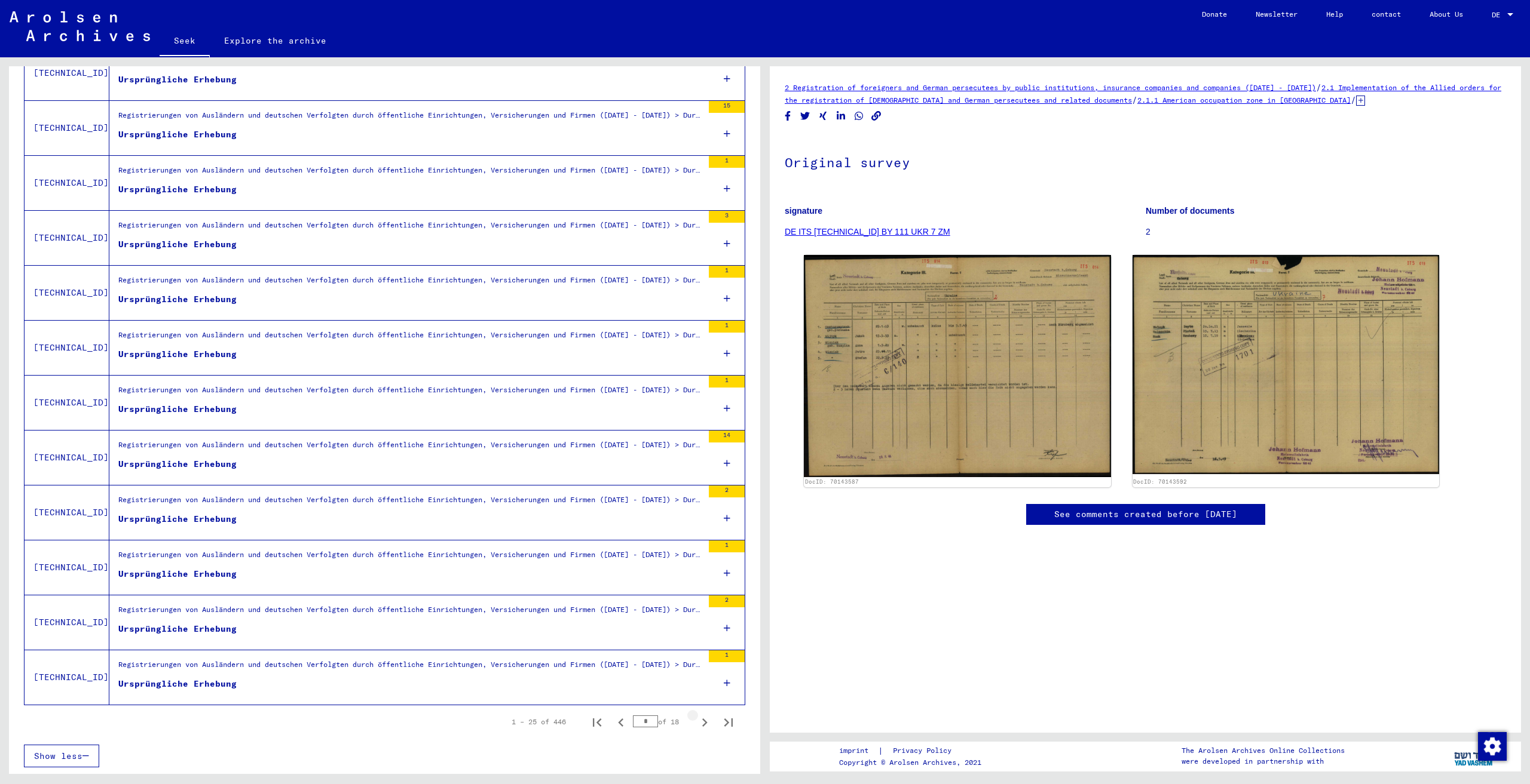
scroll to position [968, 0]
click at [696, 719] on icon "Next page" at bounding box center [704, 723] width 17 height 17
type input "*"
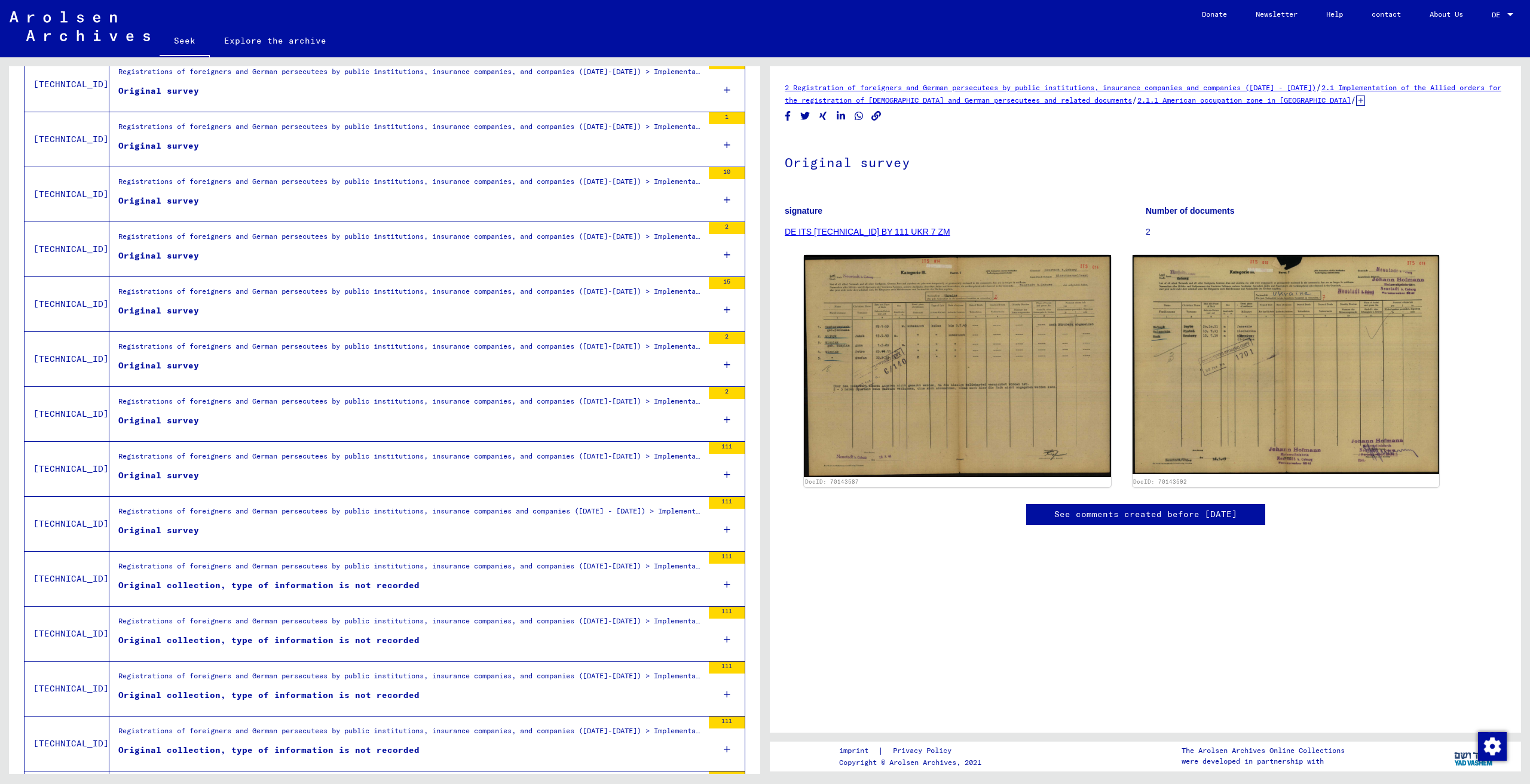
scroll to position [610, 0]
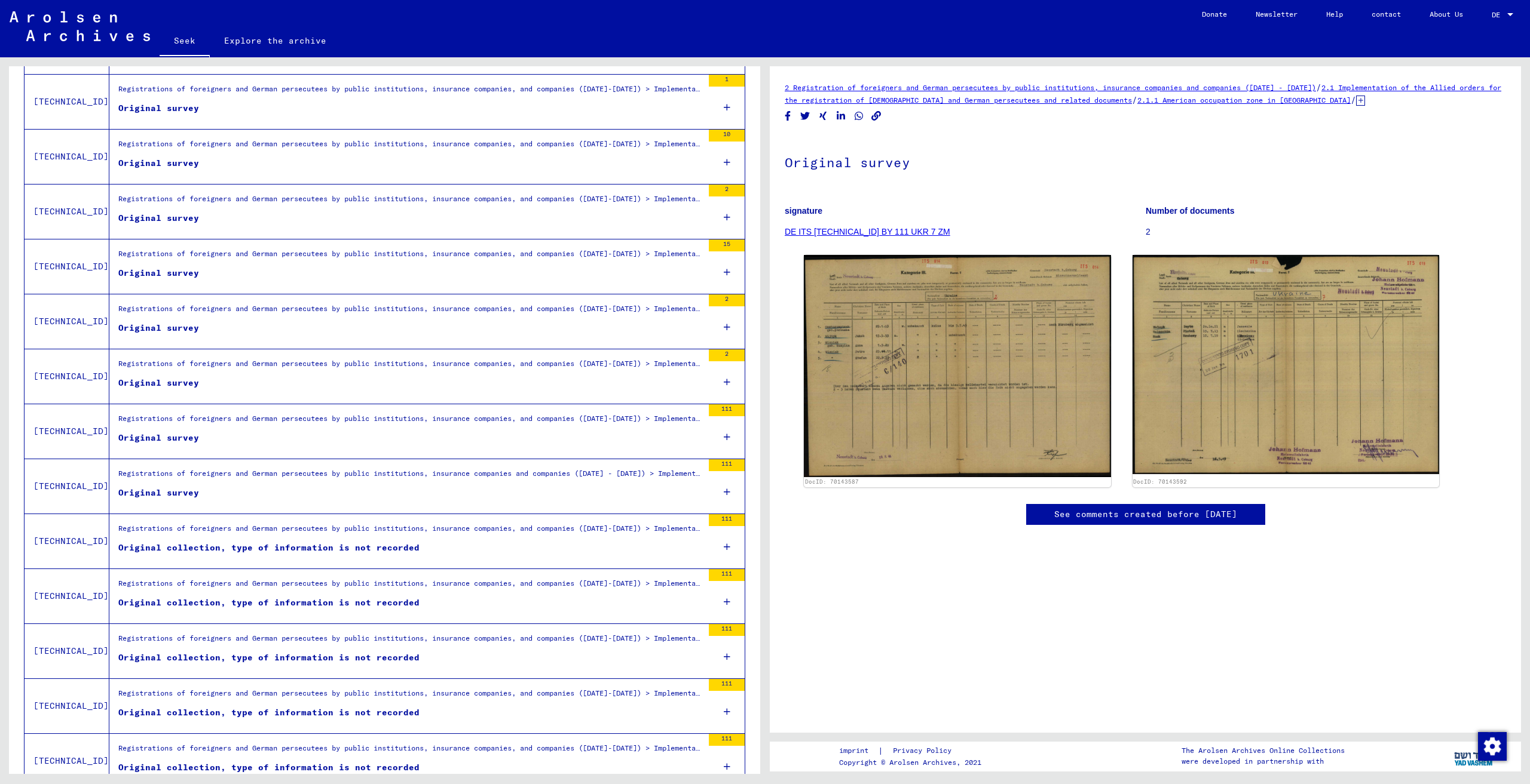
click at [545, 539] on div "Registrations of foreigners and German persecutees by public institutions, insu…" at bounding box center [410, 531] width 584 height 17
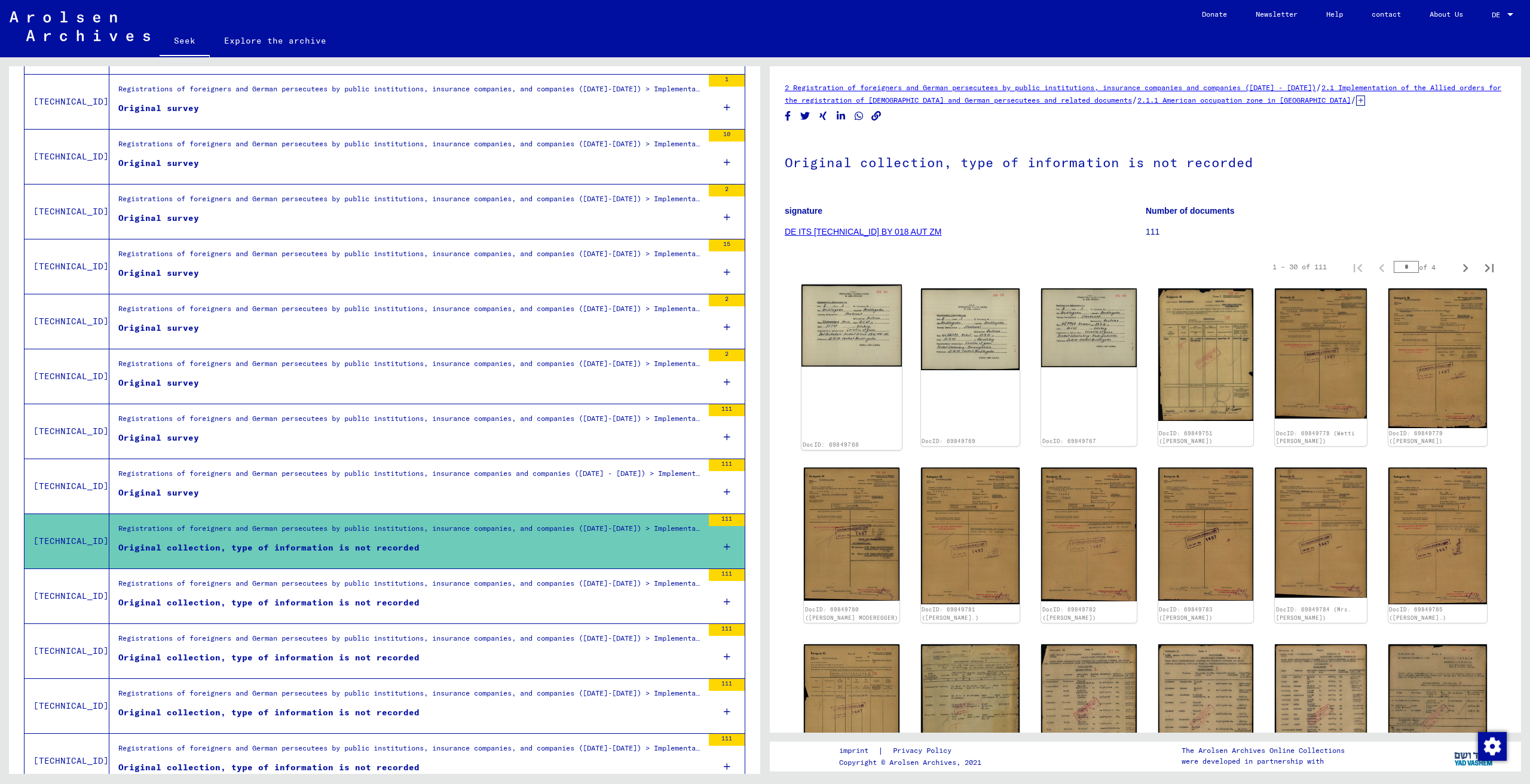
click at [894, 308] on img at bounding box center [851, 326] width 100 height 82
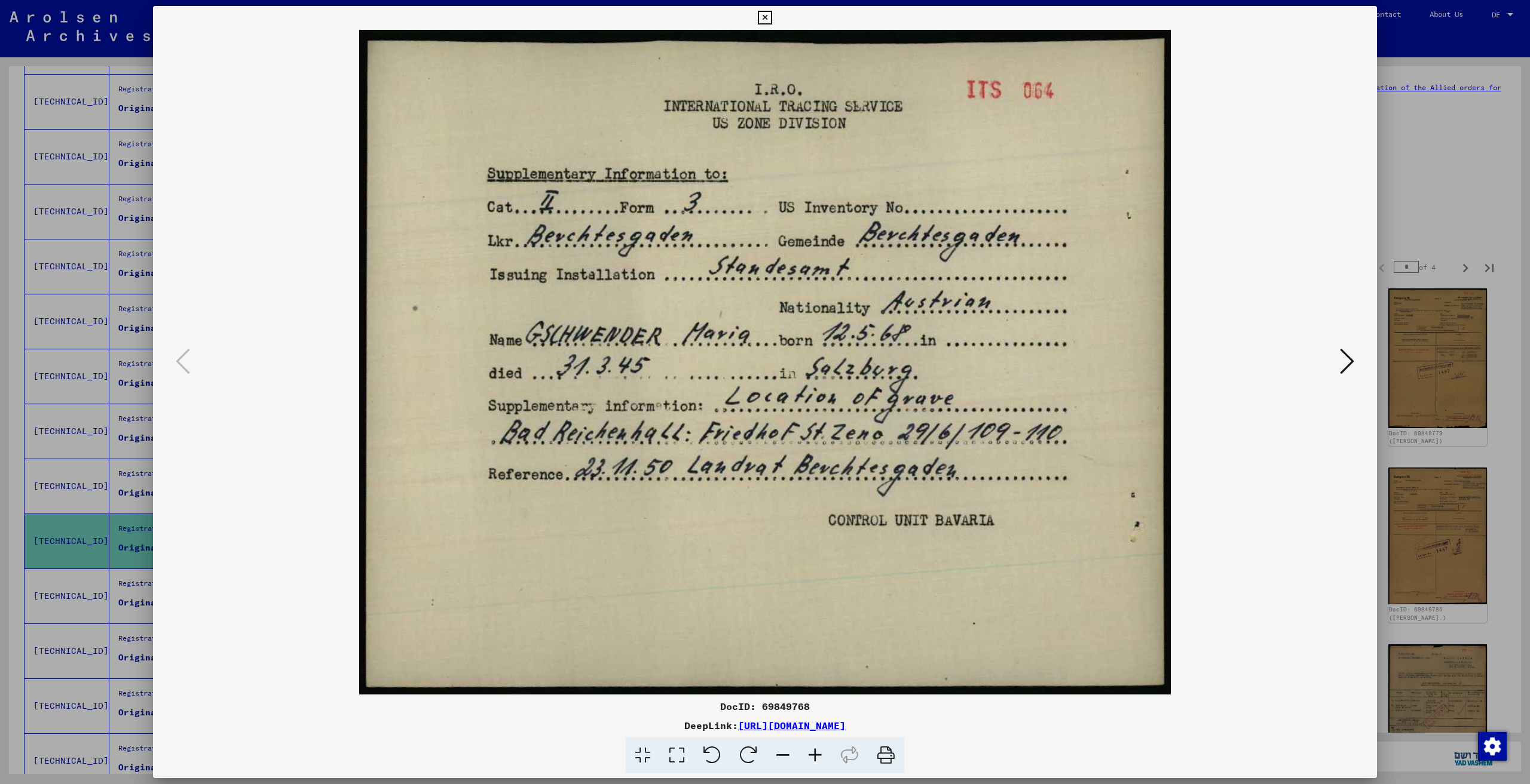
click at [1336, 349] on button at bounding box center [1347, 362] width 21 height 34
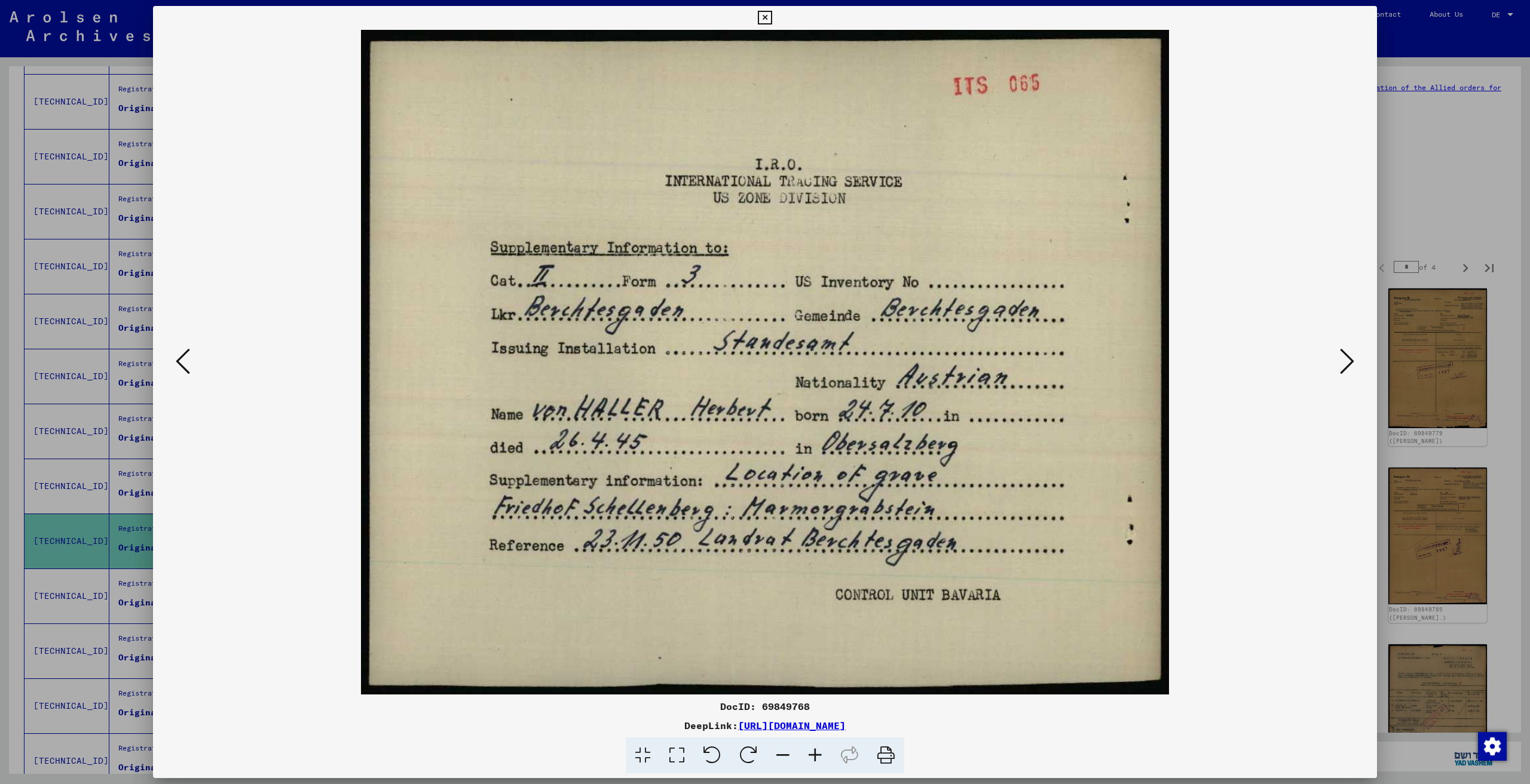
click at [1324, 356] on img at bounding box center [765, 363] width 1143 height 665
click at [1330, 366] on img at bounding box center [765, 363] width 1143 height 665
click at [1334, 369] on img at bounding box center [765, 363] width 1143 height 665
click at [1339, 369] on button at bounding box center [1347, 362] width 21 height 34
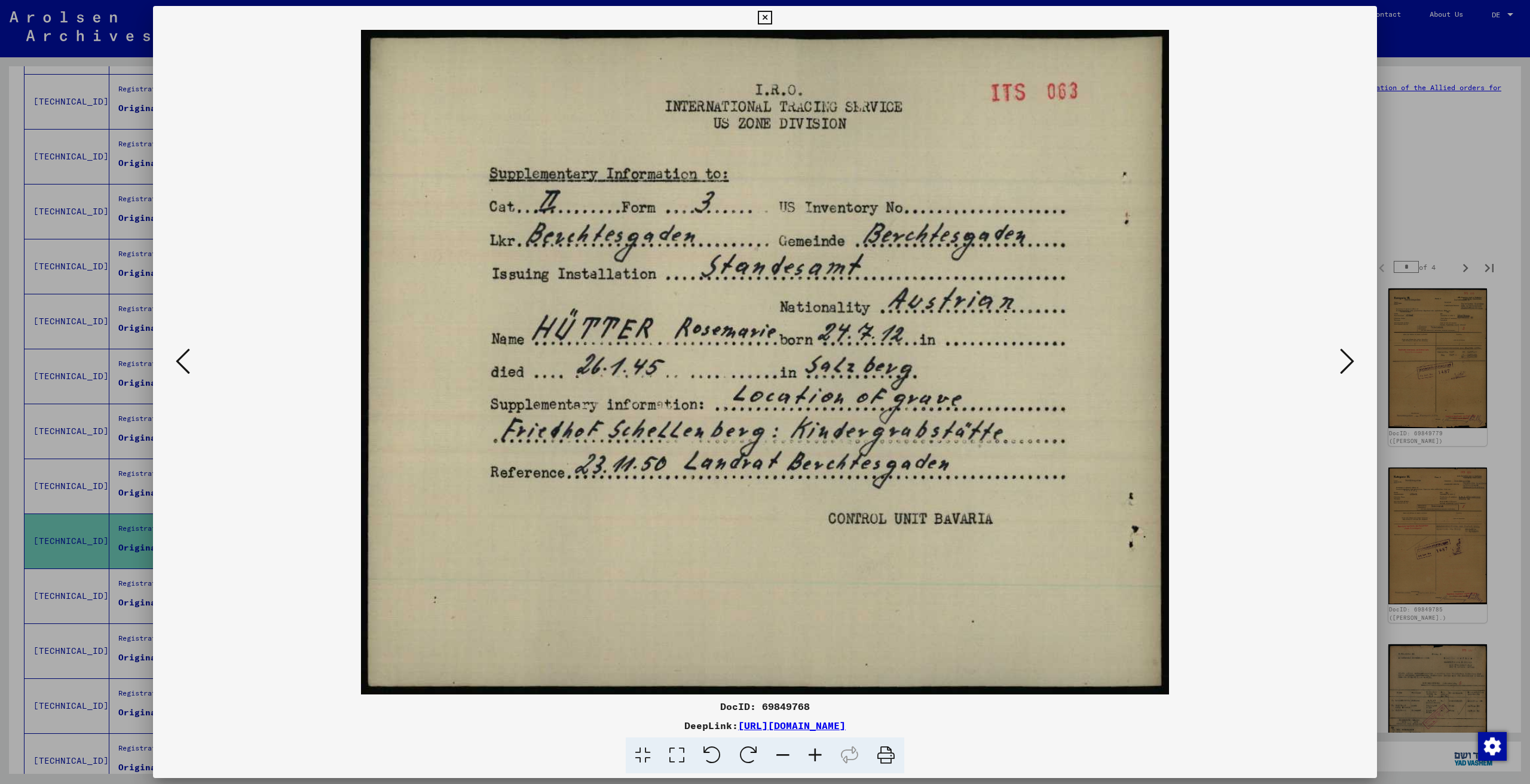
click at [1339, 369] on button at bounding box center [1347, 362] width 21 height 34
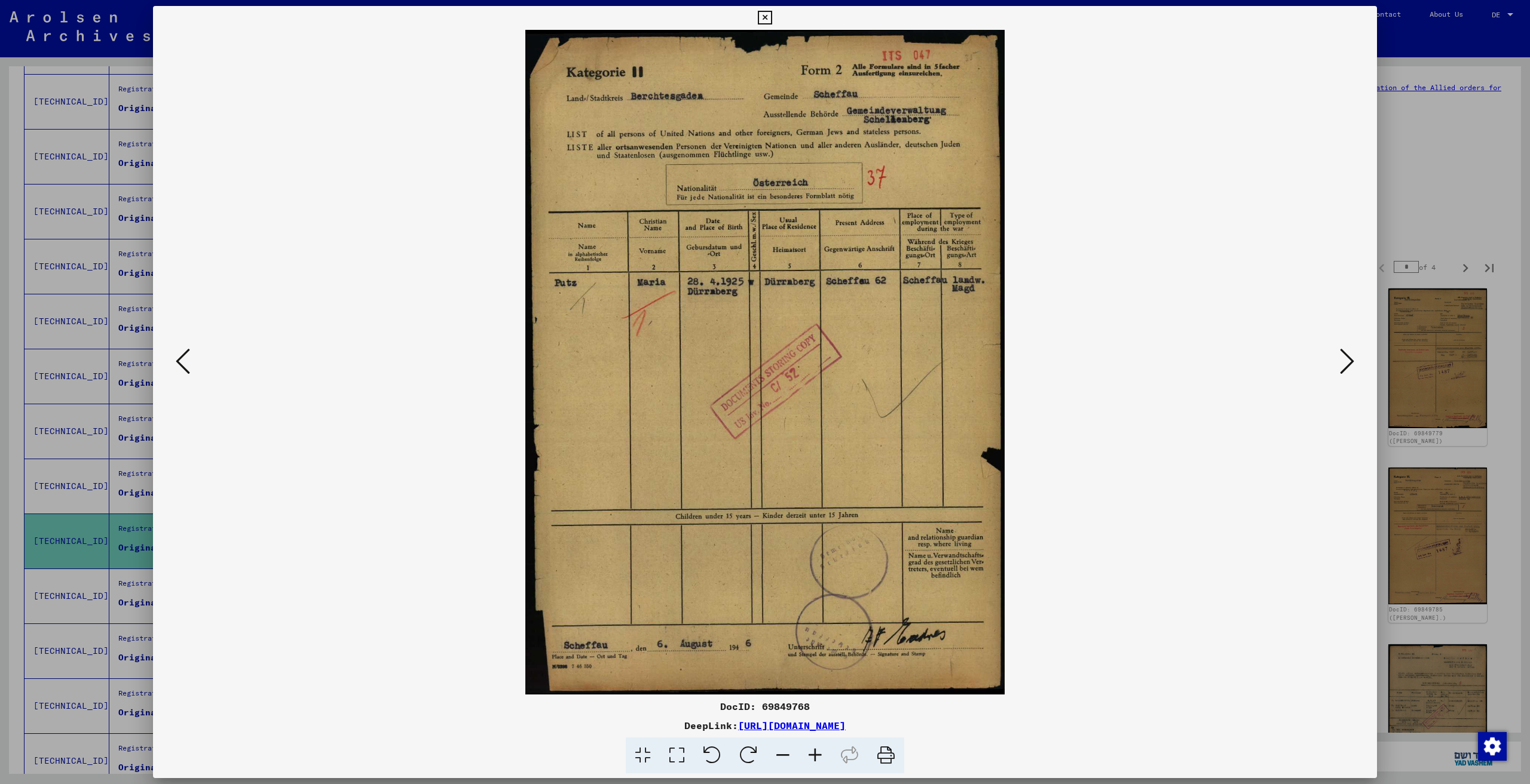
click at [1339, 369] on button at bounding box center [1347, 362] width 21 height 34
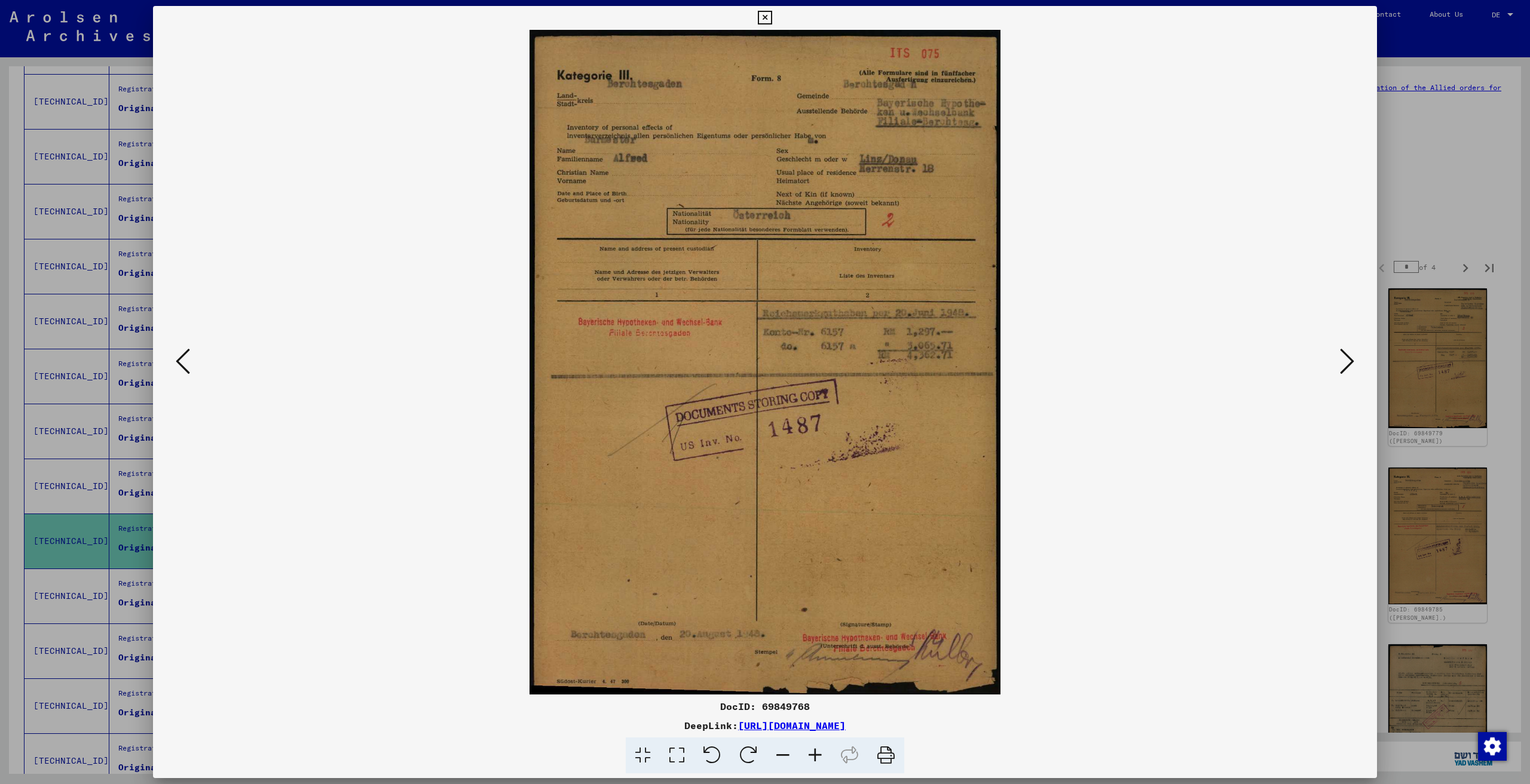
click at [1337, 369] on button at bounding box center [1347, 362] width 21 height 34
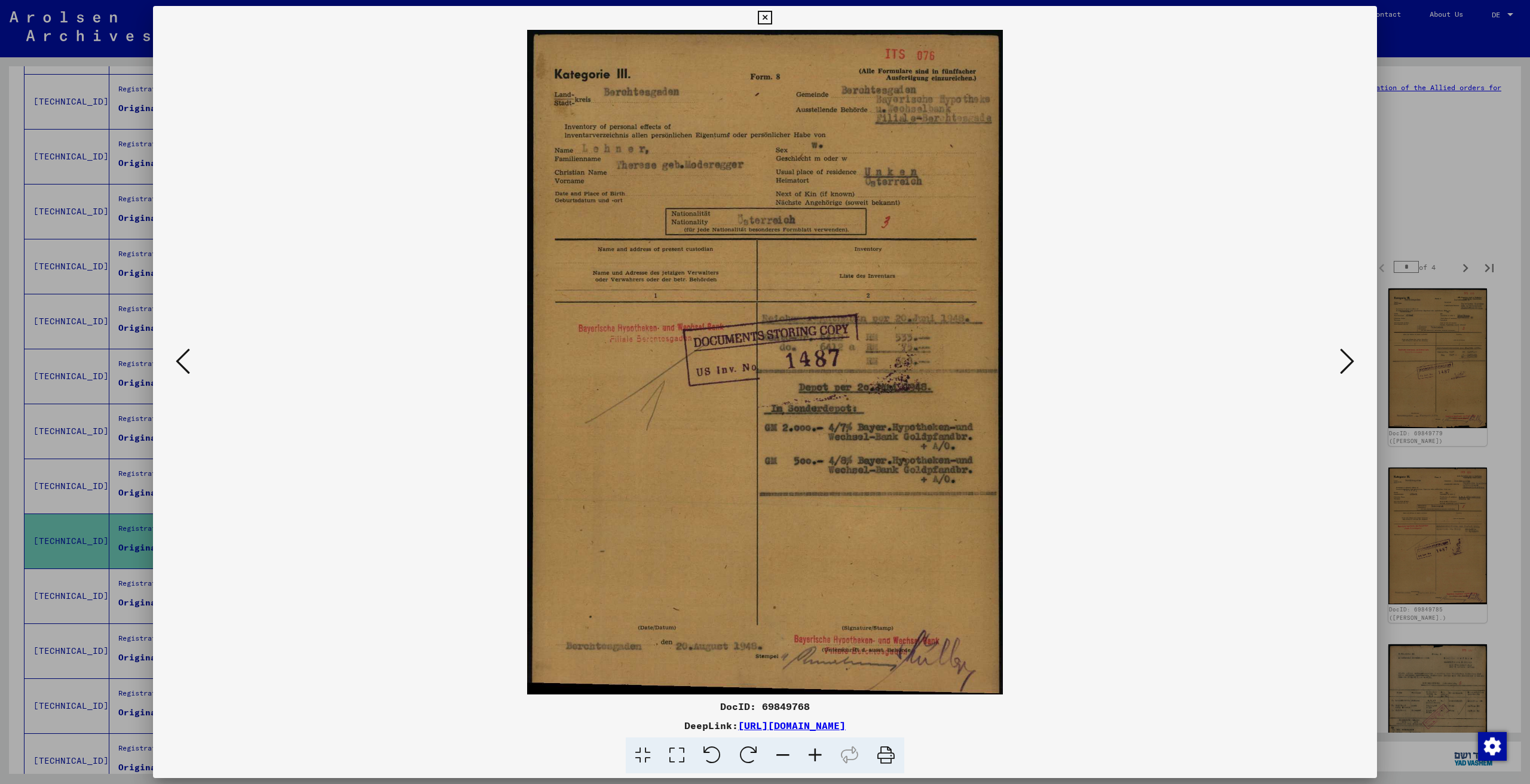
click at [1334, 369] on img at bounding box center [765, 363] width 1143 height 665
click at [1332, 369] on img at bounding box center [765, 363] width 1143 height 665
click at [1383, 231] on div at bounding box center [765, 392] width 1530 height 784
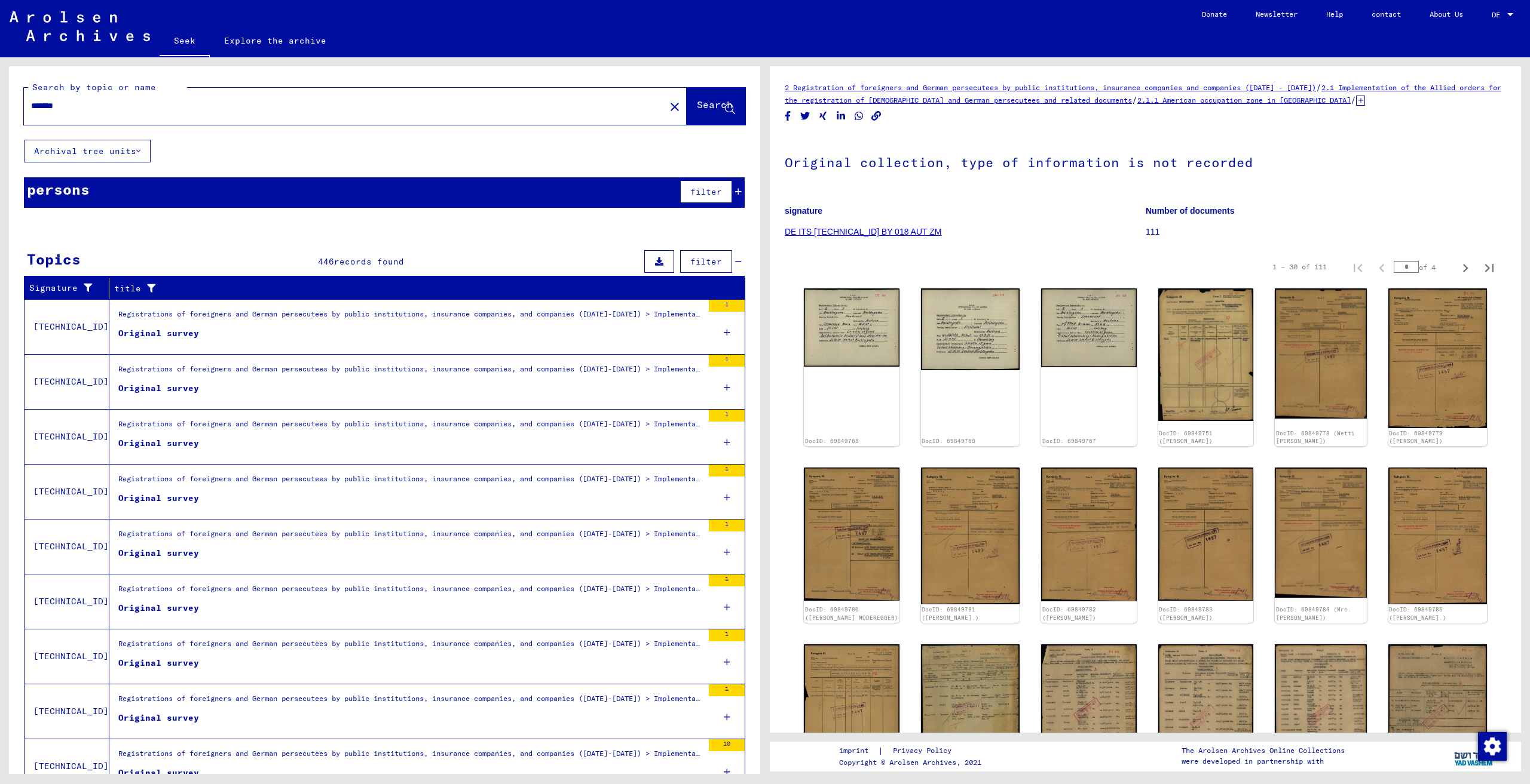
click at [680, 267] on button "filter" at bounding box center [706, 262] width 52 height 23
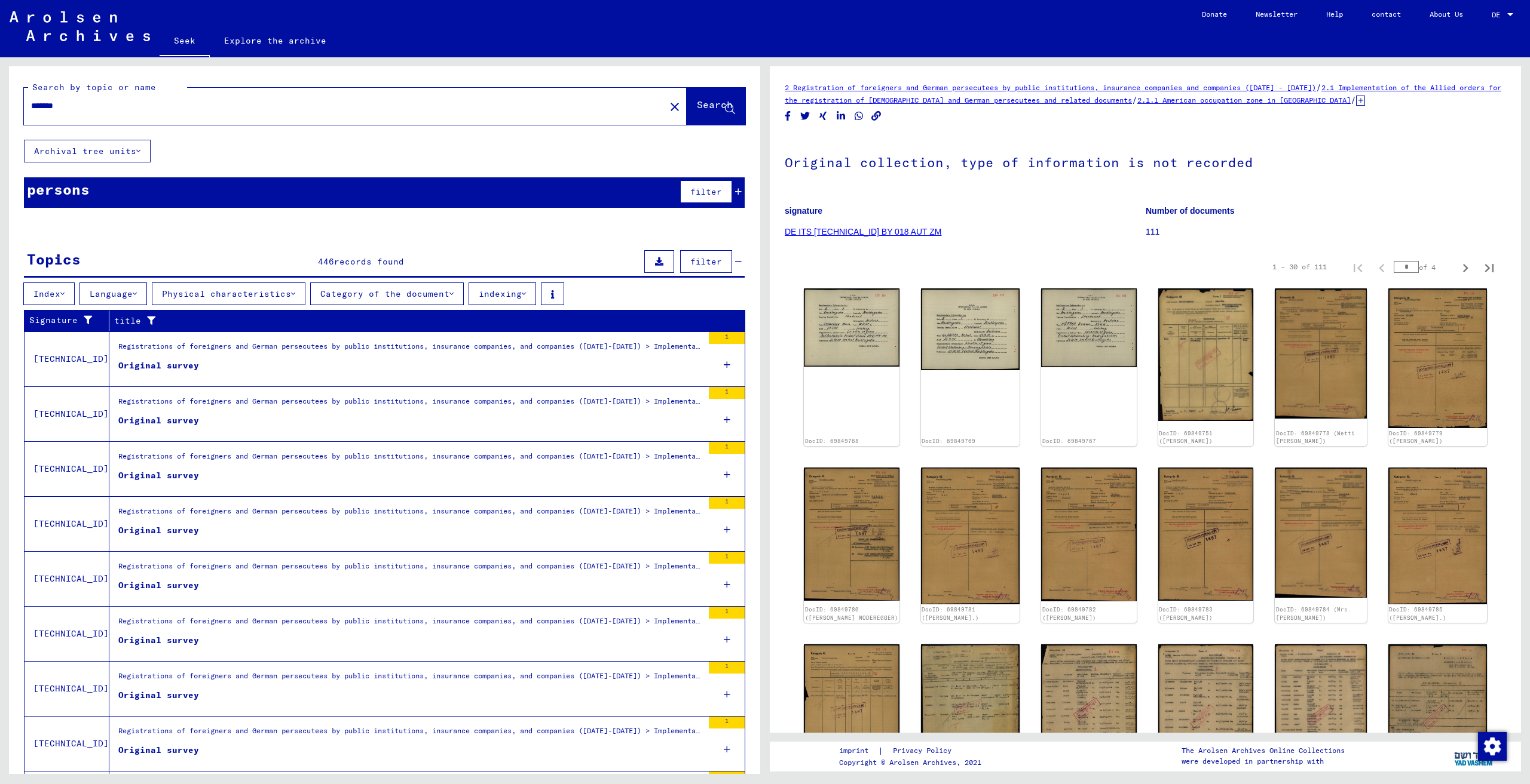
click at [680, 267] on button "filter" at bounding box center [706, 262] width 52 height 23
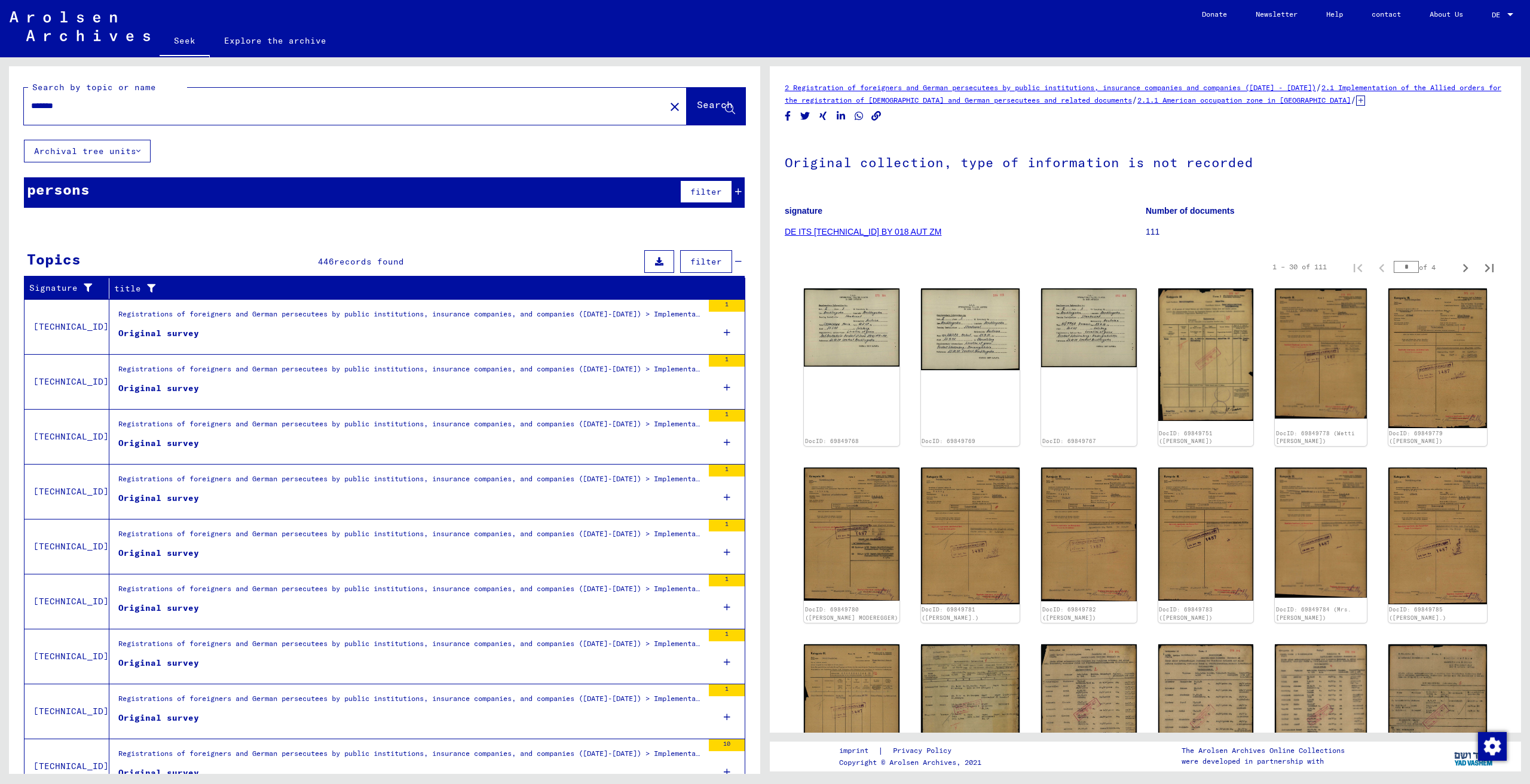
click at [651, 267] on button at bounding box center [659, 262] width 30 height 23
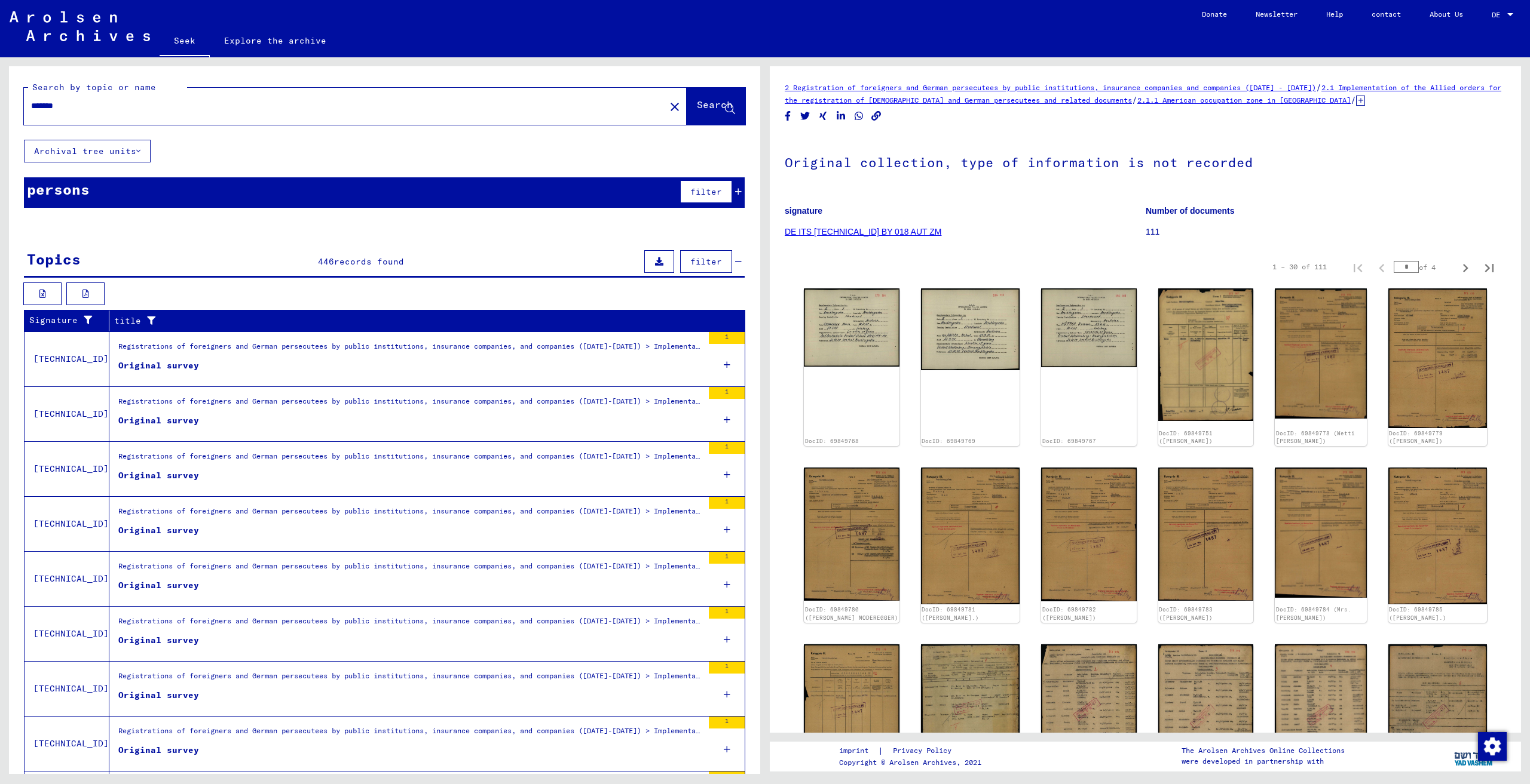
click at [655, 265] on icon at bounding box center [659, 261] width 8 height 8
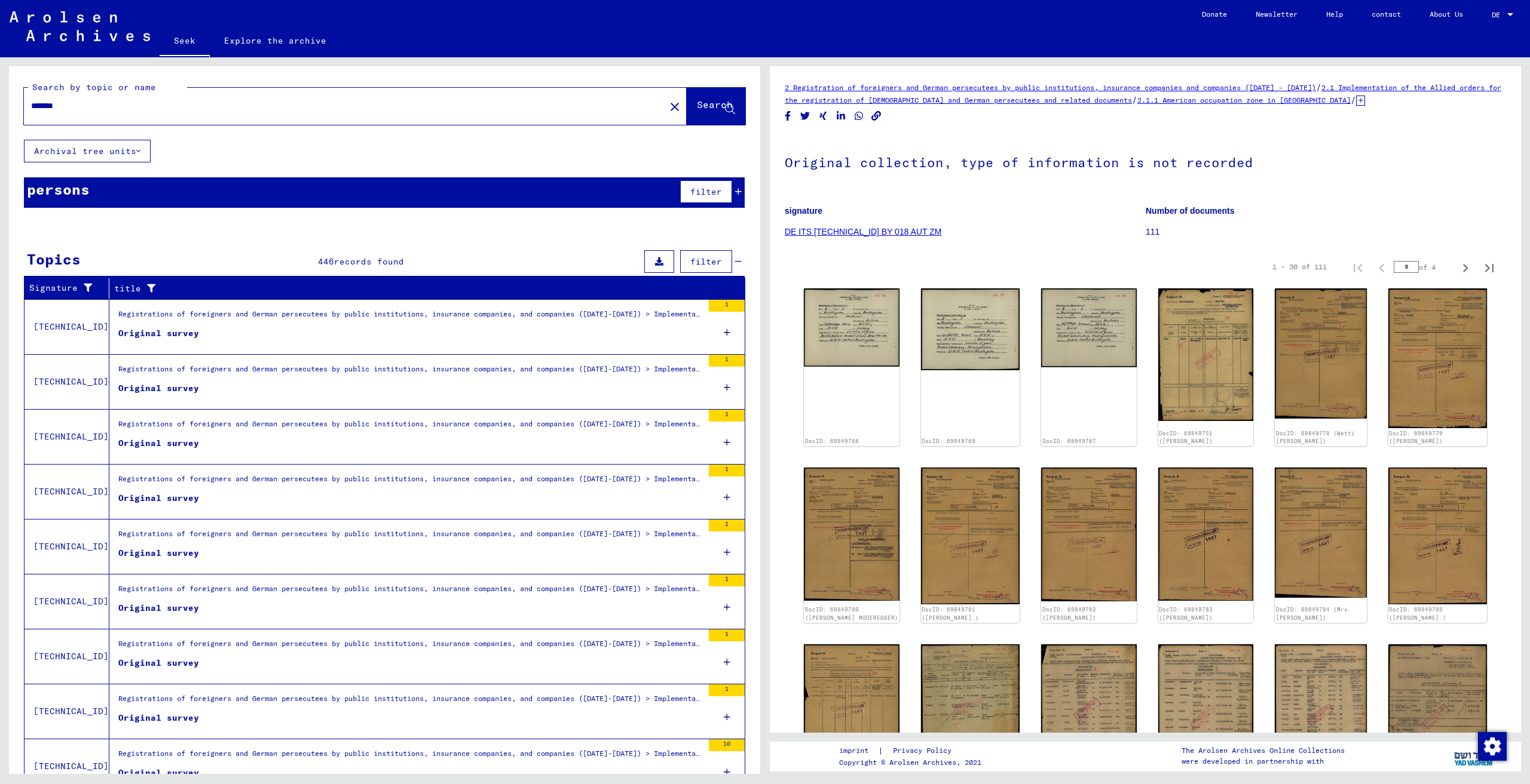
click at [694, 262] on font "filter" at bounding box center [706, 262] width 31 height 11
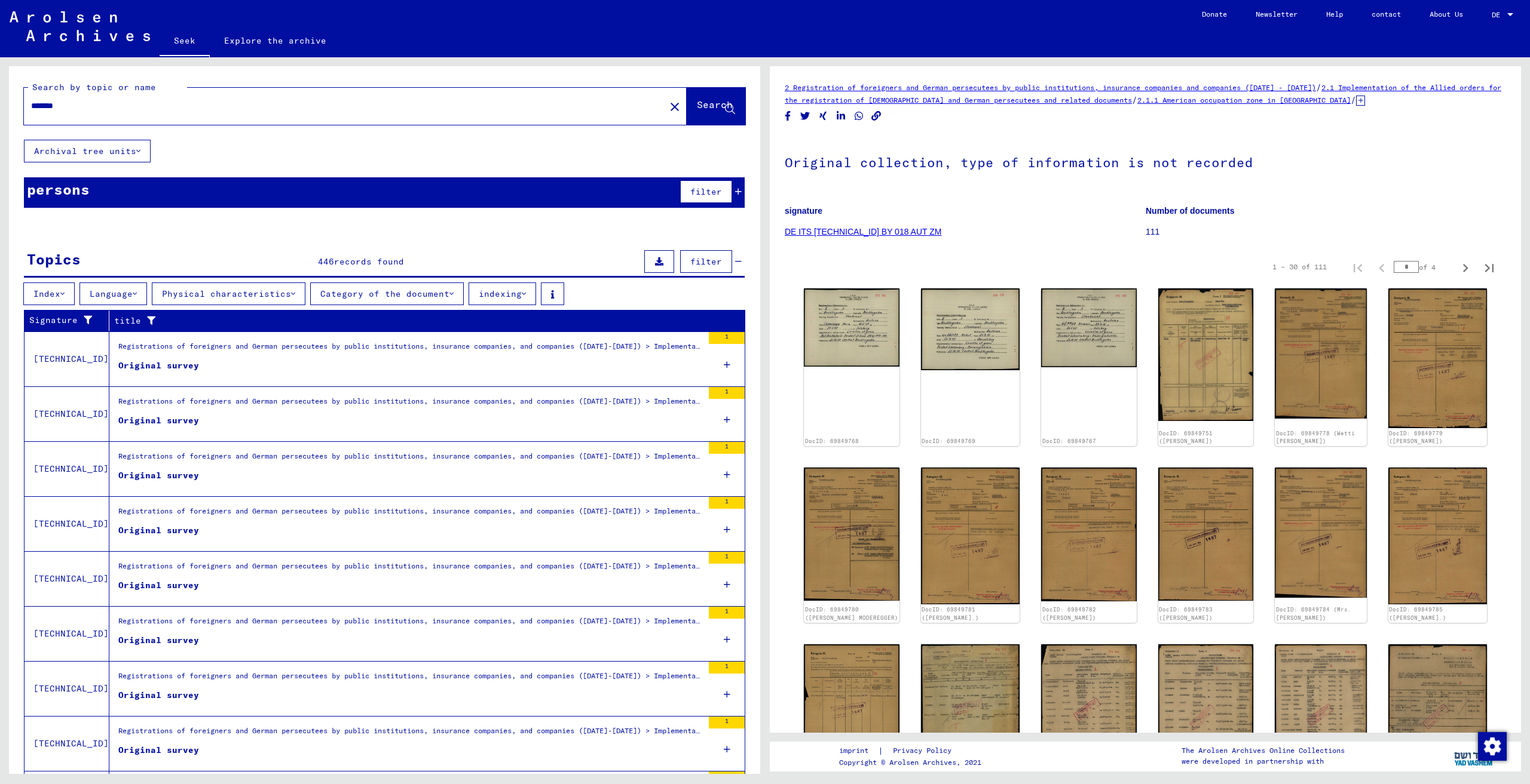
click at [429, 290] on font "Category of the document" at bounding box center [385, 294] width 129 height 11
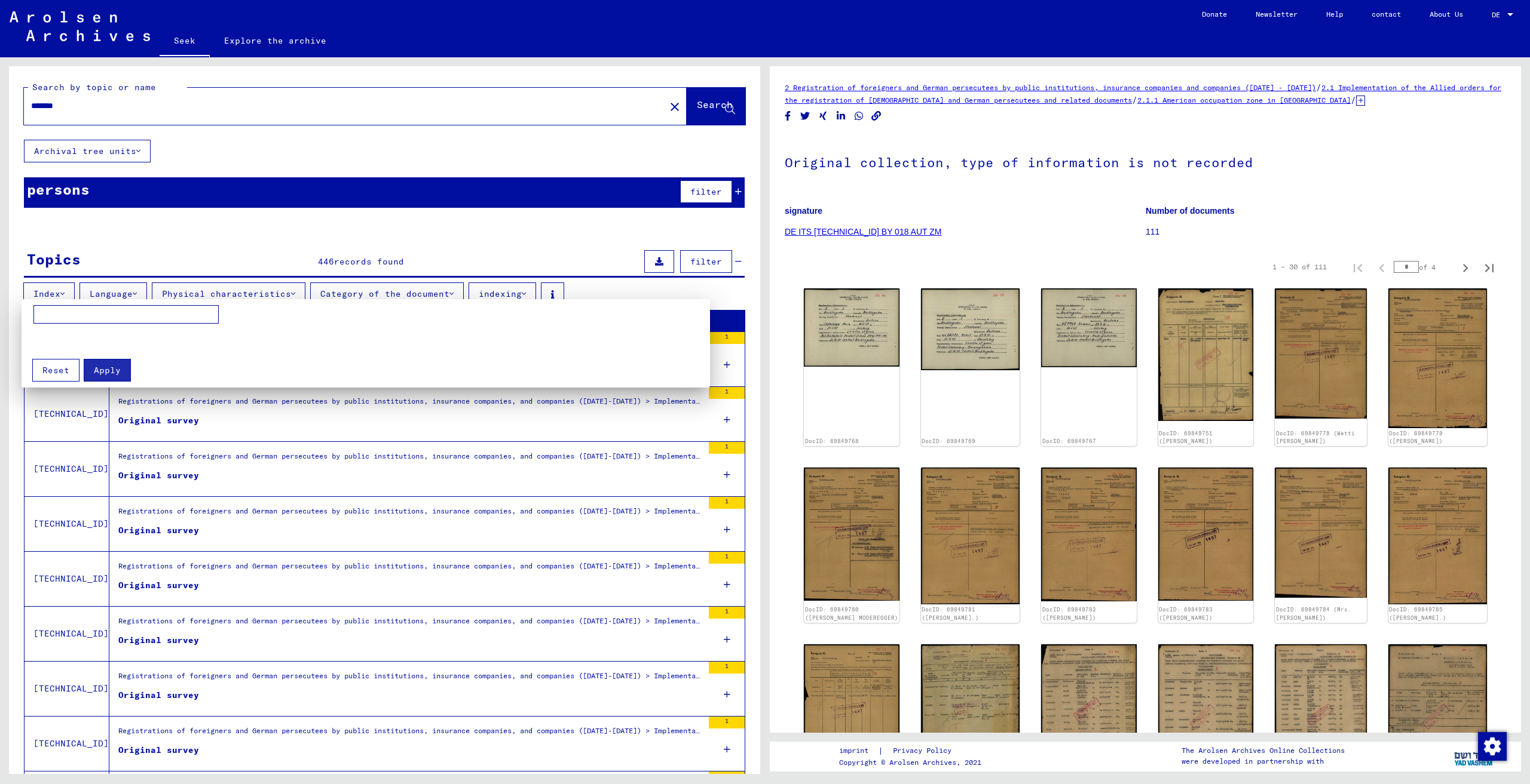
click at [432, 290] on div at bounding box center [765, 392] width 1530 height 784
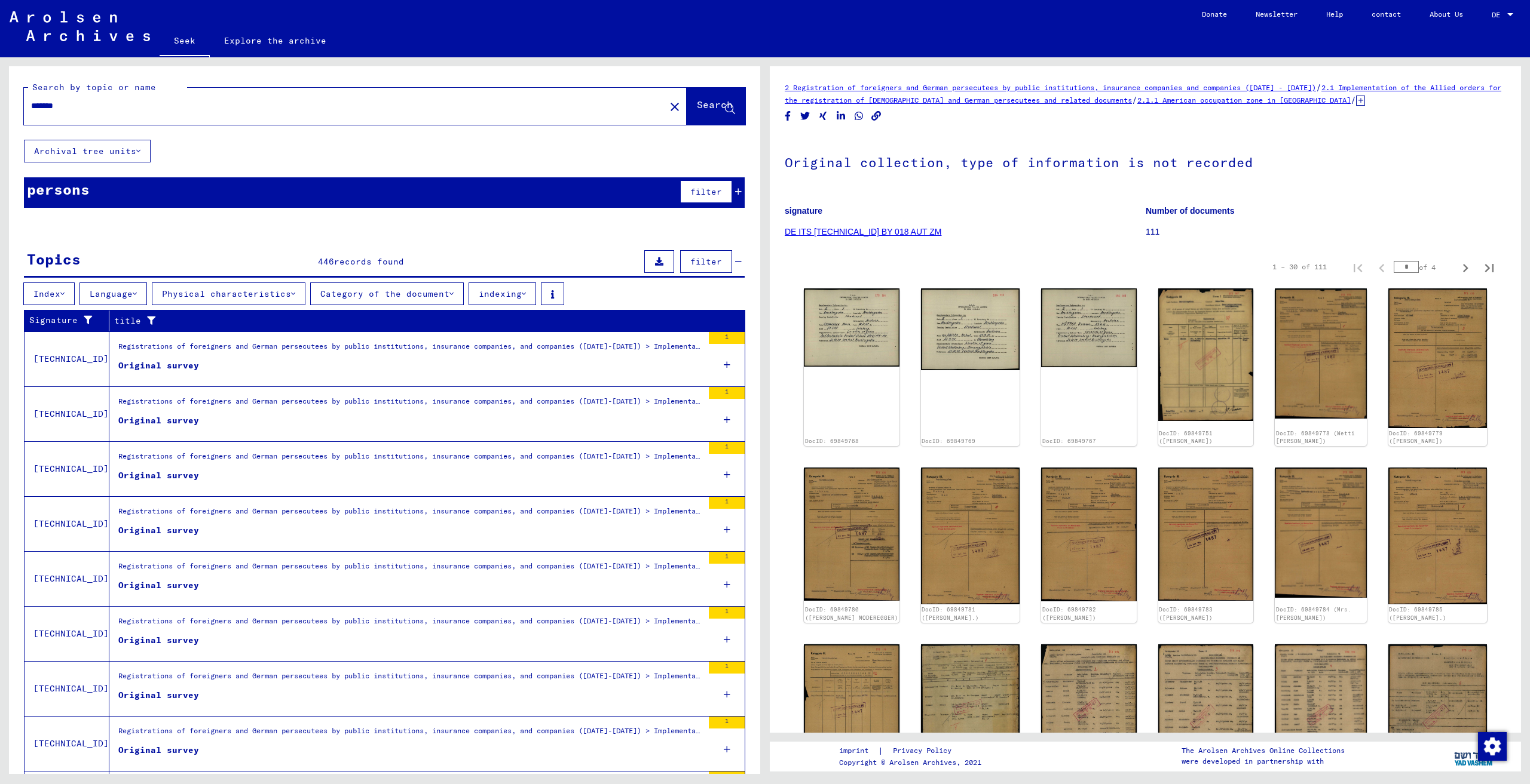
click at [501, 294] on font "indexing" at bounding box center [500, 294] width 43 height 11
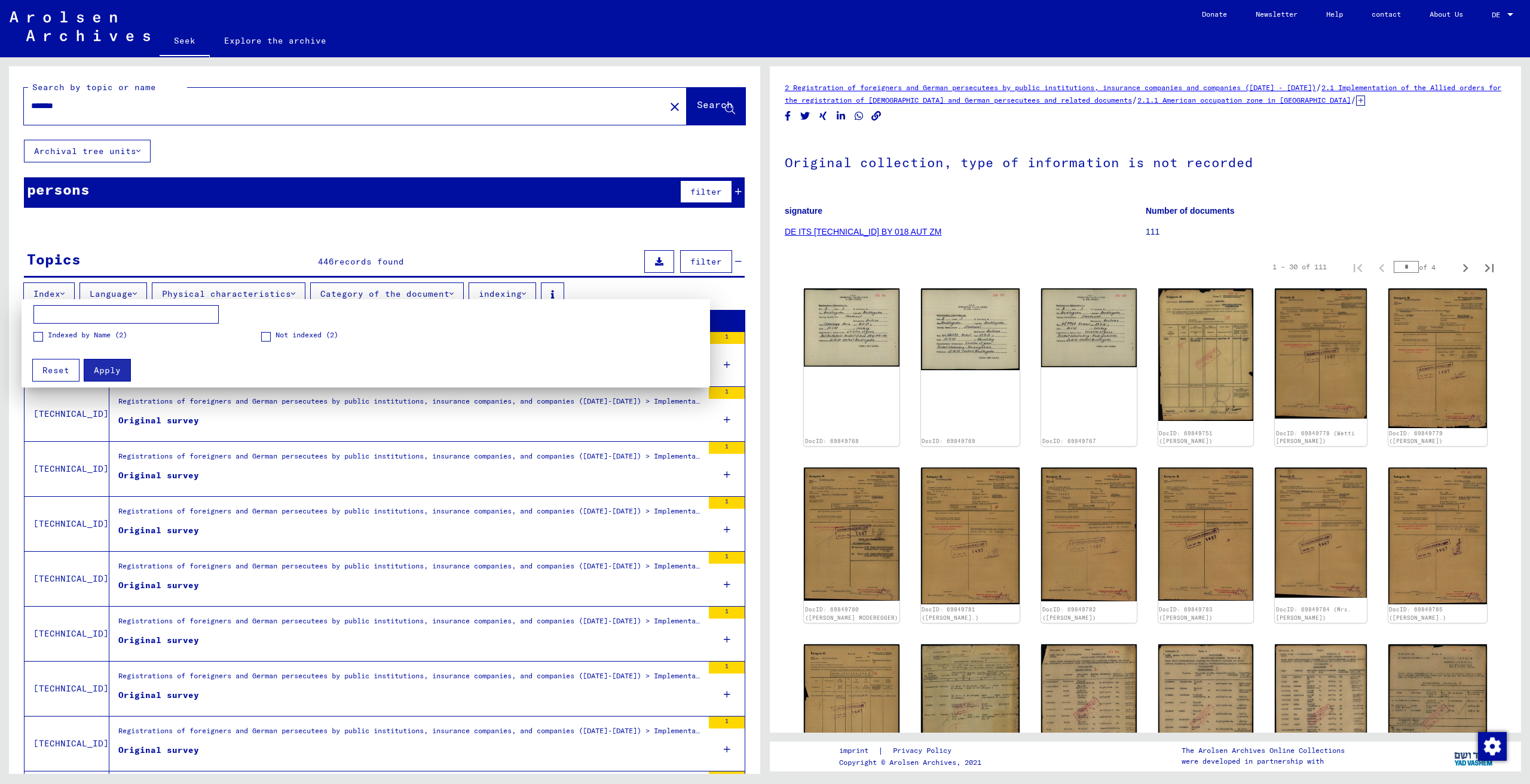
click at [501, 294] on div at bounding box center [765, 392] width 1530 height 784
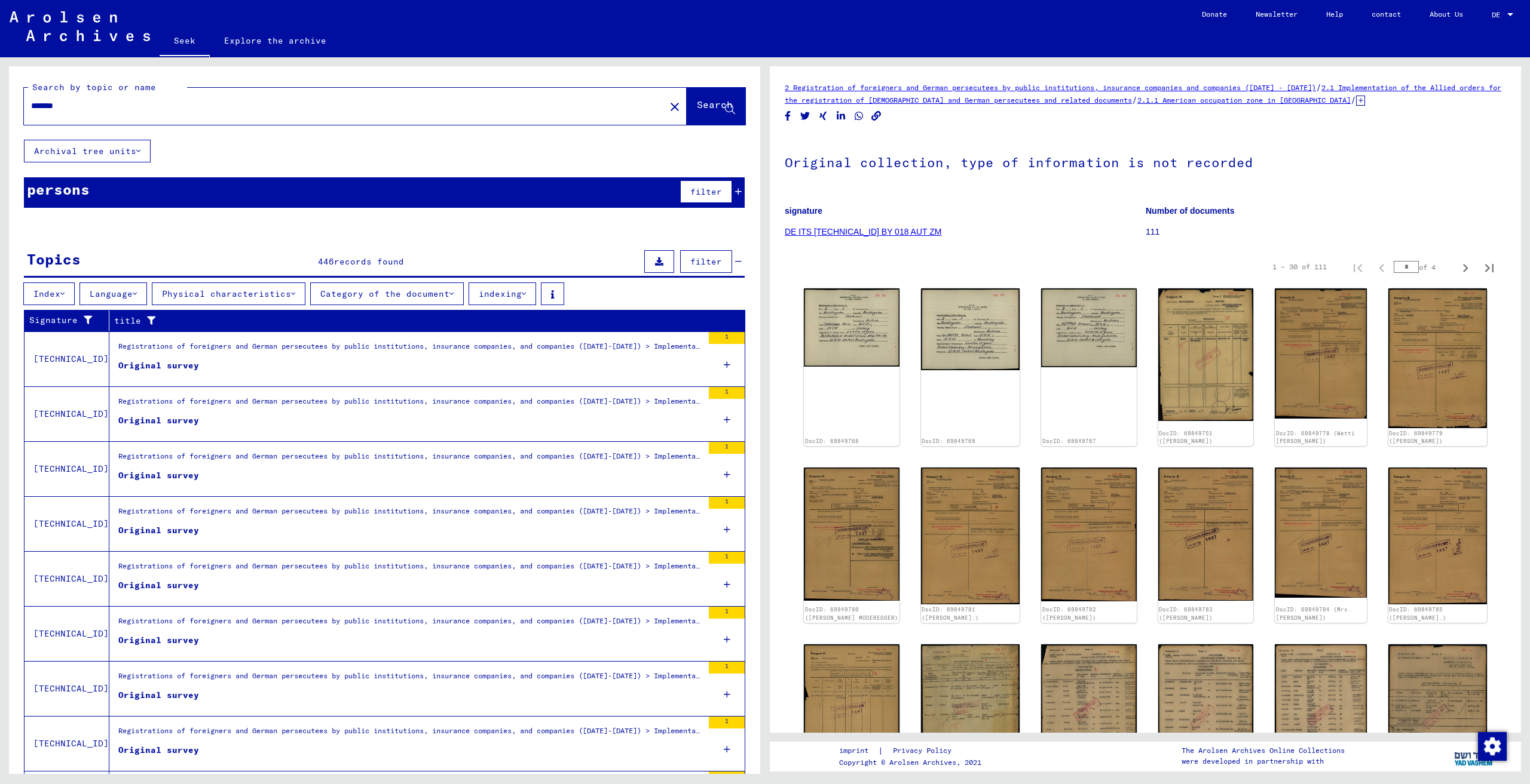
click at [266, 301] on button "Physical characteristics" at bounding box center [228, 294] width 154 height 23
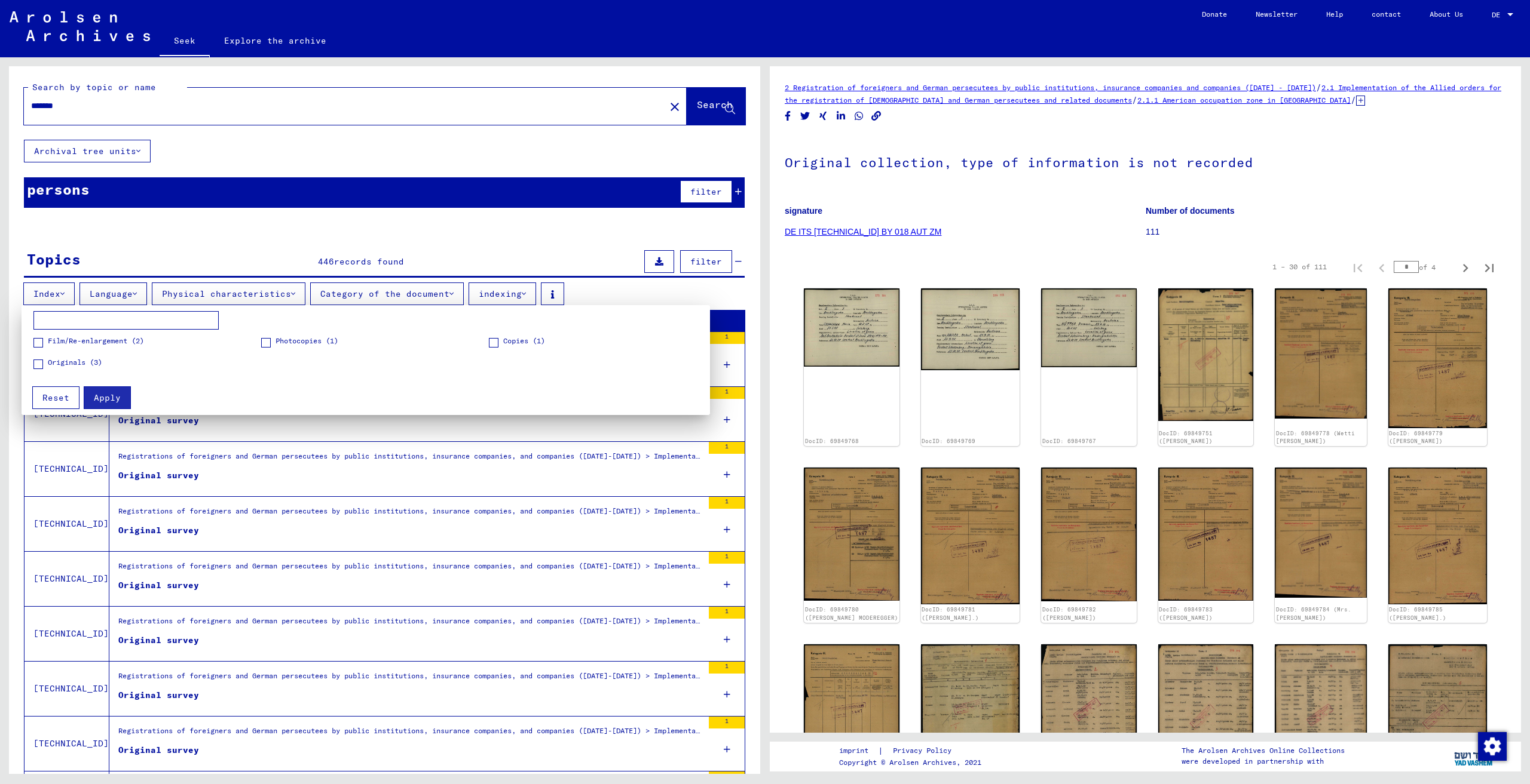
click at [262, 293] on div at bounding box center [765, 392] width 1530 height 784
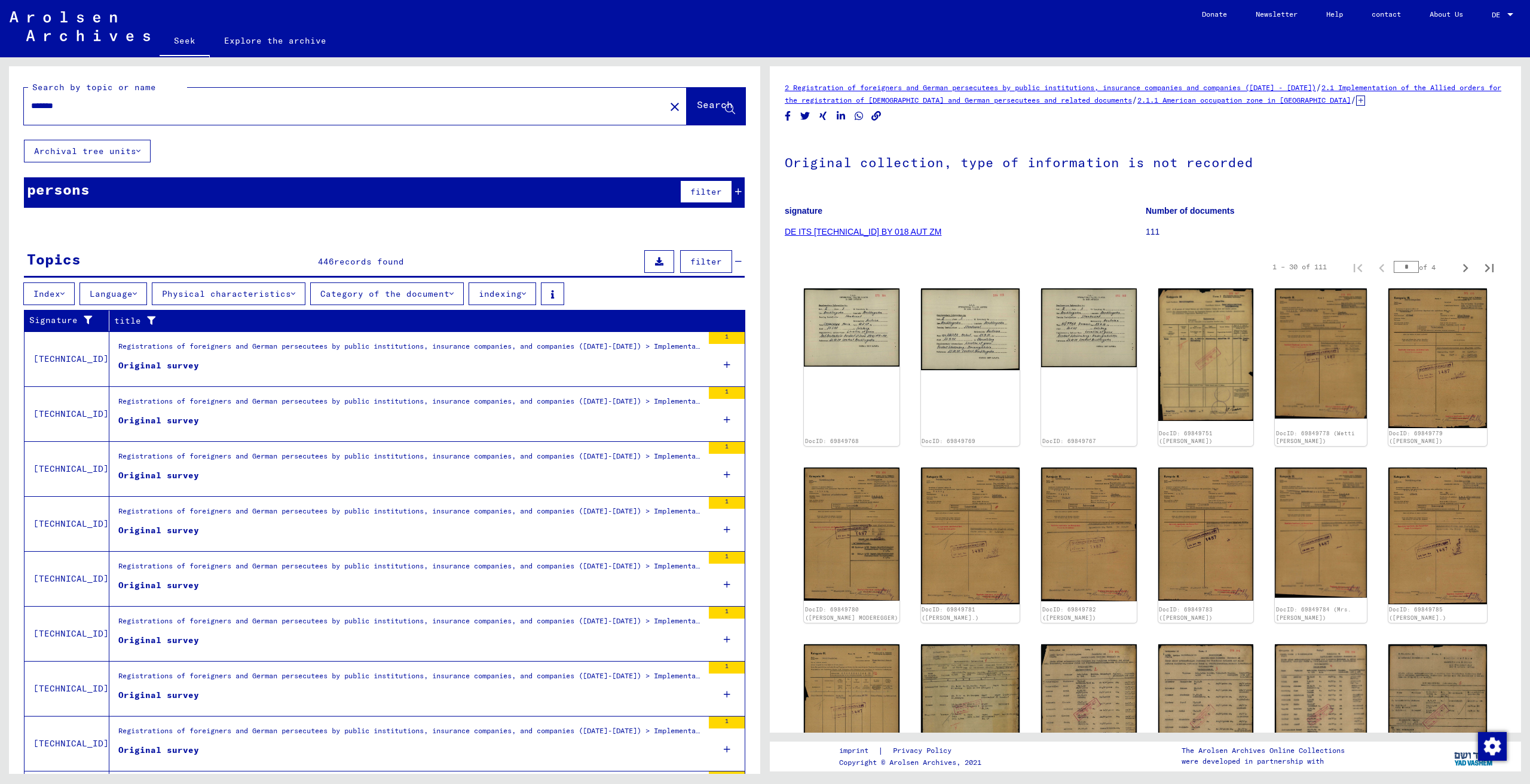
click at [473, 284] on button "indexing" at bounding box center [503, 294] width 68 height 23
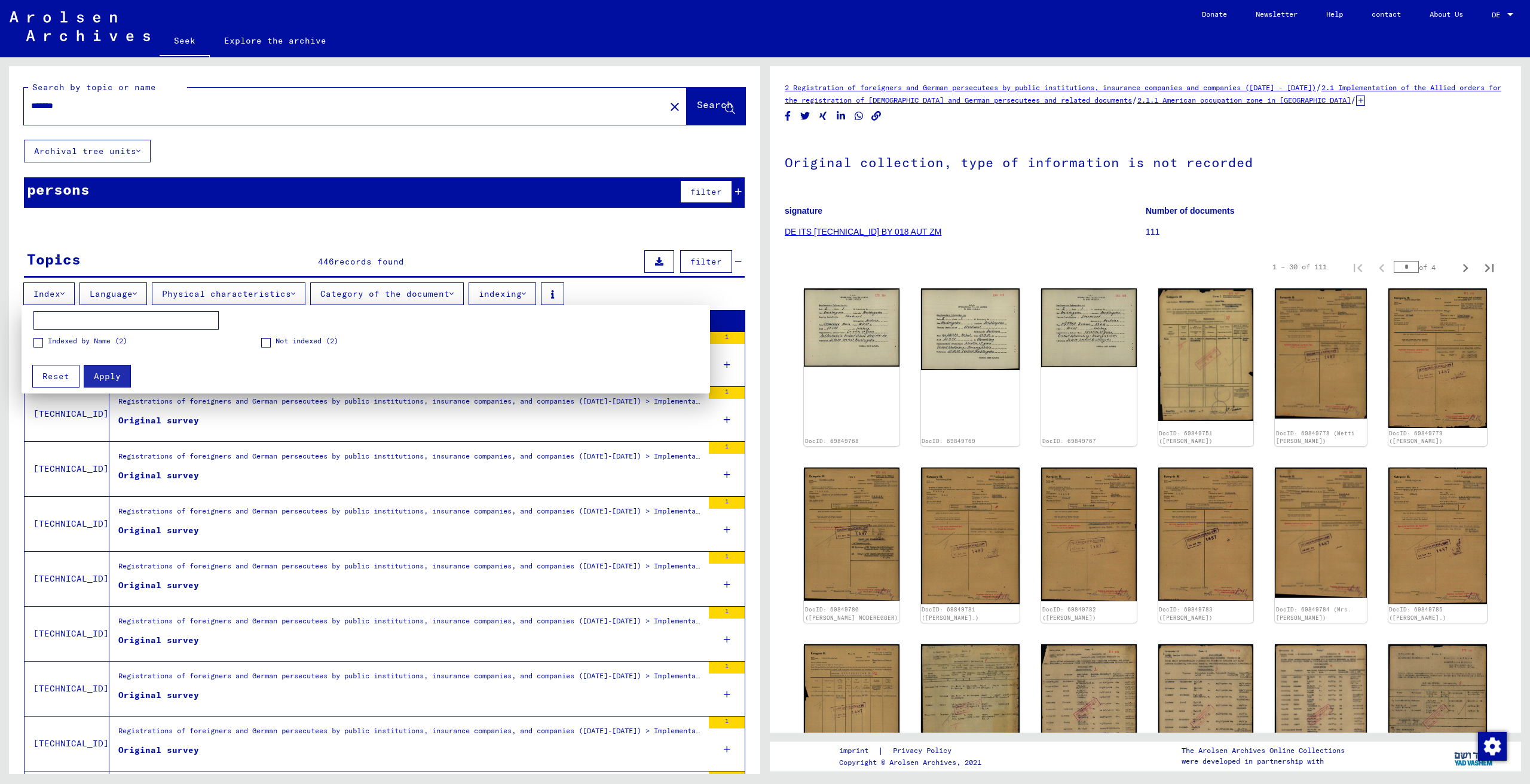
click at [138, 318] on input at bounding box center [126, 320] width 185 height 19
type input "******"
click at [101, 389] on mat-card "****** Apply Reset" at bounding box center [372, 350] width 700 height 89
click at [103, 376] on font "Apply" at bounding box center [107, 376] width 27 height 11
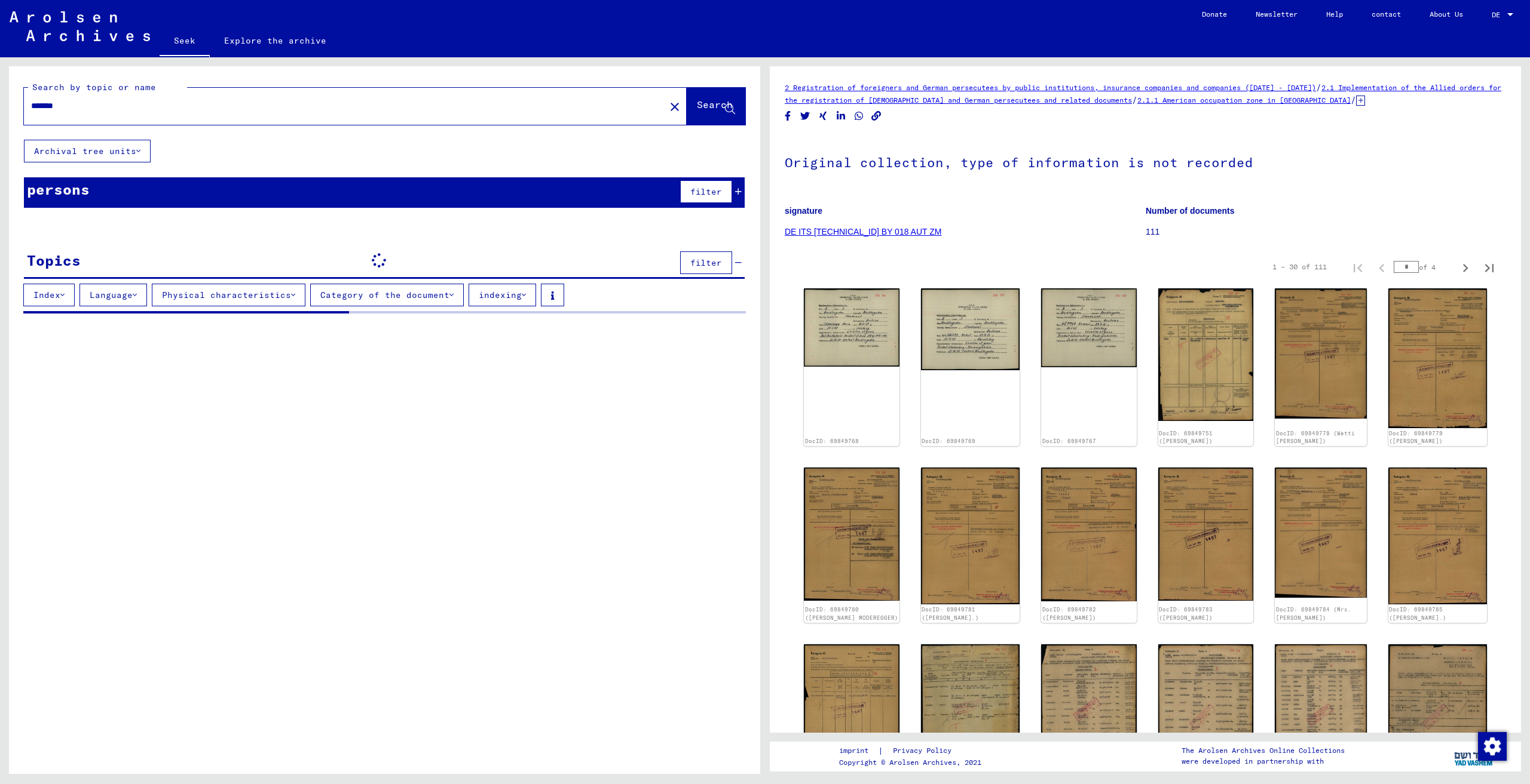
click at [479, 294] on font "indexing" at bounding box center [500, 295] width 43 height 11
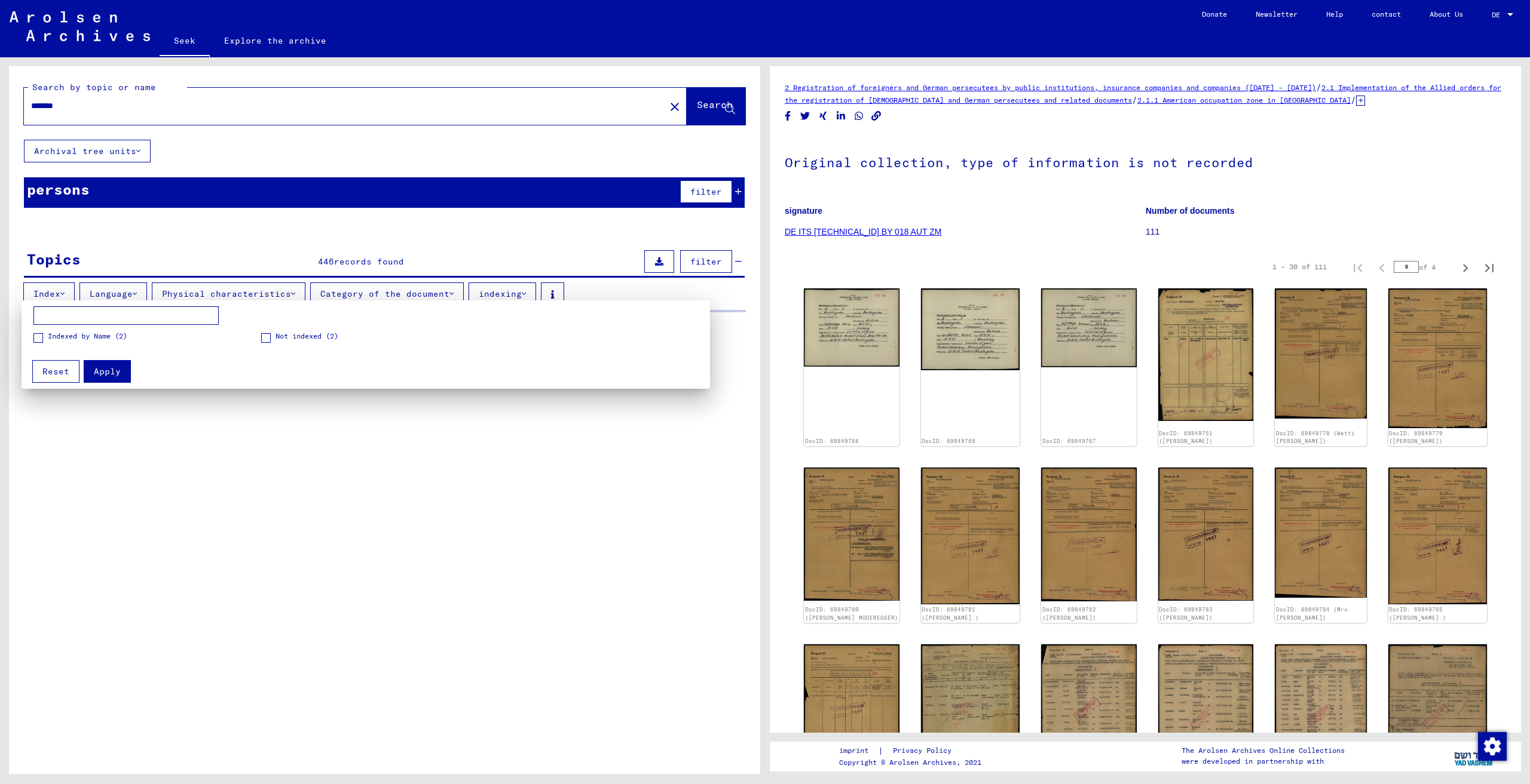
click at [475, 231] on div at bounding box center [765, 392] width 1530 height 784
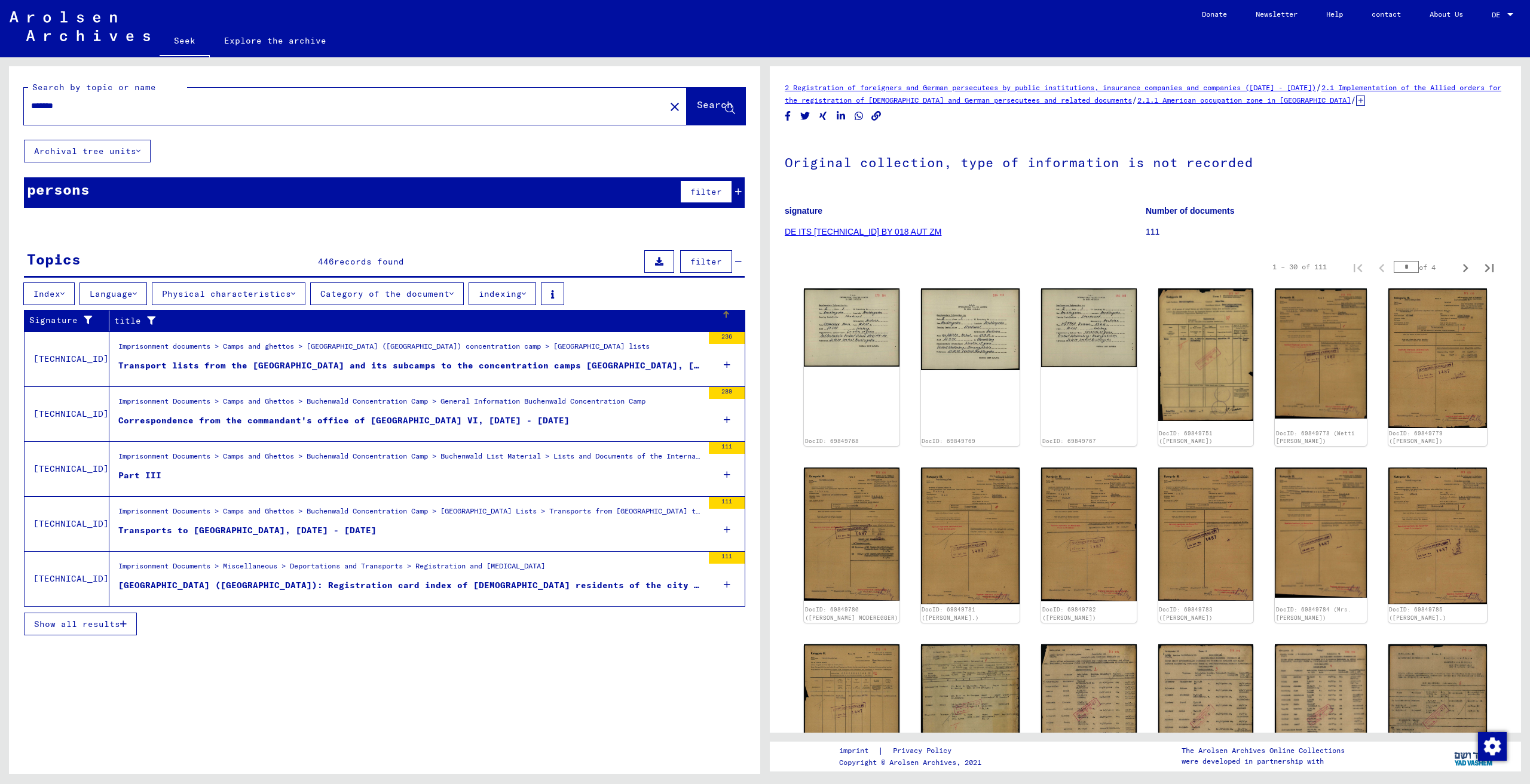
click at [375, 320] on div "title" at bounding box center [417, 321] width 607 height 13
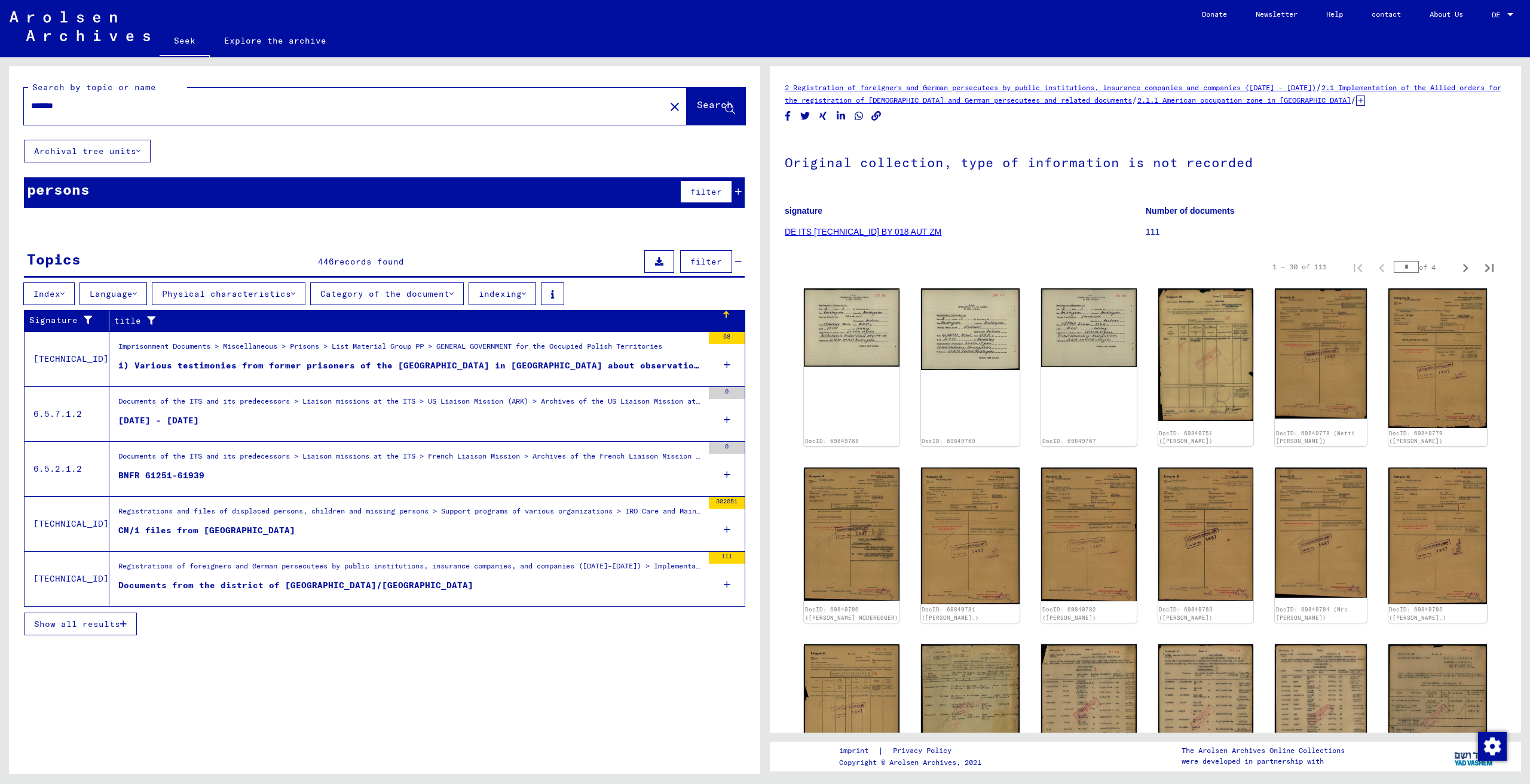
click at [322, 468] on figure "Documents of the ITS and its predecessors > Liaison missions at the ITS > Frenc…" at bounding box center [410, 460] width 584 height 18
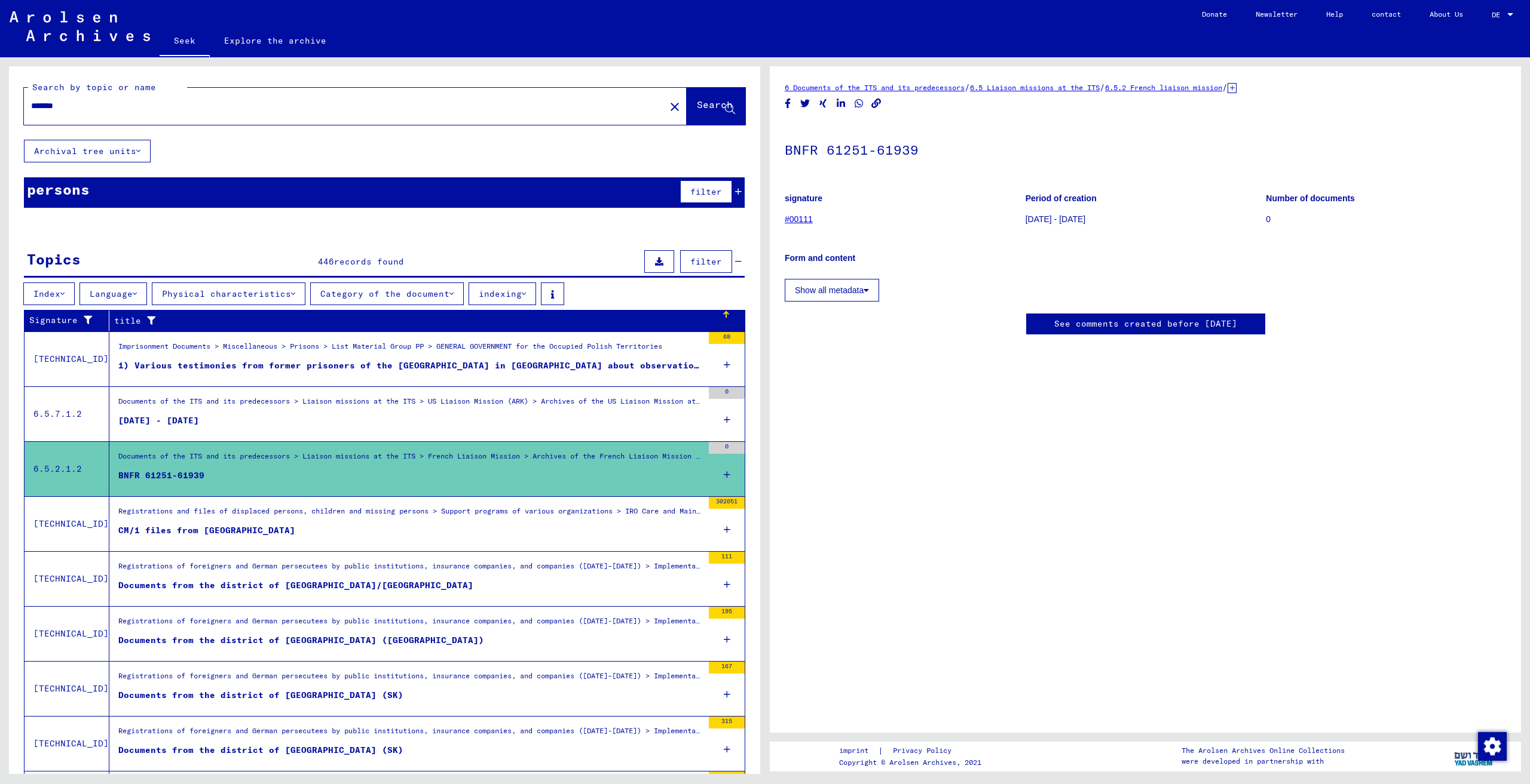
click at [323, 501] on div "Registrations and files of displaced persons, children and missing persons > Su…" at bounding box center [406, 524] width 594 height 55
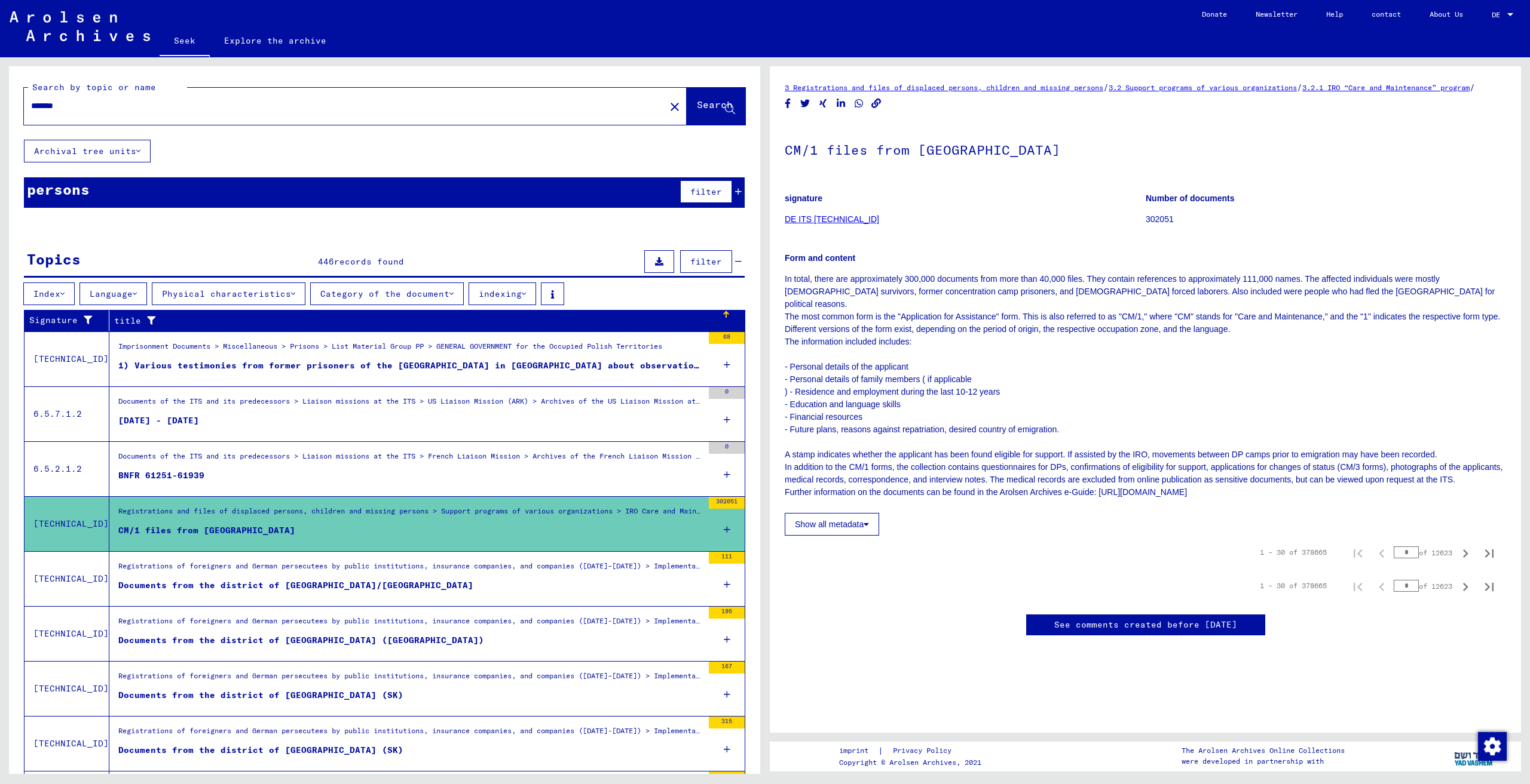
click at [526, 588] on figure "Documents from the district of [GEOGRAPHIC_DATA]/[GEOGRAPHIC_DATA]" at bounding box center [410, 588] width 584 height 18
